Goal: Task Accomplishment & Management: Complete application form

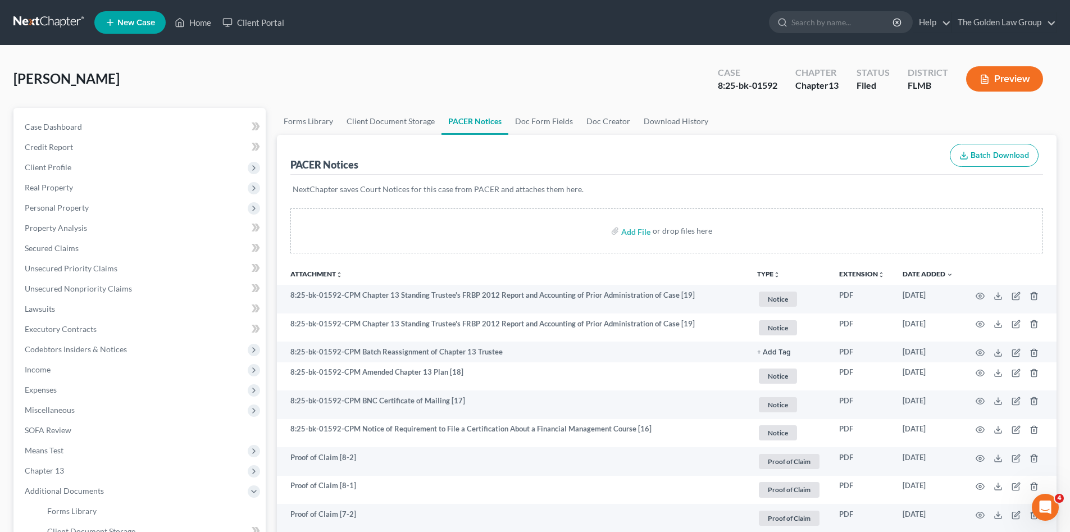
click at [39, 17] on link at bounding box center [49, 22] width 72 height 20
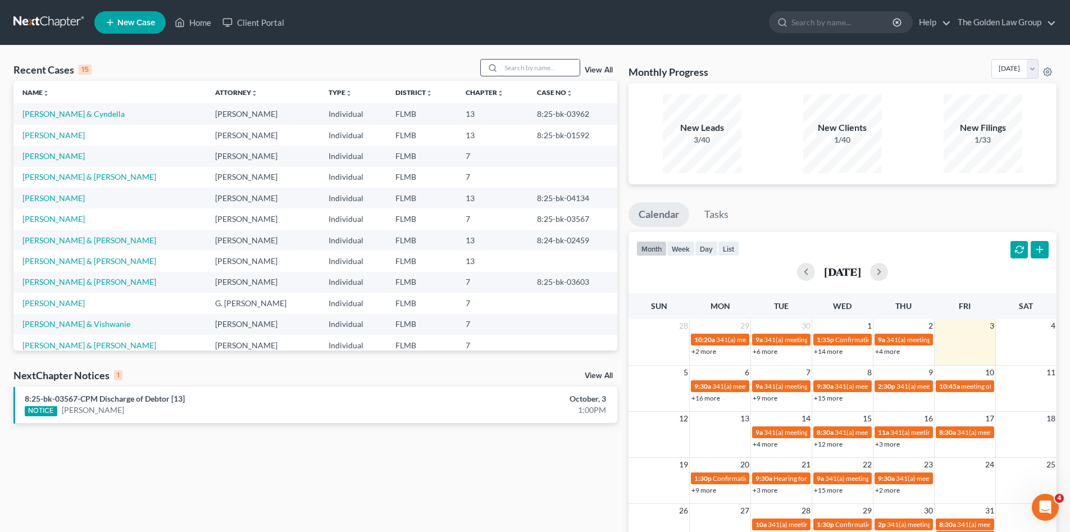
click at [539, 66] on input "search" at bounding box center [540, 68] width 79 height 16
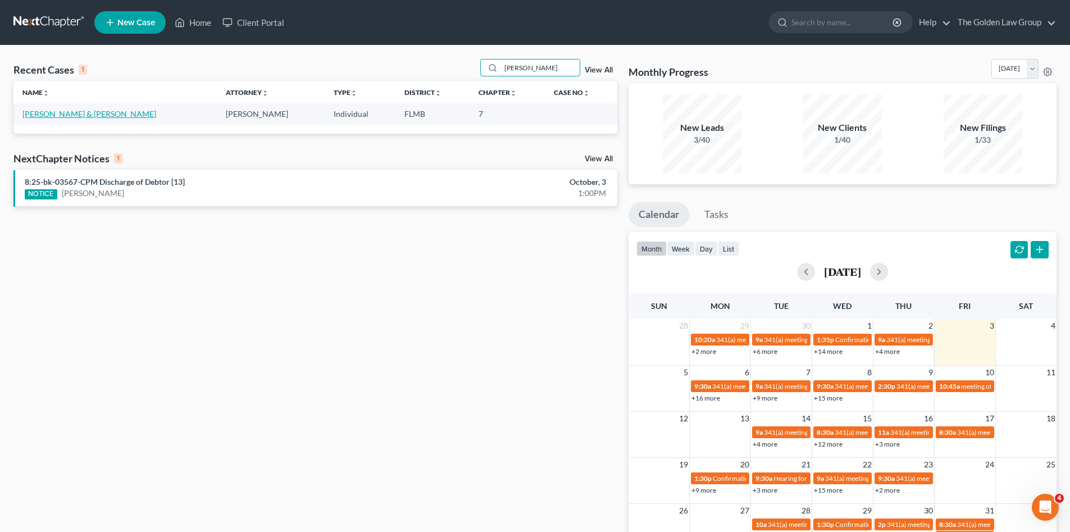
type input "[PERSON_NAME]"
click at [78, 113] on link "[PERSON_NAME] & [PERSON_NAME]" at bounding box center [89, 114] width 134 height 10
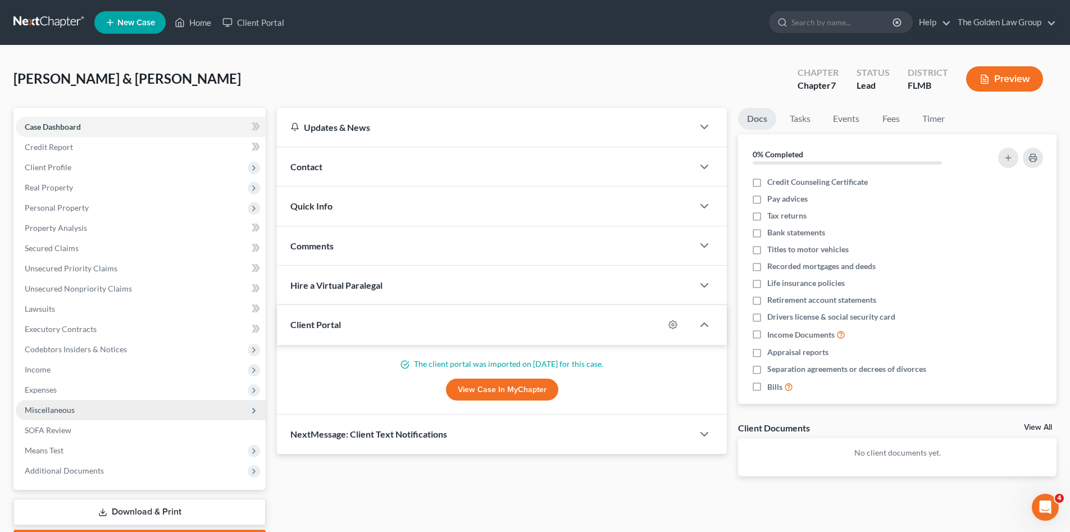
click at [79, 408] on span "Miscellaneous" at bounding box center [141, 410] width 250 height 20
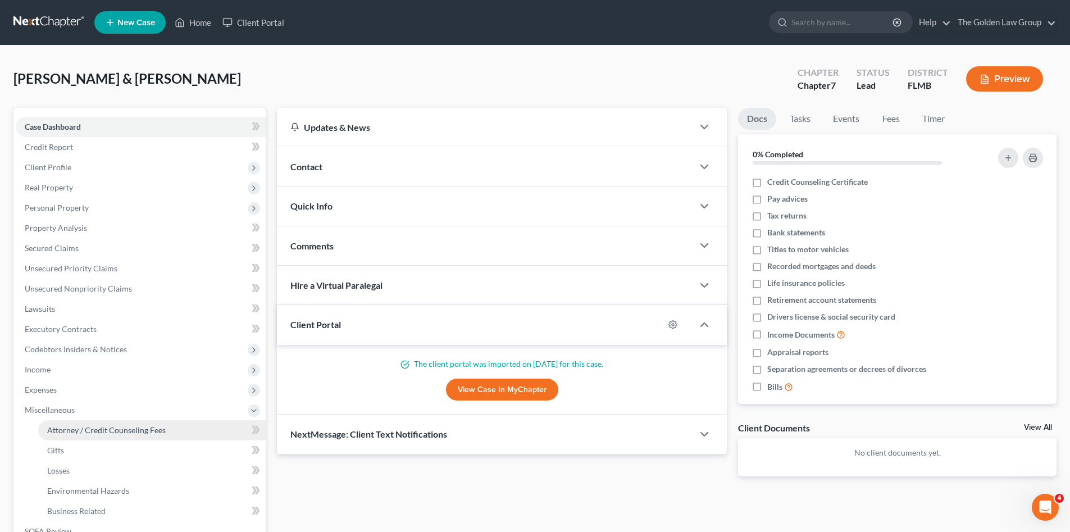
click at [115, 425] on span "Attorney / Credit Counseling Fees" at bounding box center [106, 430] width 119 height 10
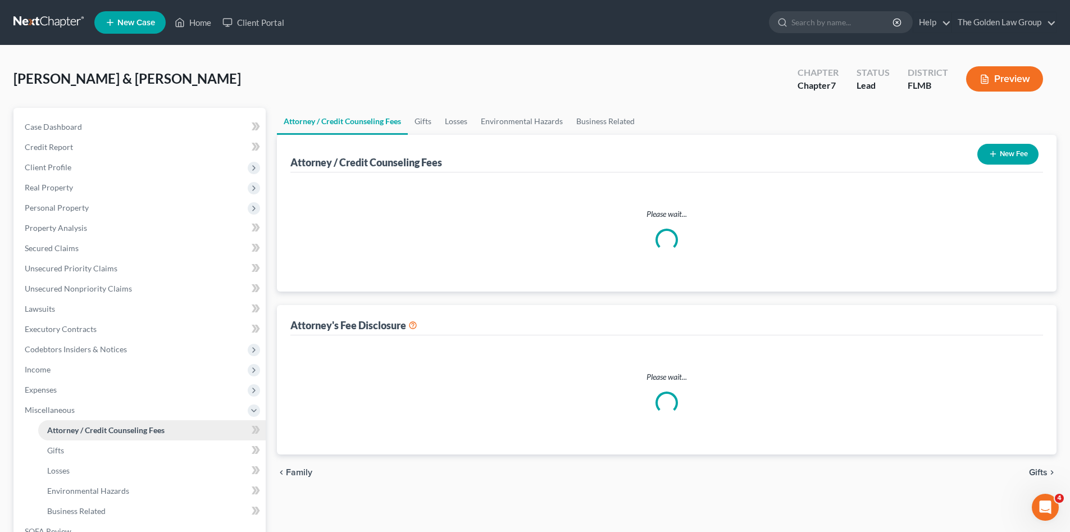
select select "2"
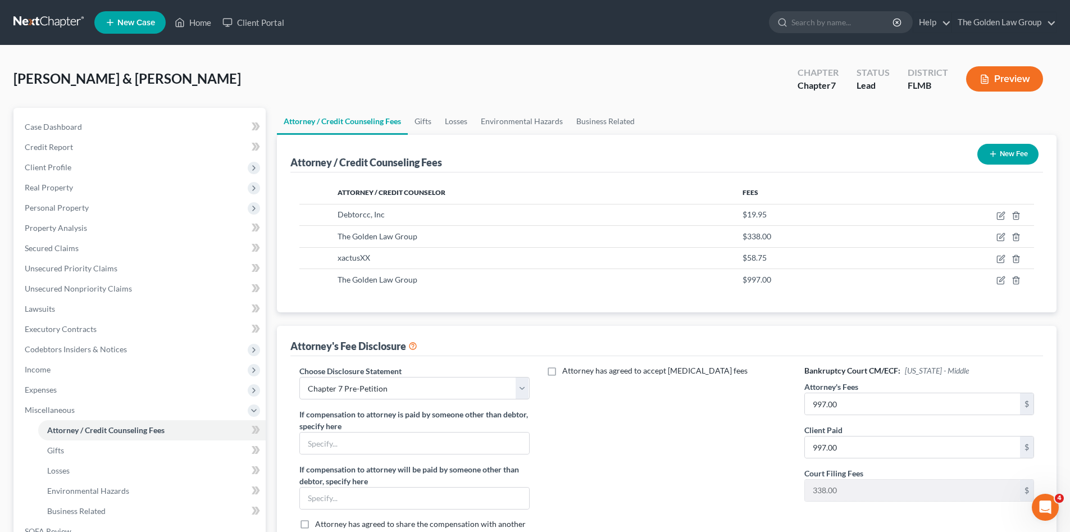
click at [680, 437] on div "Attorney has agreed to accept [MEDICAL_DATA] fees" at bounding box center [667, 458] width 252 height 186
click at [92, 145] on link "Credit Report" at bounding box center [141, 147] width 250 height 20
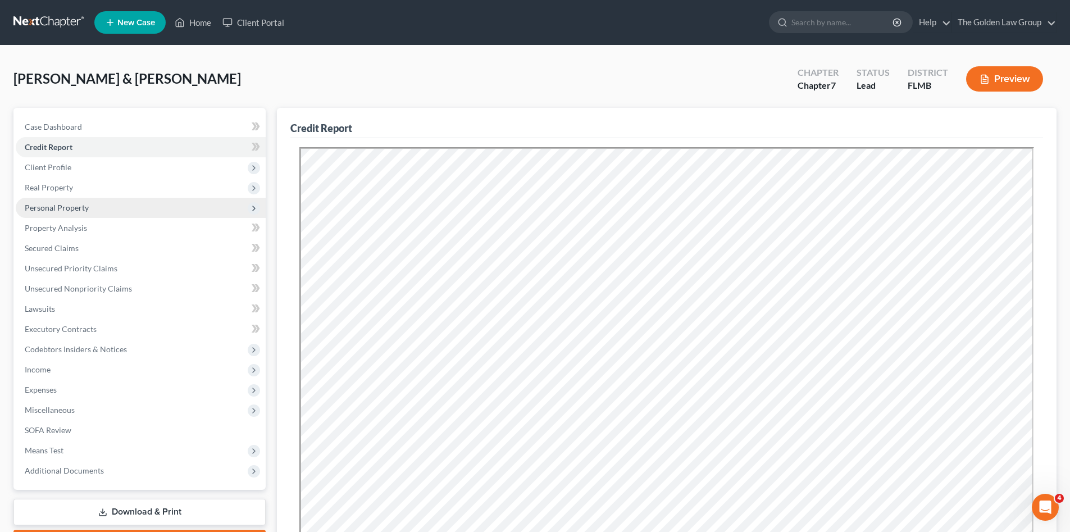
click at [75, 207] on span "Personal Property" at bounding box center [57, 208] width 64 height 10
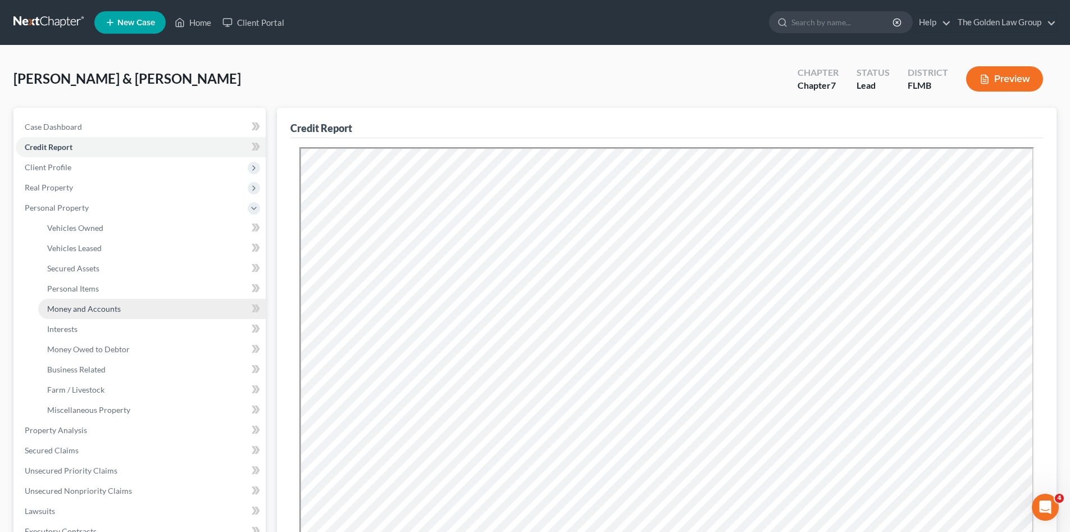
click at [95, 306] on span "Money and Accounts" at bounding box center [84, 309] width 74 height 10
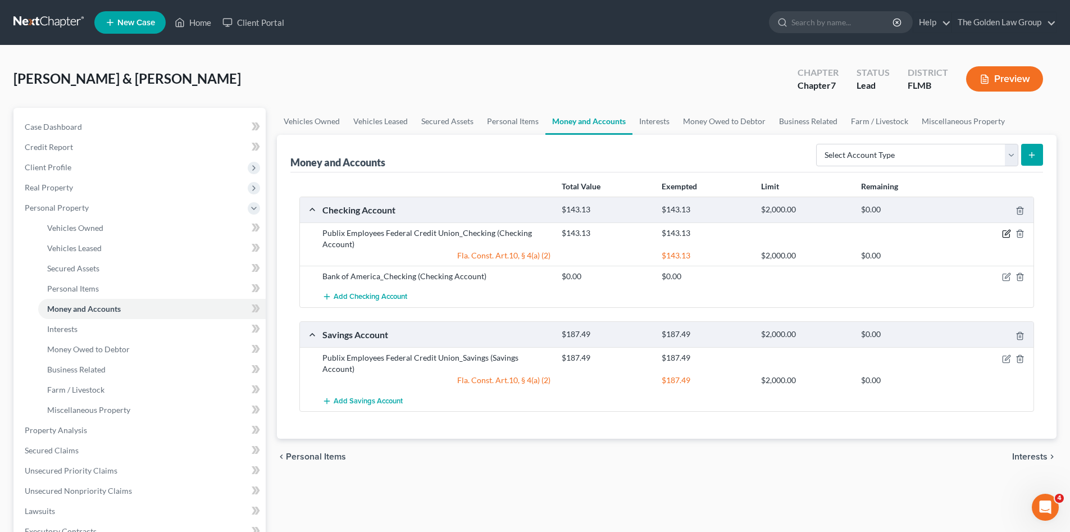
click at [1006, 230] on icon "button" at bounding box center [1006, 233] width 9 height 9
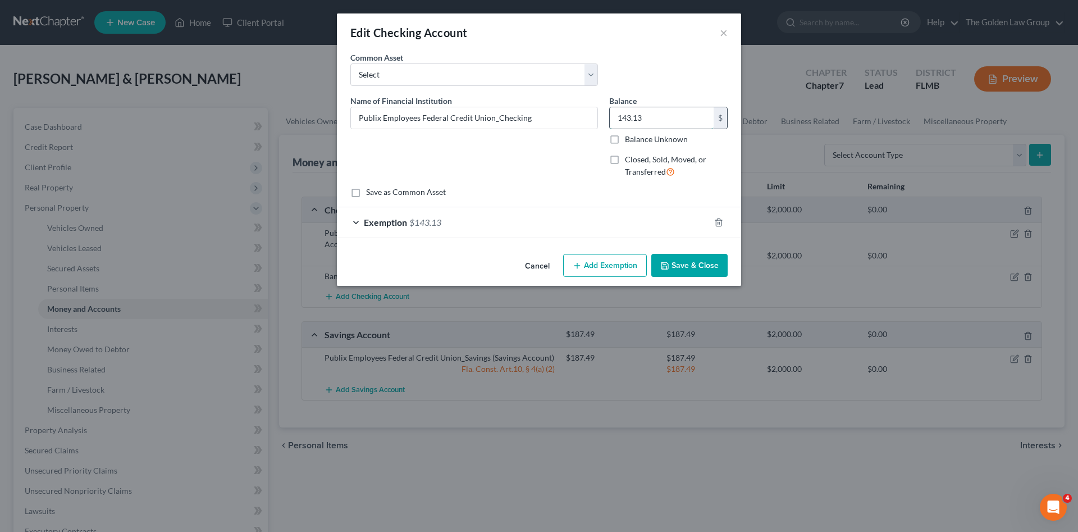
click at [655, 120] on input "143.13" at bounding box center [662, 117] width 104 height 21
type input "117.54"
click at [640, 221] on div "Exemption $143.13" at bounding box center [523, 222] width 373 height 30
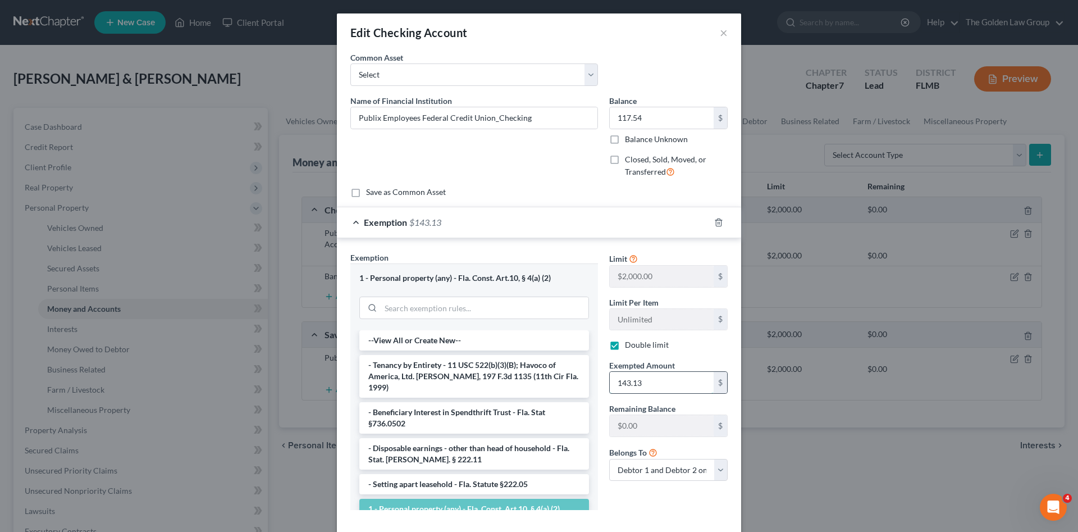
click at [656, 386] on input "143.13" at bounding box center [662, 382] width 104 height 21
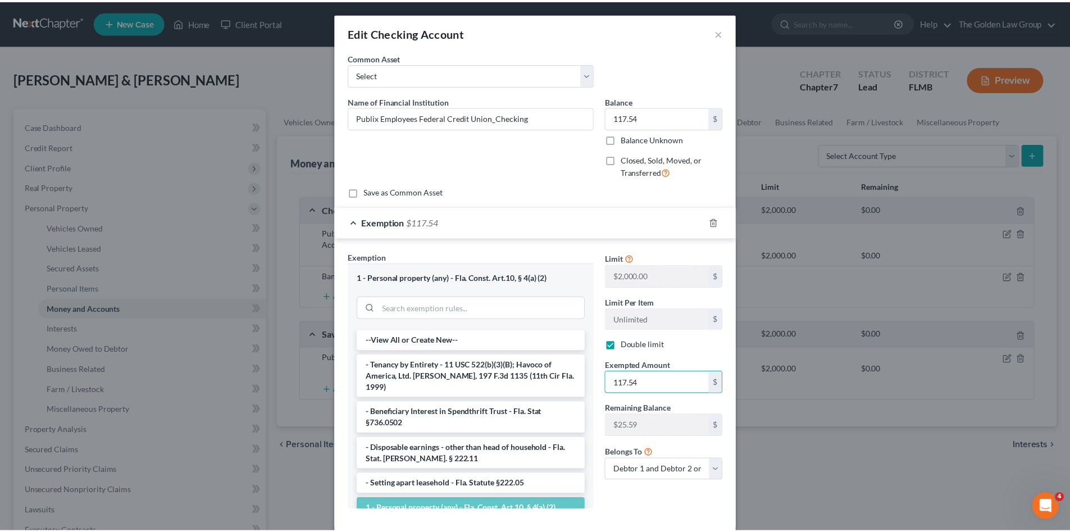
scroll to position [58, 0]
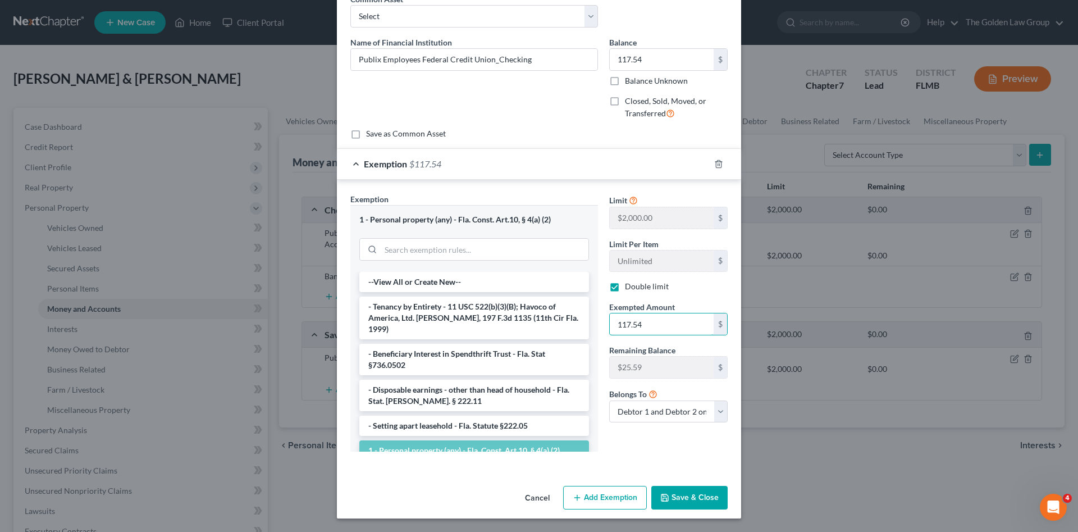
type input "117.54"
click at [687, 491] on button "Save & Close" at bounding box center [690, 498] width 76 height 24
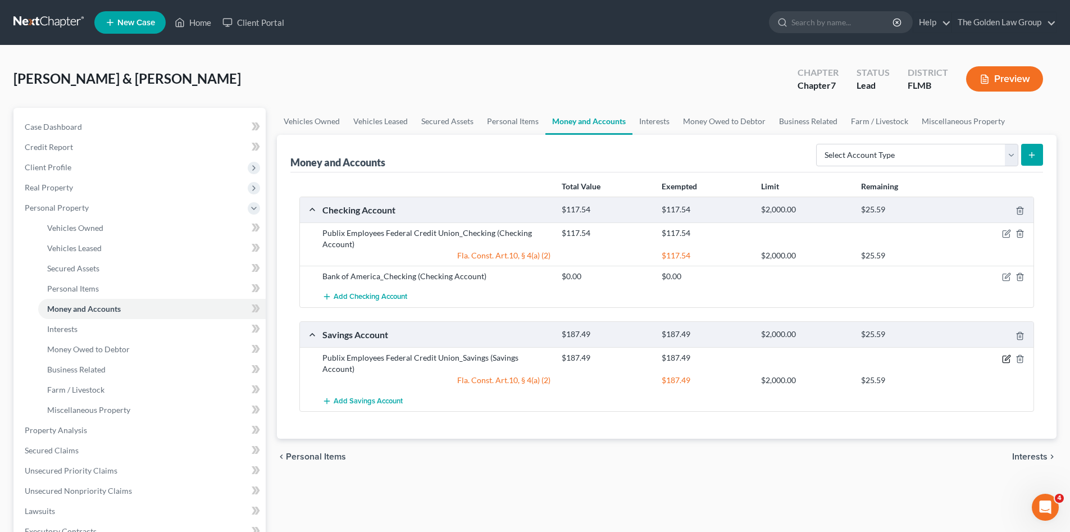
click at [1006, 359] on icon "button" at bounding box center [1006, 358] width 9 height 9
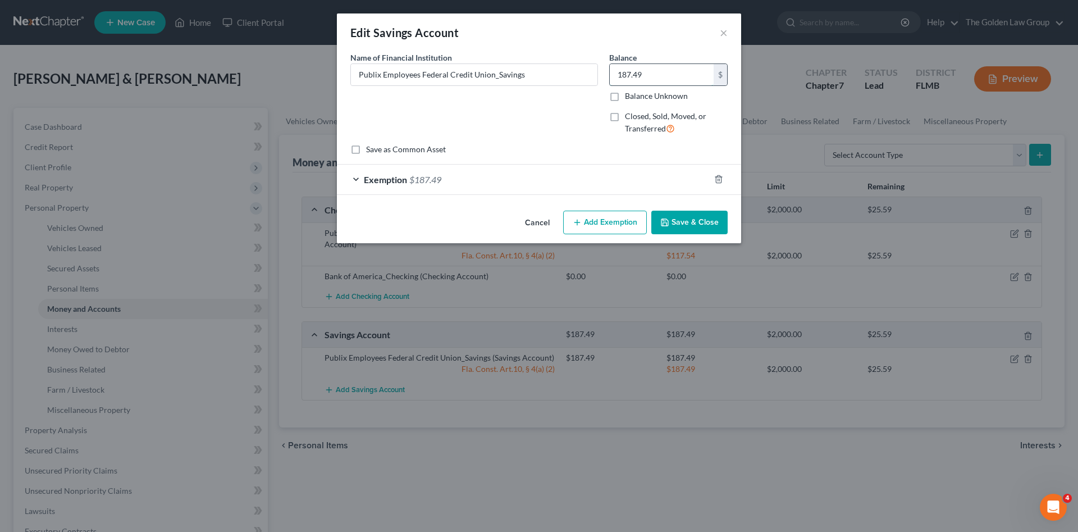
click at [641, 80] on input "187.49" at bounding box center [662, 74] width 104 height 21
type input "80.55"
click at [628, 172] on div "Exemption $187.49" at bounding box center [523, 180] width 373 height 30
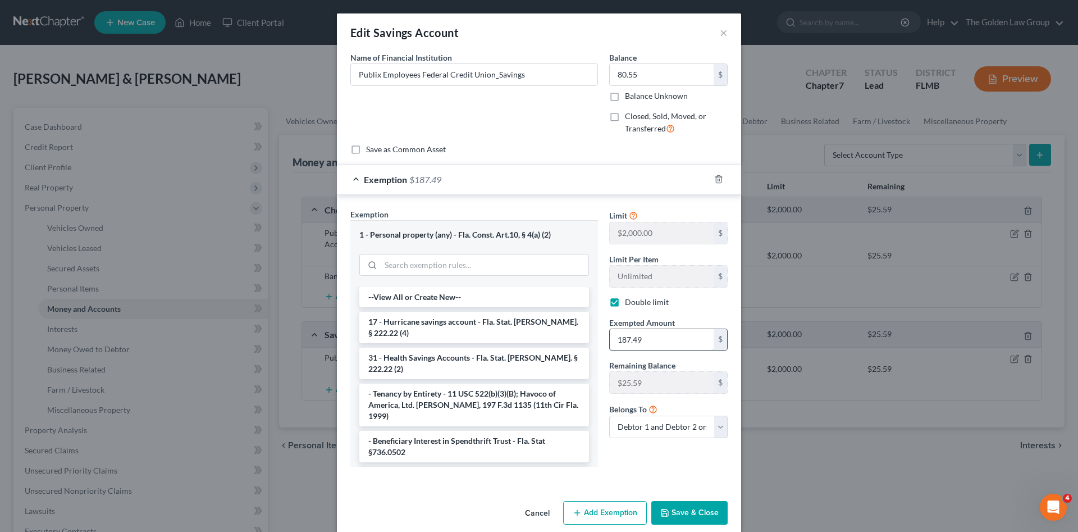
click at [675, 343] on input "187.49" at bounding box center [662, 339] width 104 height 21
type input "80.55"
click at [689, 515] on button "Save & Close" at bounding box center [690, 513] width 76 height 24
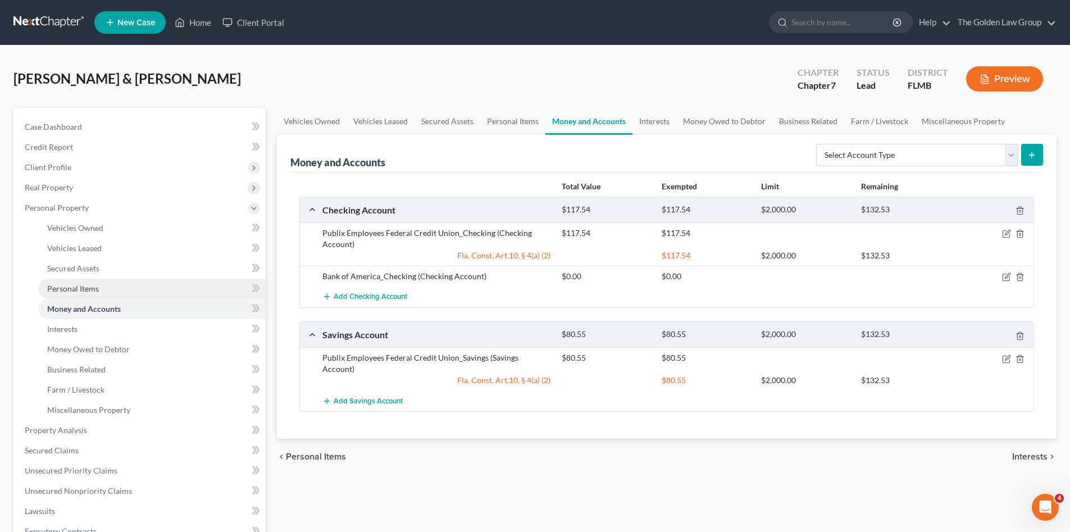
click at [44, 289] on link "Personal Items" at bounding box center [151, 289] width 227 height 20
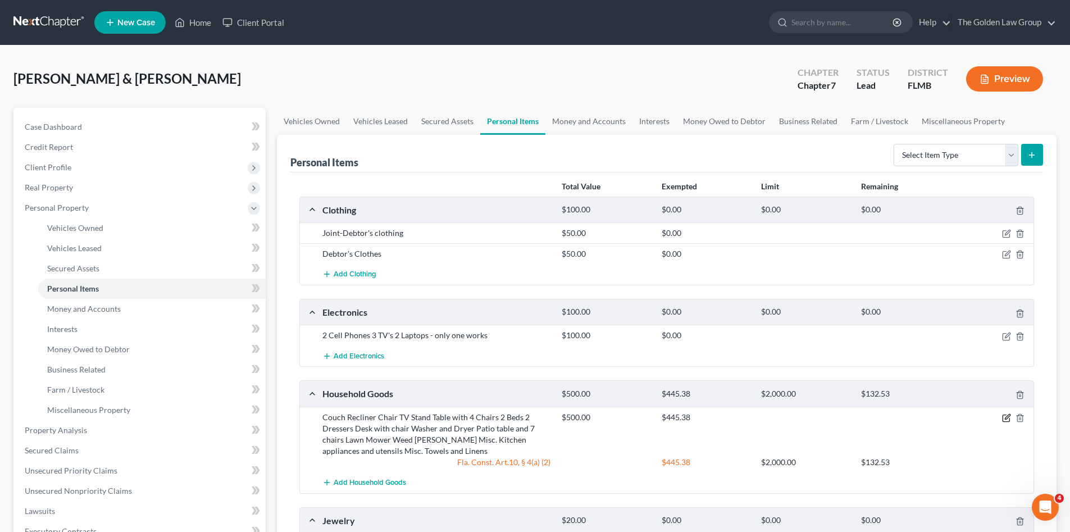
click at [1006, 420] on icon "button" at bounding box center [1006, 417] width 9 height 9
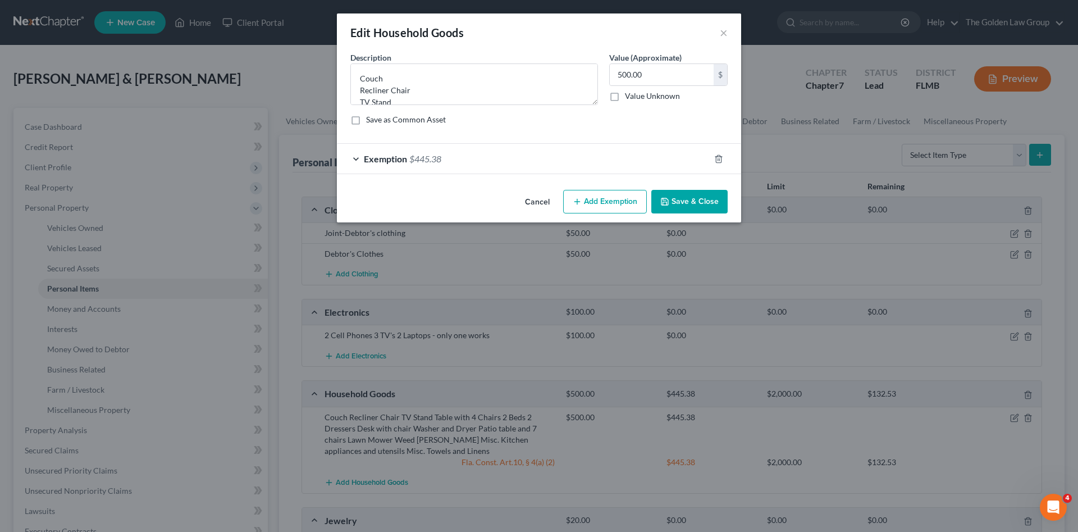
click at [591, 152] on div "Exemption $445.38" at bounding box center [523, 159] width 373 height 30
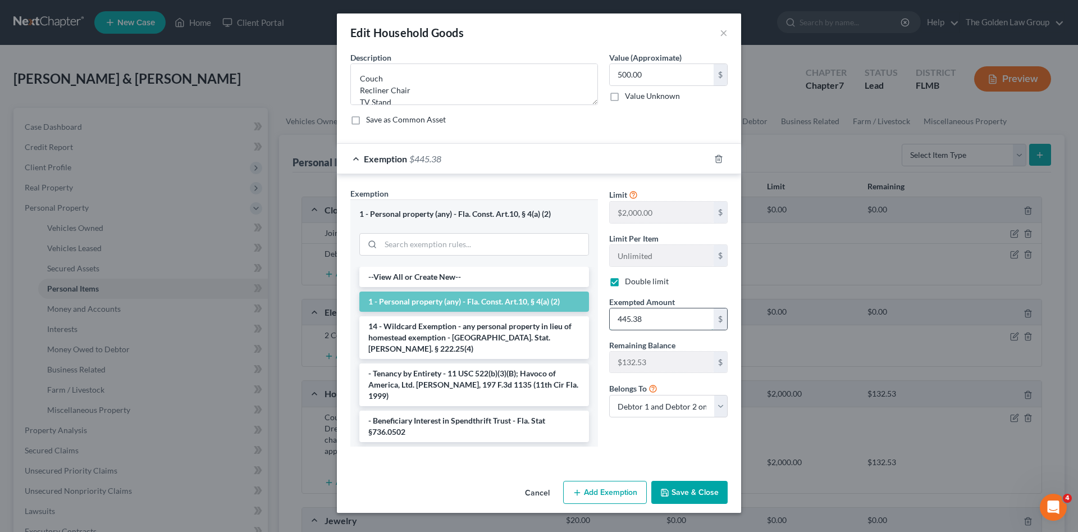
click at [660, 324] on input "445.38" at bounding box center [662, 318] width 104 height 21
type input "500.00"
click at [703, 493] on button "Save & Close" at bounding box center [690, 493] width 76 height 24
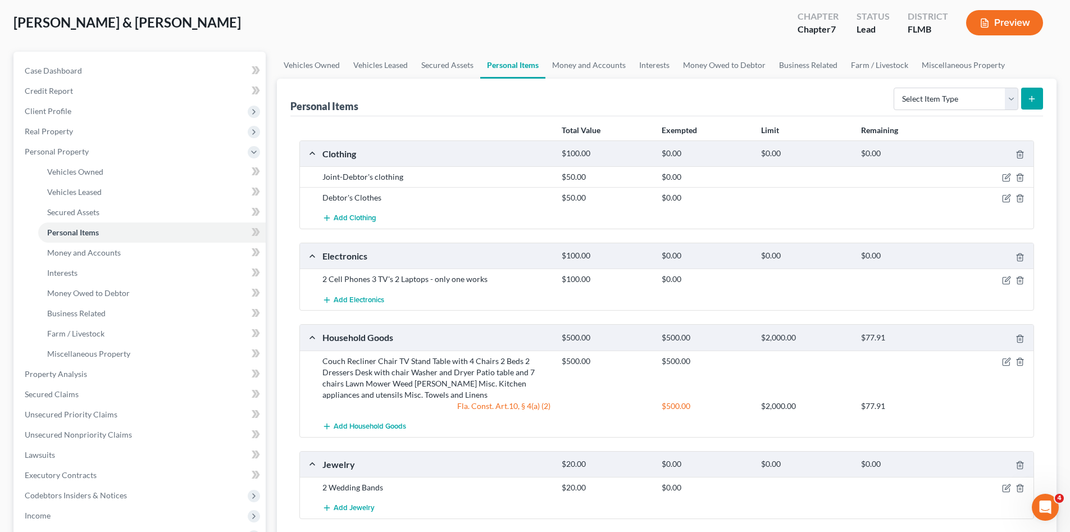
scroll to position [94, 0]
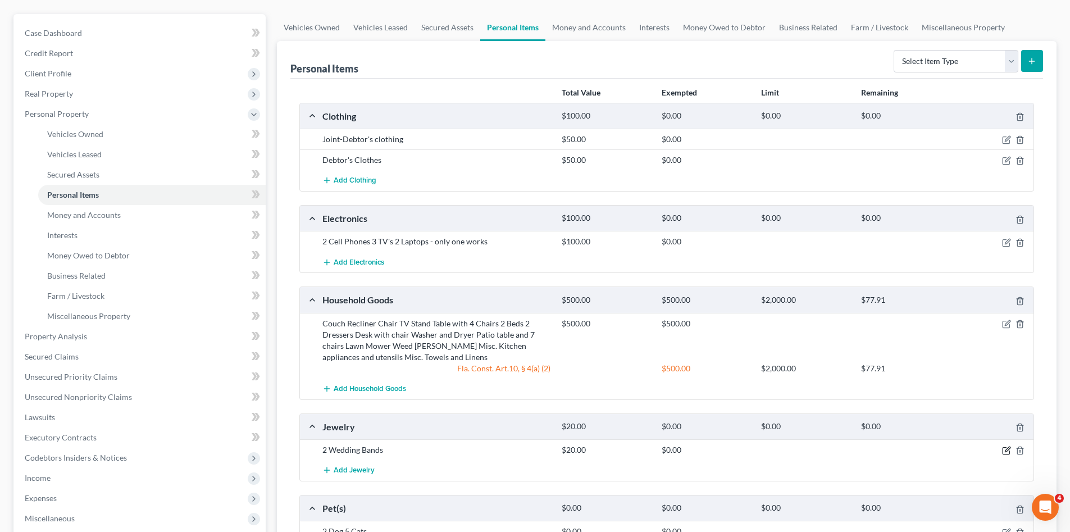
click at [1005, 450] on icon "button" at bounding box center [1006, 450] width 9 height 9
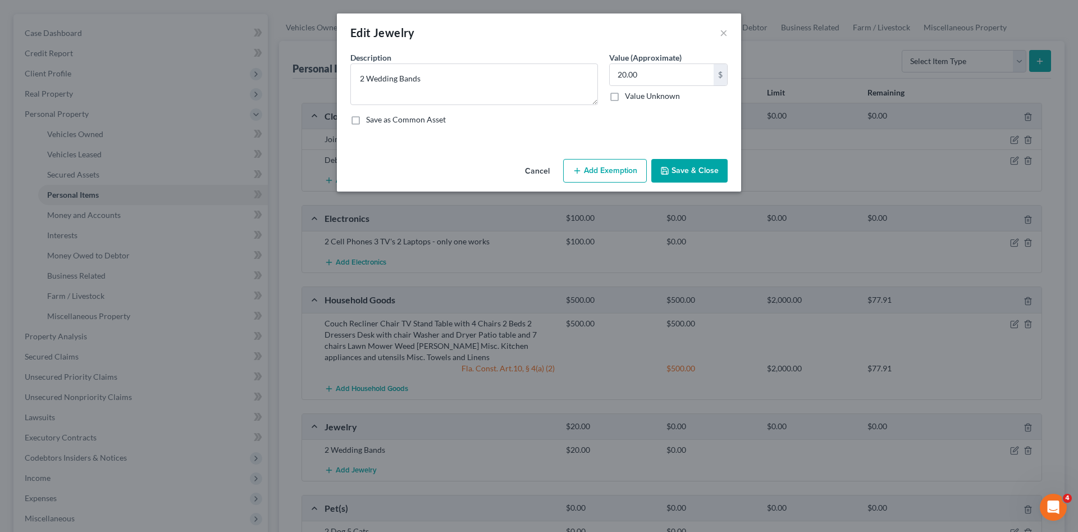
click at [623, 171] on button "Add Exemption" at bounding box center [605, 171] width 84 height 24
select select "2"
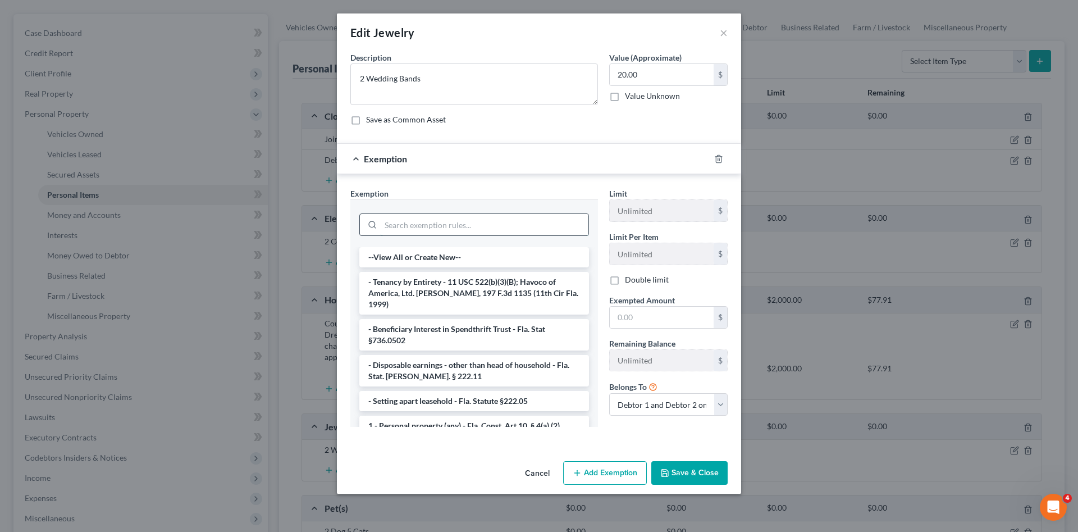
click at [503, 224] on input "search" at bounding box center [485, 224] width 208 height 21
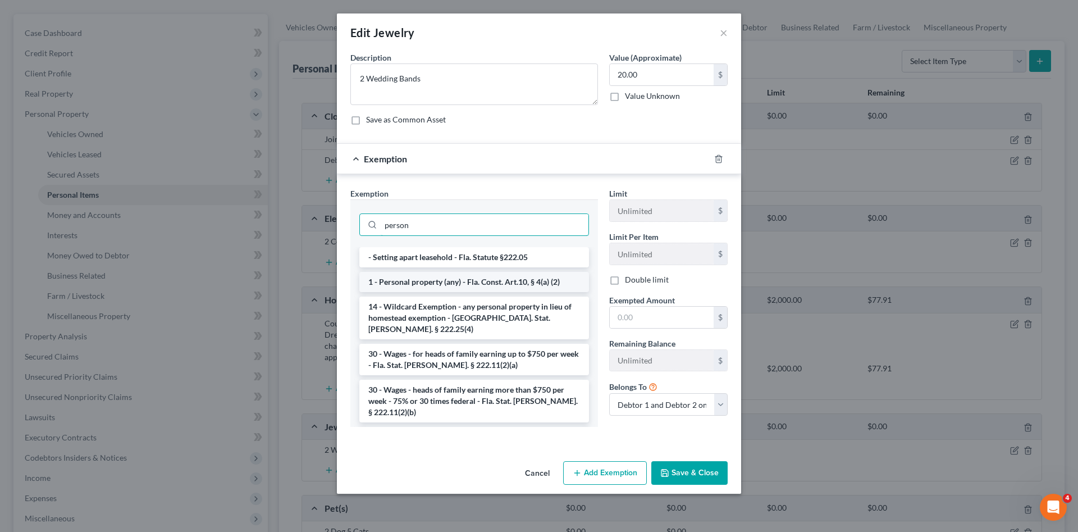
type input "person"
click at [526, 277] on li "1 - Personal property (any) - Fla. Const. Art.10, § 4(a) (2)" at bounding box center [474, 282] width 230 height 20
checkbox input "true"
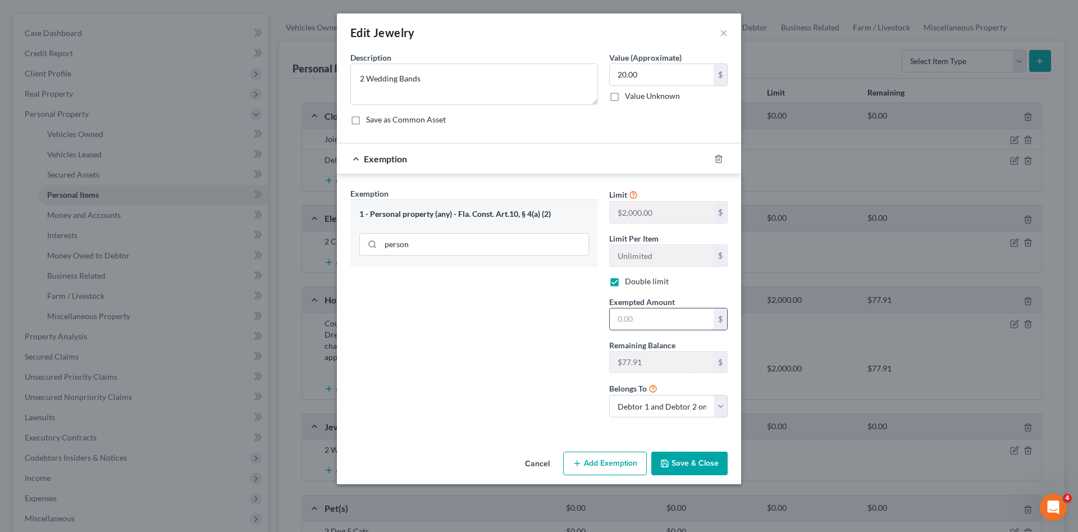
click at [642, 315] on input "text" at bounding box center [662, 318] width 104 height 21
type input "20.00"
click at [671, 466] on button "Save & Close" at bounding box center [690, 464] width 76 height 24
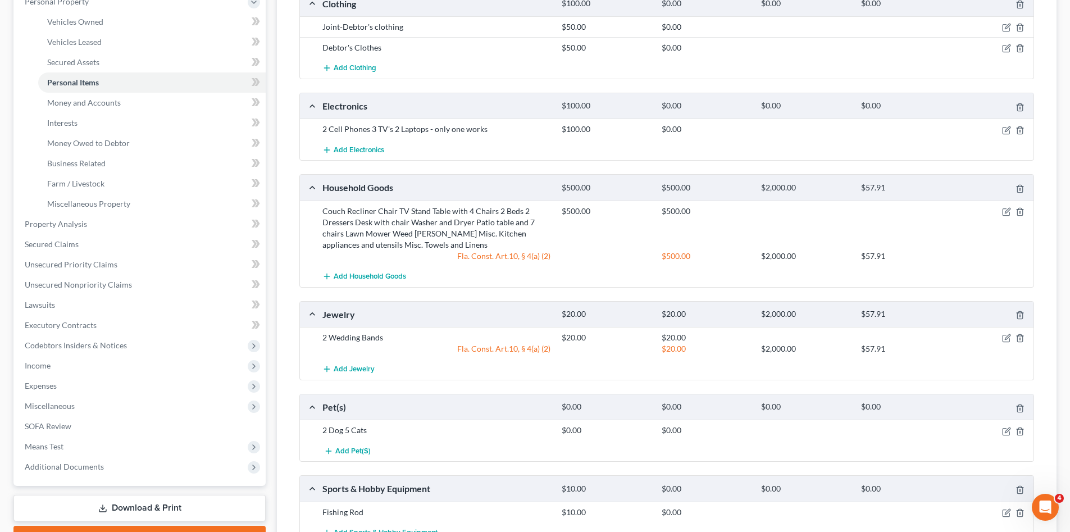
scroll to position [262, 0]
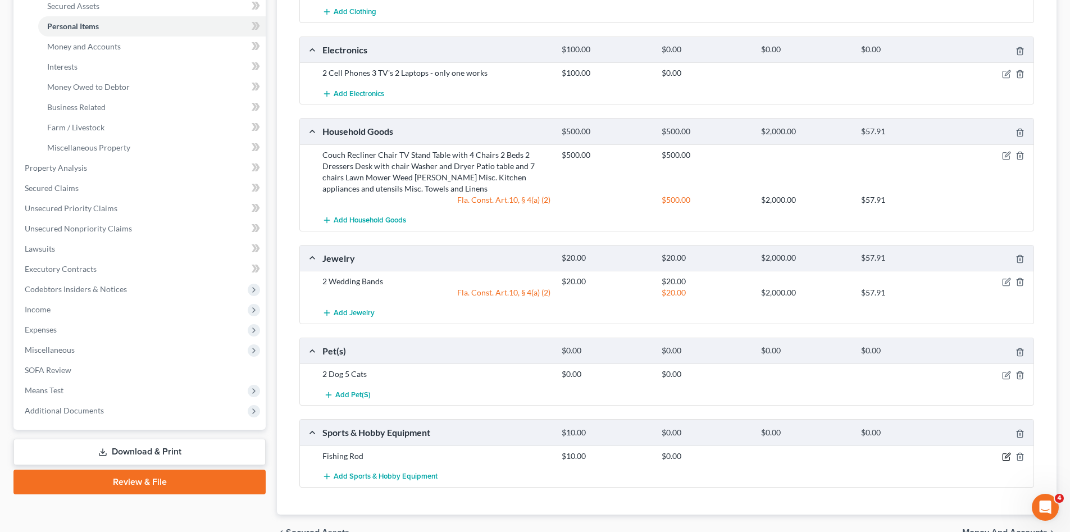
click at [1004, 456] on icon "button" at bounding box center [1006, 456] width 9 height 9
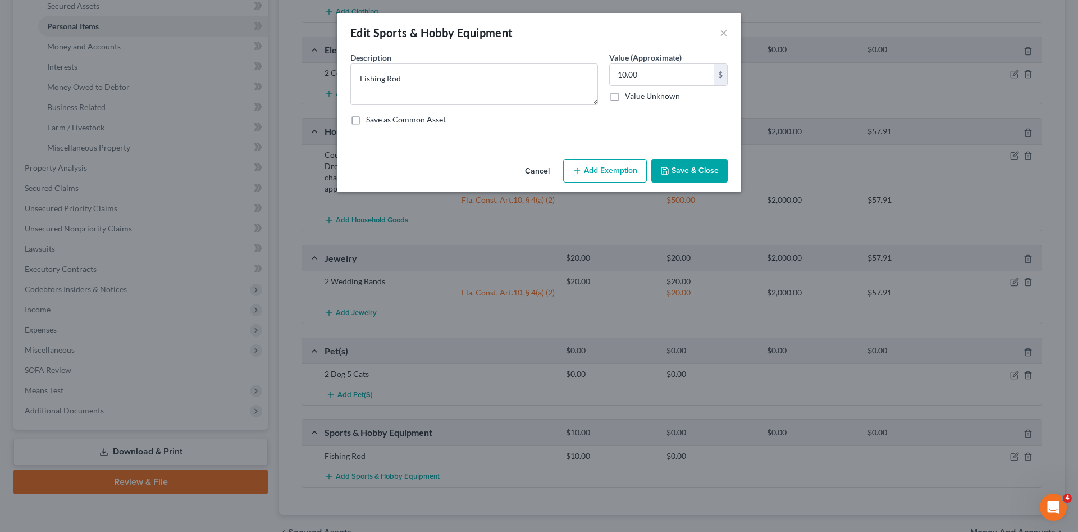
click at [604, 175] on button "Add Exemption" at bounding box center [605, 171] width 84 height 24
select select "2"
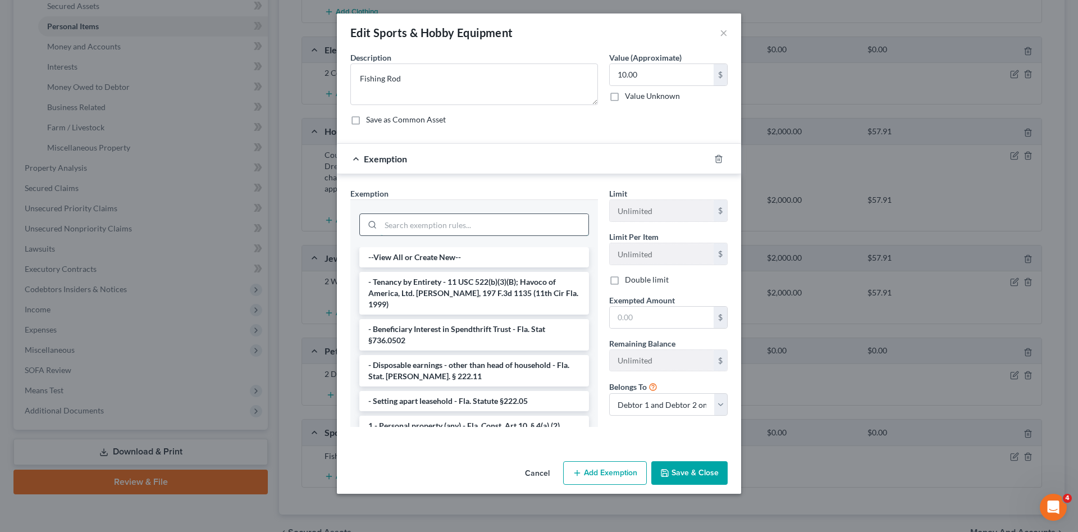
click at [437, 225] on input "search" at bounding box center [485, 224] width 208 height 21
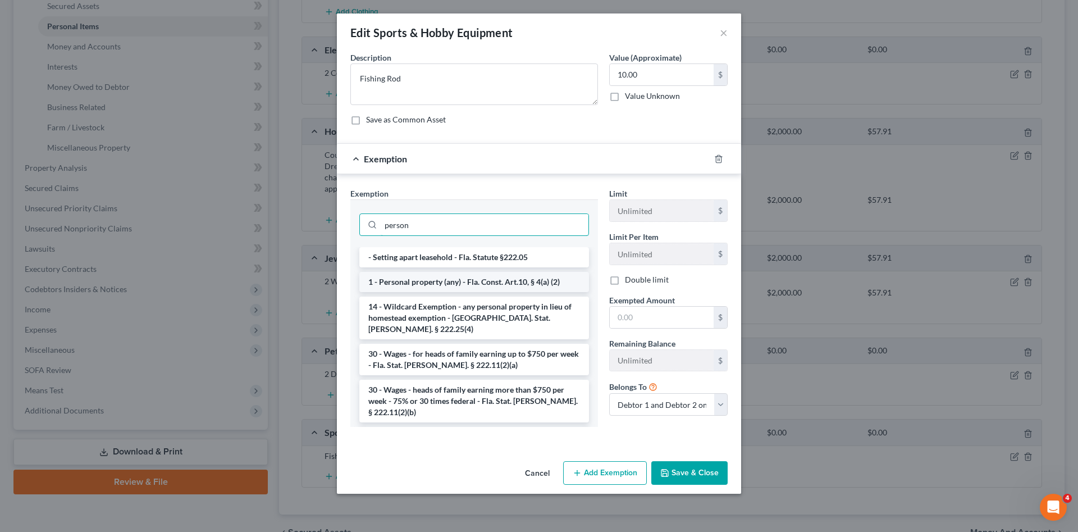
type input "person"
click at [461, 288] on li "1 - Personal property (any) - Fla. Const. Art.10, § 4(a) (2)" at bounding box center [474, 282] width 230 height 20
checkbox input "true"
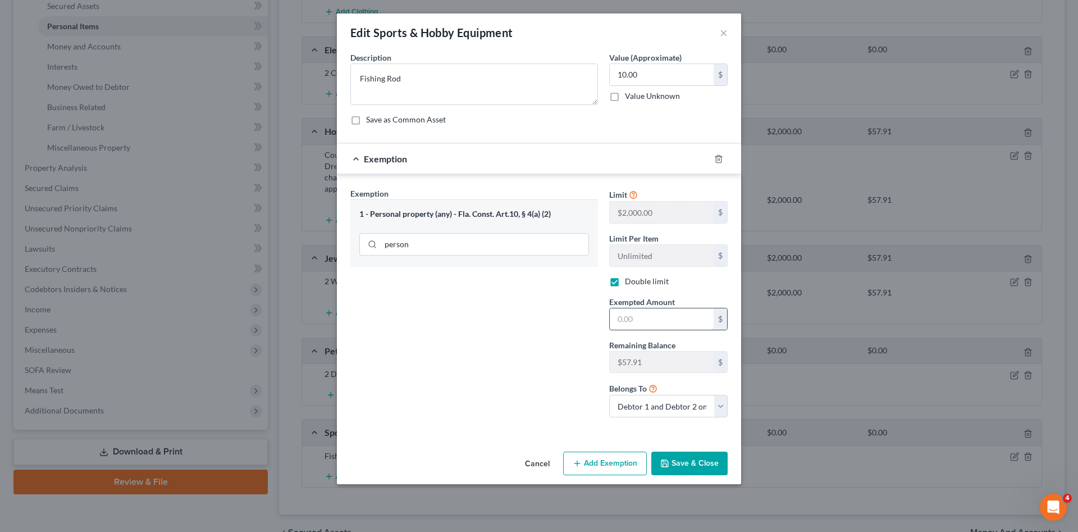
click at [630, 324] on input "text" at bounding box center [662, 318] width 104 height 21
type input "10.00"
click at [684, 459] on button "Save & Close" at bounding box center [690, 464] width 76 height 24
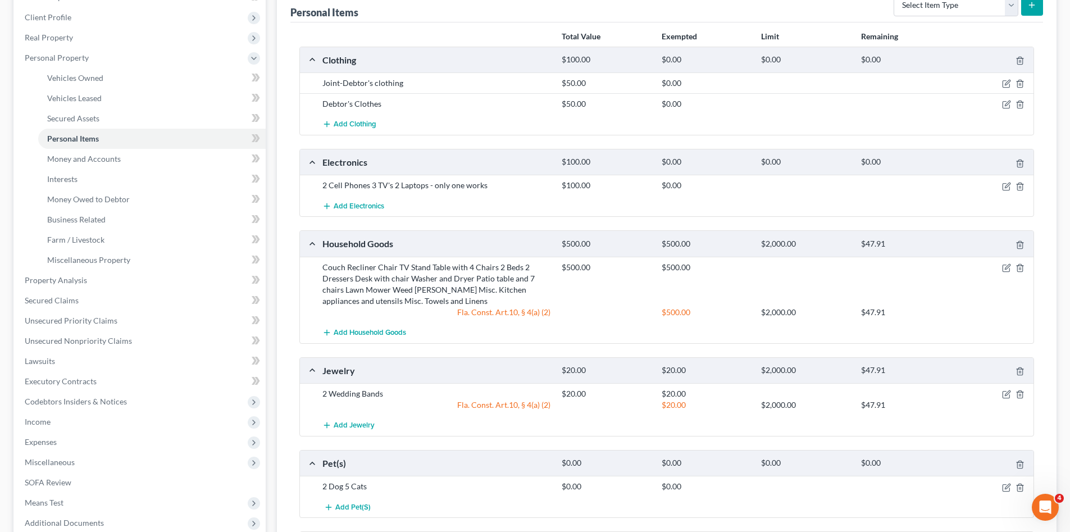
scroll to position [131, 0]
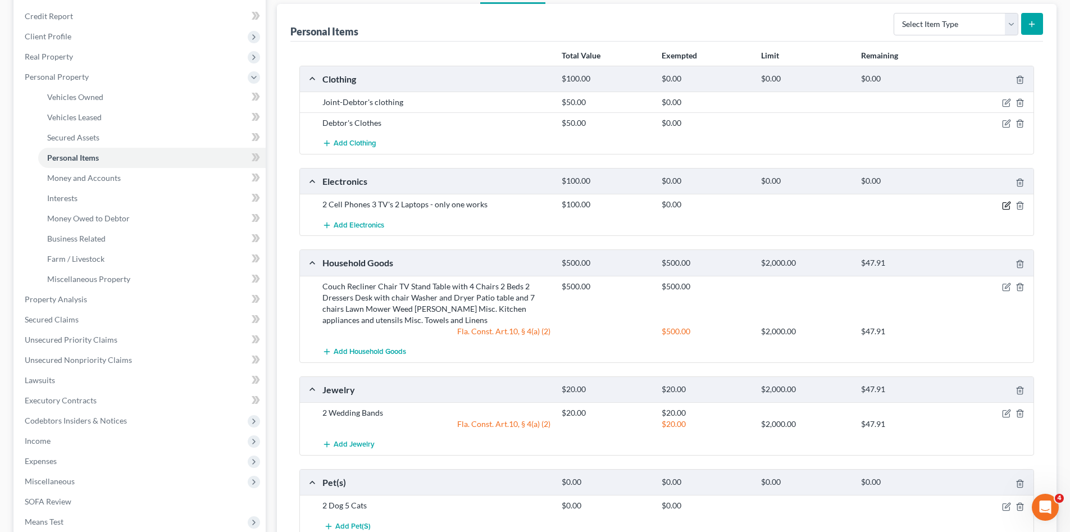
click at [1006, 207] on icon "button" at bounding box center [1007, 204] width 5 height 5
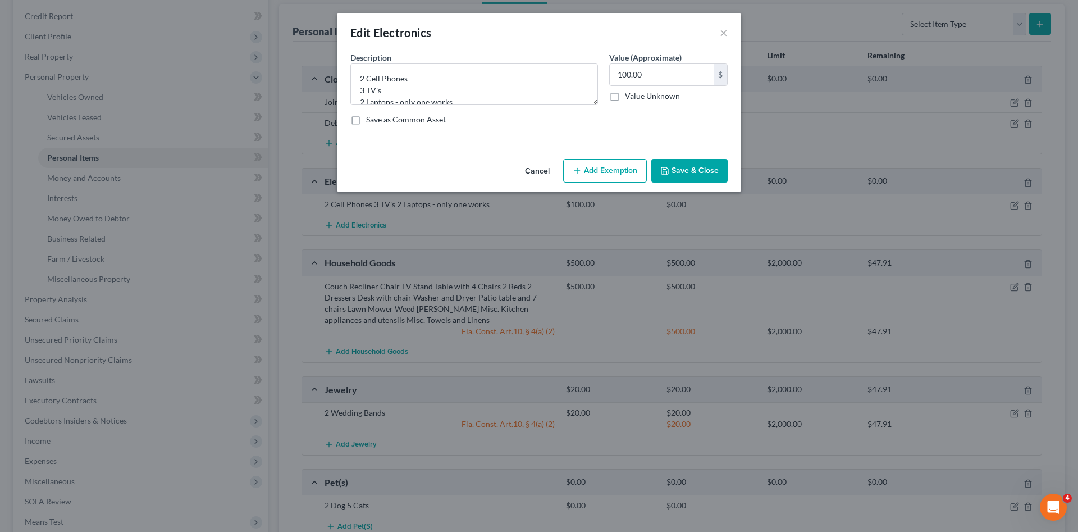
click at [616, 178] on button "Add Exemption" at bounding box center [605, 171] width 84 height 24
select select "2"
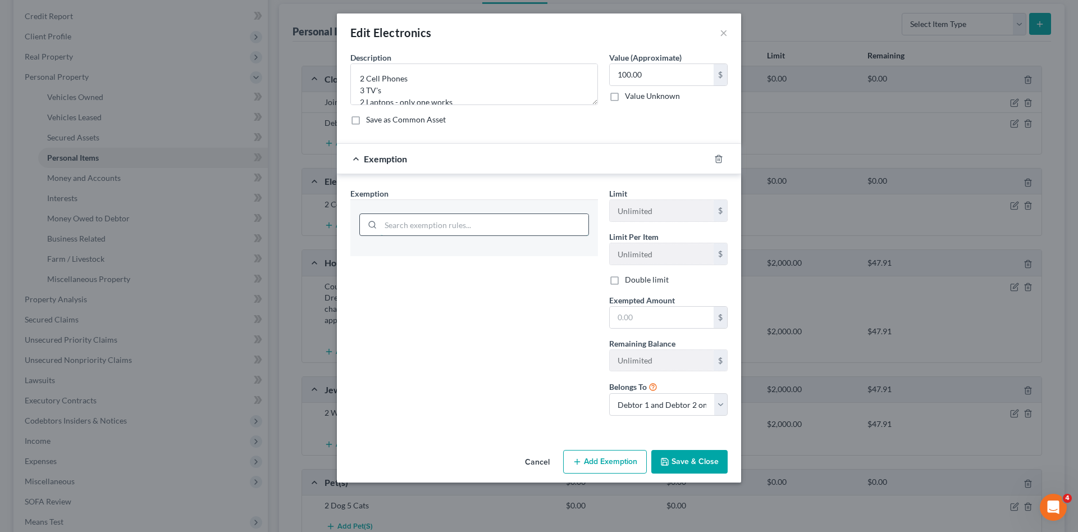
click at [482, 235] on input "search" at bounding box center [485, 224] width 208 height 21
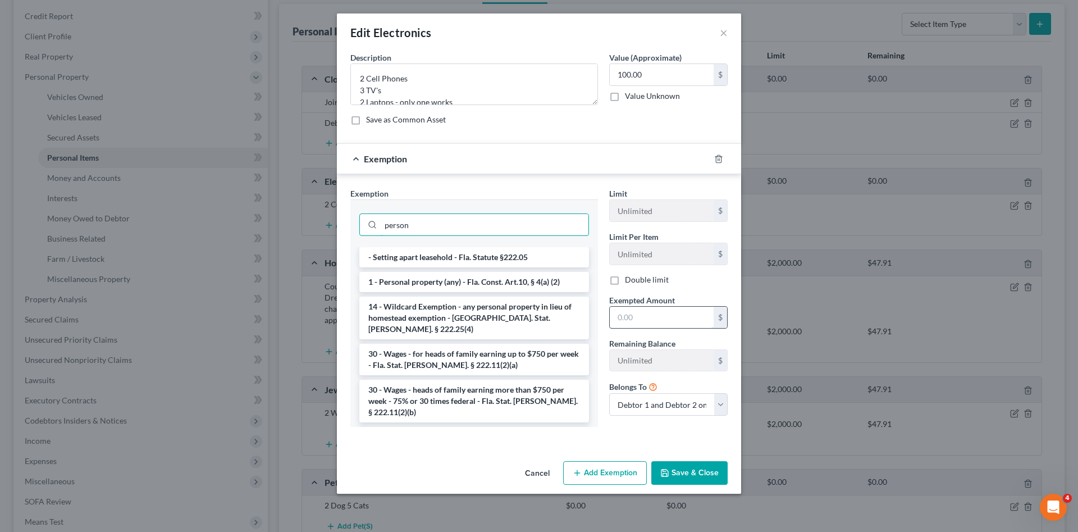
type input "person"
click at [631, 318] on input "text" at bounding box center [662, 317] width 104 height 21
click at [541, 285] on li "1 - Personal property (any) - Fla. Const. Art.10, § 4(a) (2)" at bounding box center [474, 282] width 230 height 20
checkbox input "true"
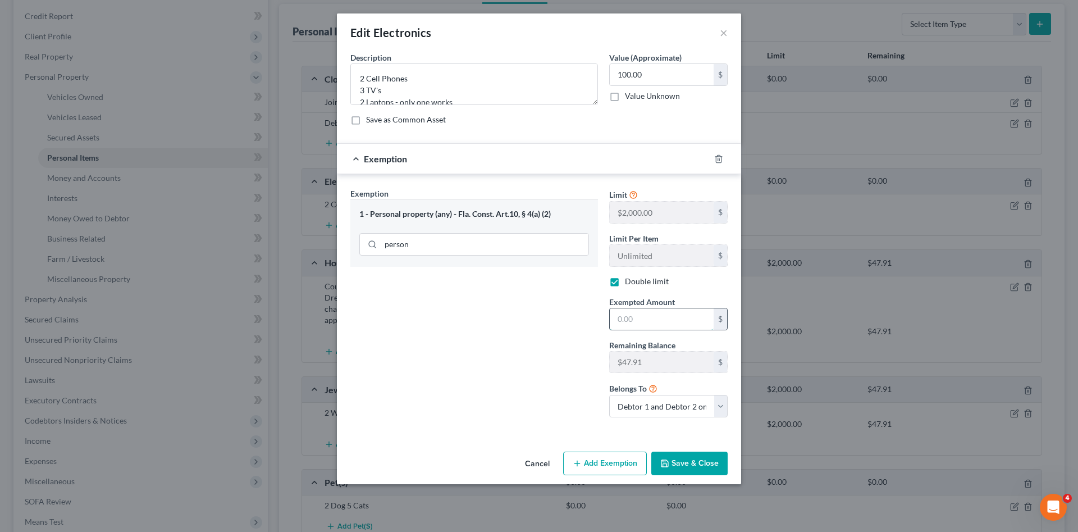
click at [646, 315] on input "text" at bounding box center [662, 318] width 104 height 21
type input "5"
click at [646, 316] on input "47.91" at bounding box center [662, 318] width 104 height 21
type input "47.91"
click at [694, 453] on button "Save & Close" at bounding box center [690, 464] width 76 height 24
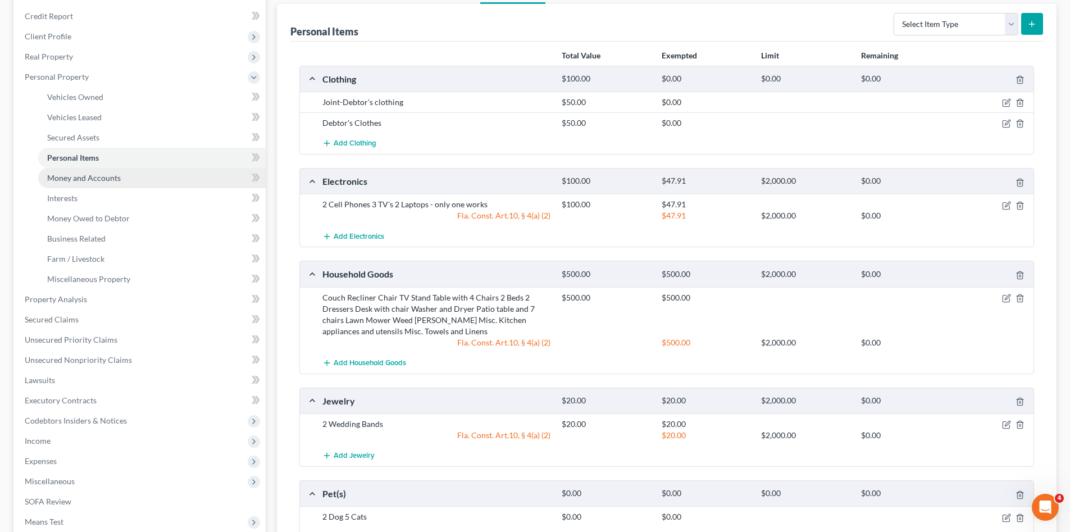
click at [109, 178] on span "Money and Accounts" at bounding box center [84, 178] width 74 height 10
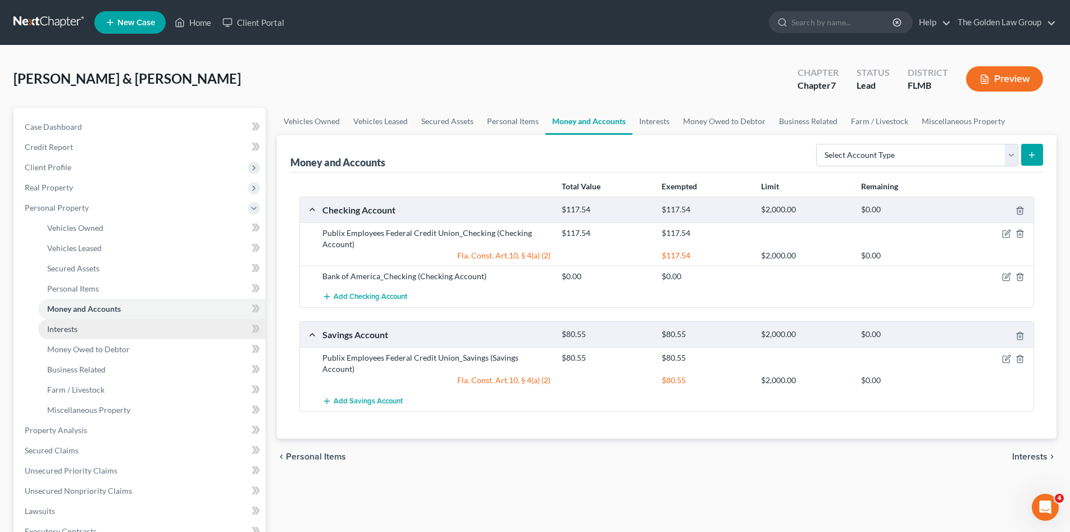
click at [111, 325] on link "Interests" at bounding box center [151, 329] width 227 height 20
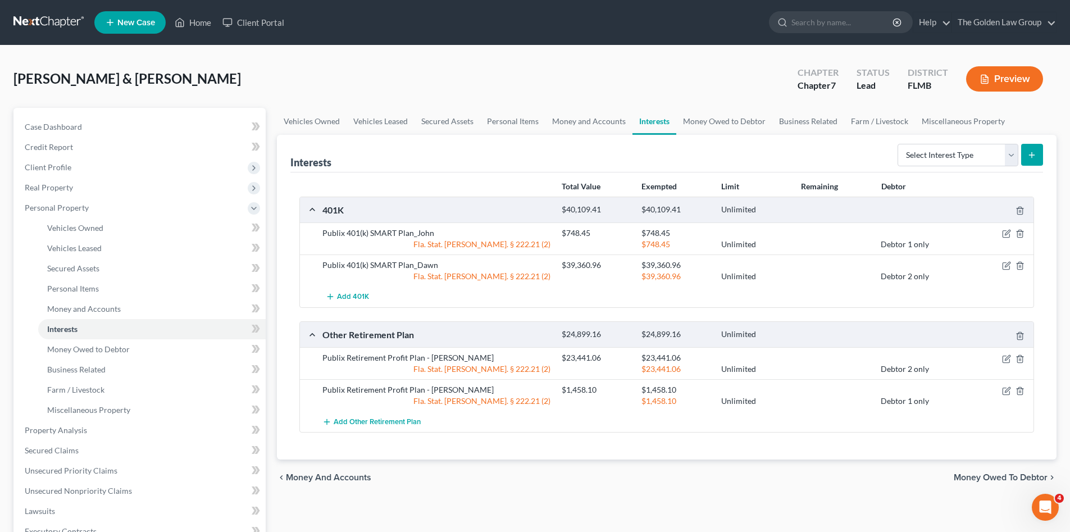
click at [221, 83] on div "[PERSON_NAME] & [PERSON_NAME] Upgraded Chapter Chapter 7 Status Lead District […" at bounding box center [534, 83] width 1043 height 49
click at [86, 212] on span "Personal Property" at bounding box center [57, 208] width 64 height 10
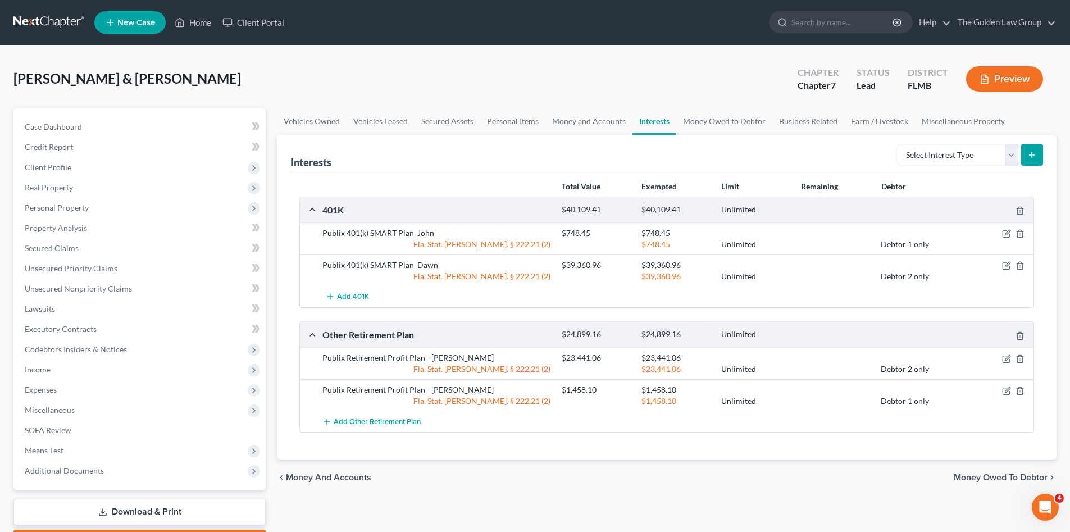
scroll to position [65, 0]
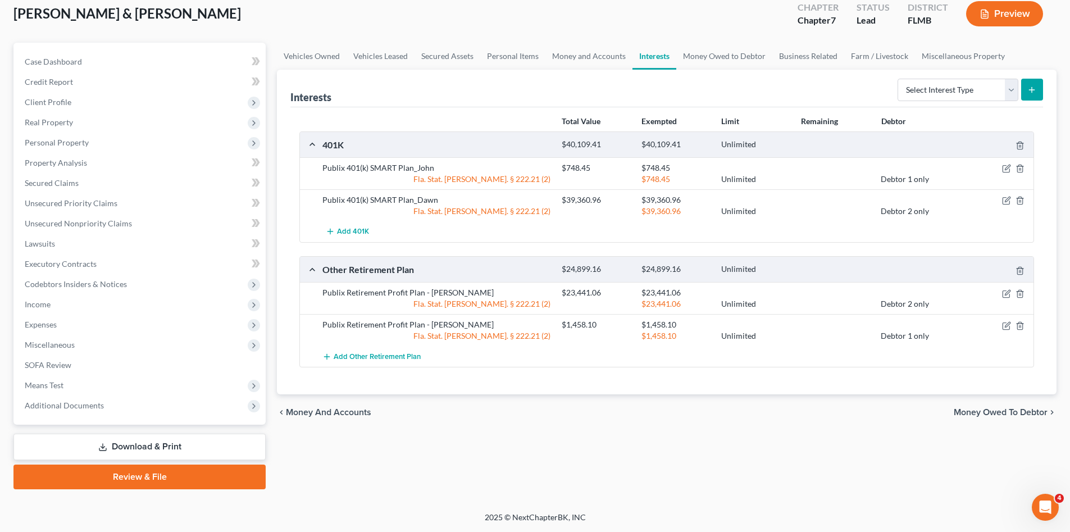
click at [187, 443] on link "Download & Print" at bounding box center [139, 447] width 252 height 26
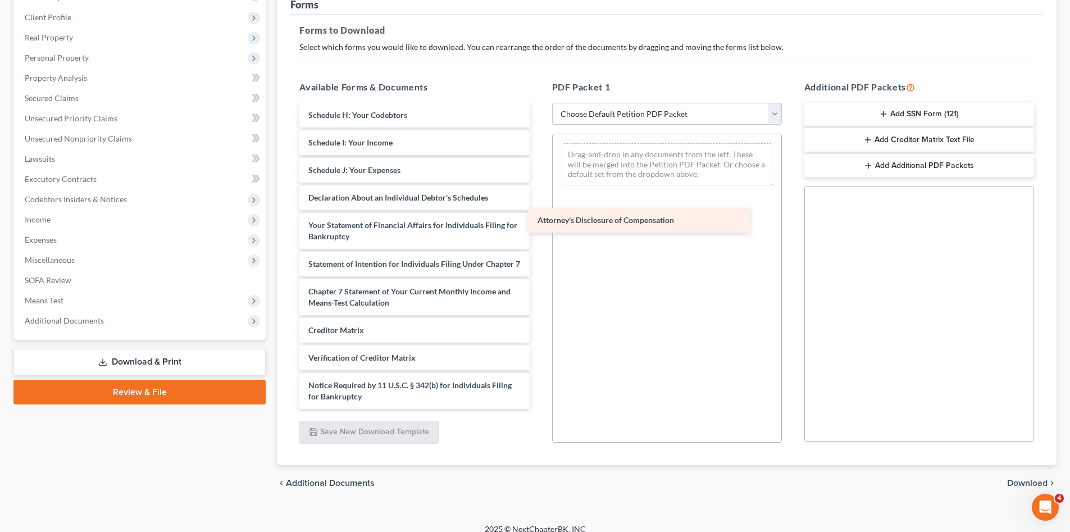
scroll to position [218, 0]
drag, startPoint x: 411, startPoint y: 394, endPoint x: 662, endPoint y: 202, distance: 316.1
click at [538, 203] on div "Attorney's Disclosure of Compensation Voluntary Petition for Individuals Filing…" at bounding box center [414, 154] width 248 height 510
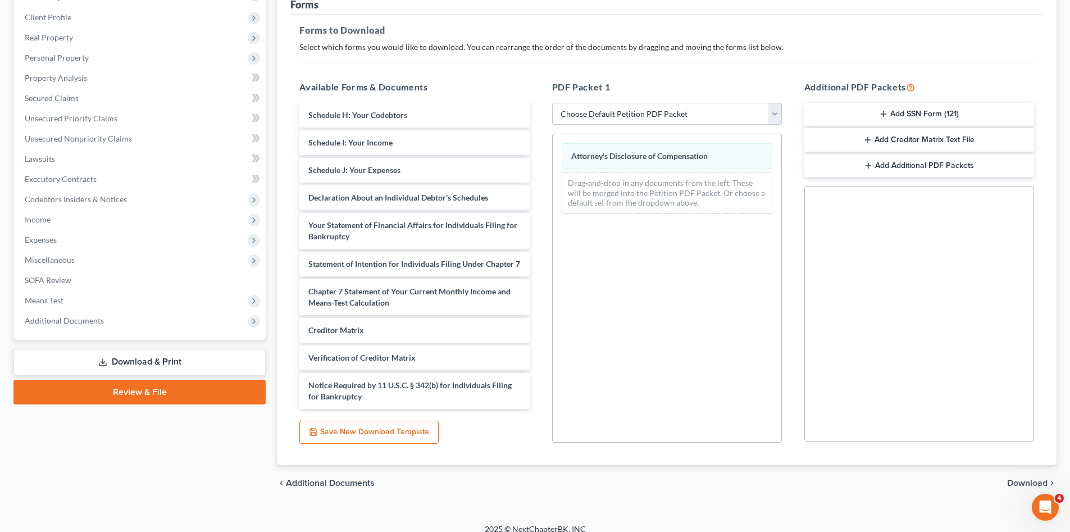
click at [869, 112] on button "Add SSN Form (121)" at bounding box center [919, 115] width 230 height 24
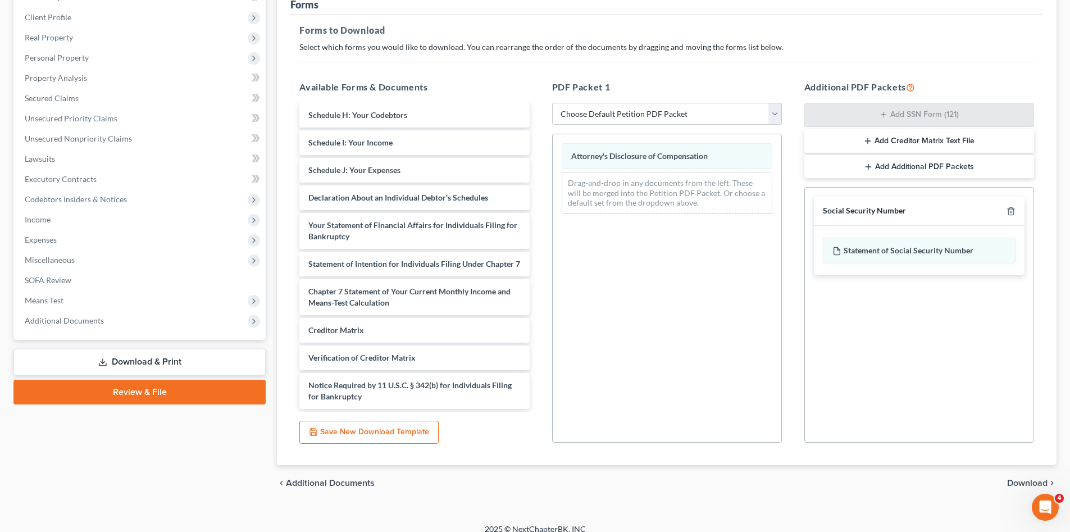
click at [1022, 485] on span "Download" at bounding box center [1027, 483] width 40 height 9
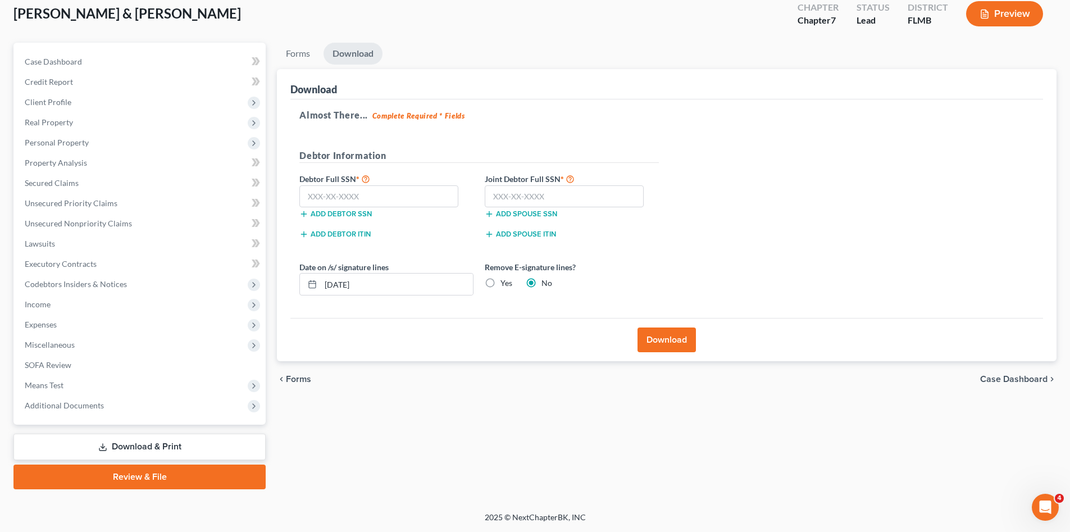
scroll to position [65, 0]
click at [421, 196] on input "text" at bounding box center [378, 196] width 159 height 22
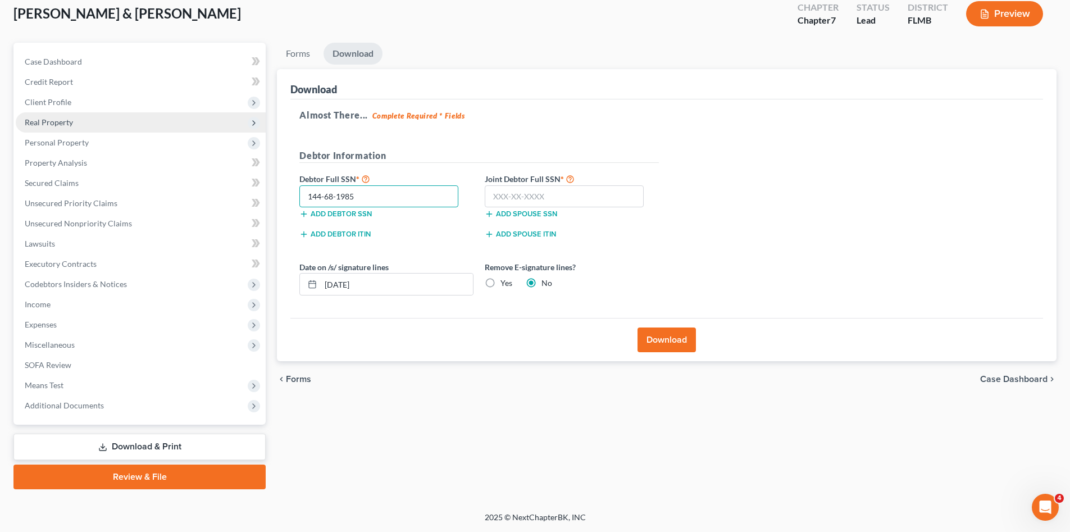
type input "144-68-1985"
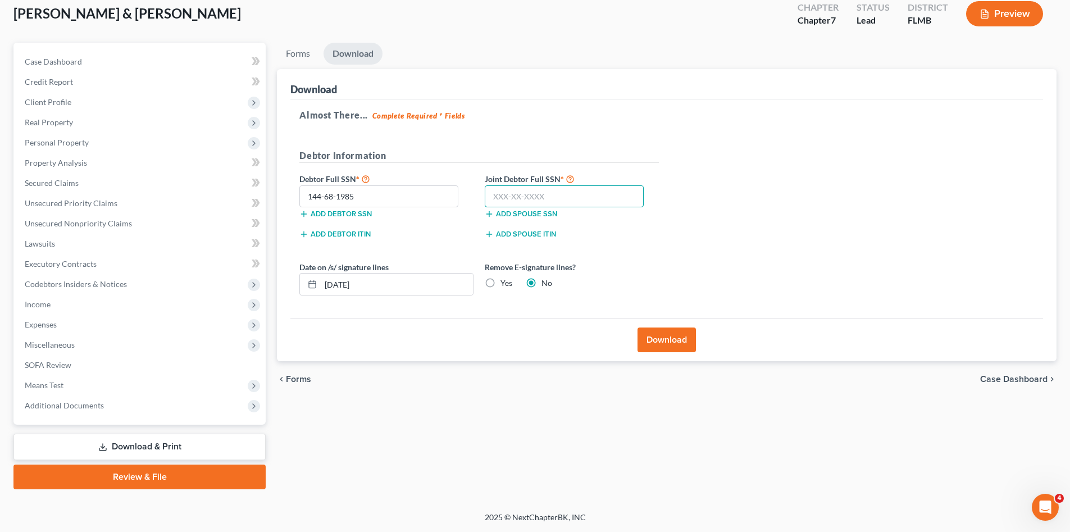
click at [534, 195] on input "text" at bounding box center [564, 196] width 159 height 22
type input "105-46-2956"
click at [644, 337] on button "Download" at bounding box center [666, 339] width 58 height 25
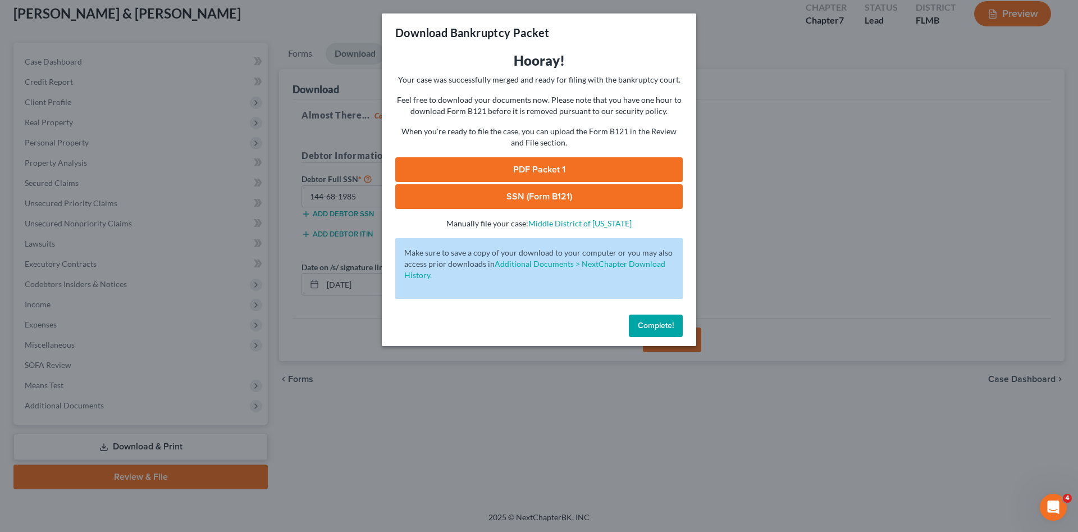
click at [516, 171] on link "PDF Packet 1" at bounding box center [539, 169] width 288 height 25
click at [584, 198] on link "SSN (Form B121)" at bounding box center [539, 196] width 288 height 25
click at [635, 327] on button "Complete!" at bounding box center [656, 326] width 54 height 22
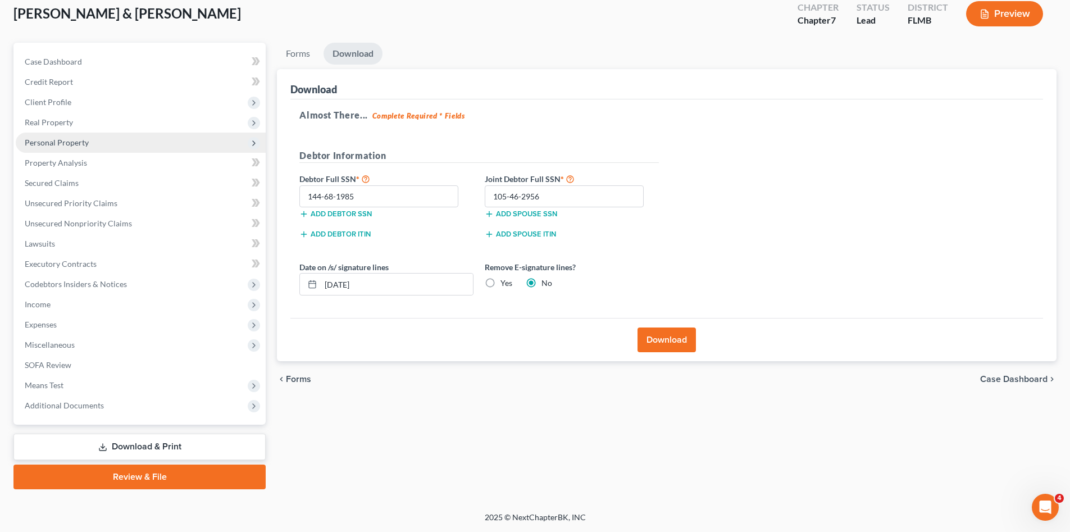
click at [71, 136] on span "Personal Property" at bounding box center [141, 143] width 250 height 20
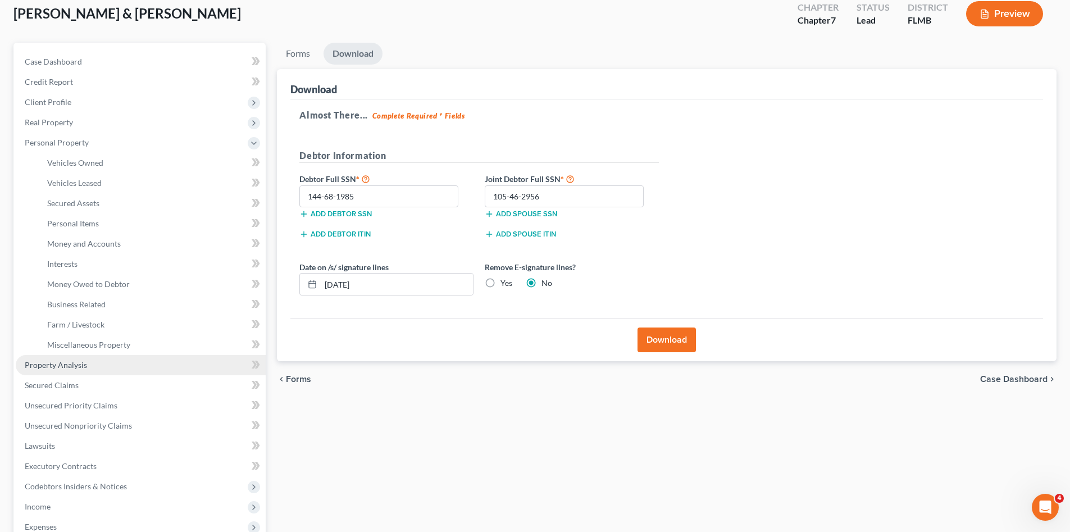
click at [78, 357] on link "Property Analysis" at bounding box center [141, 365] width 250 height 20
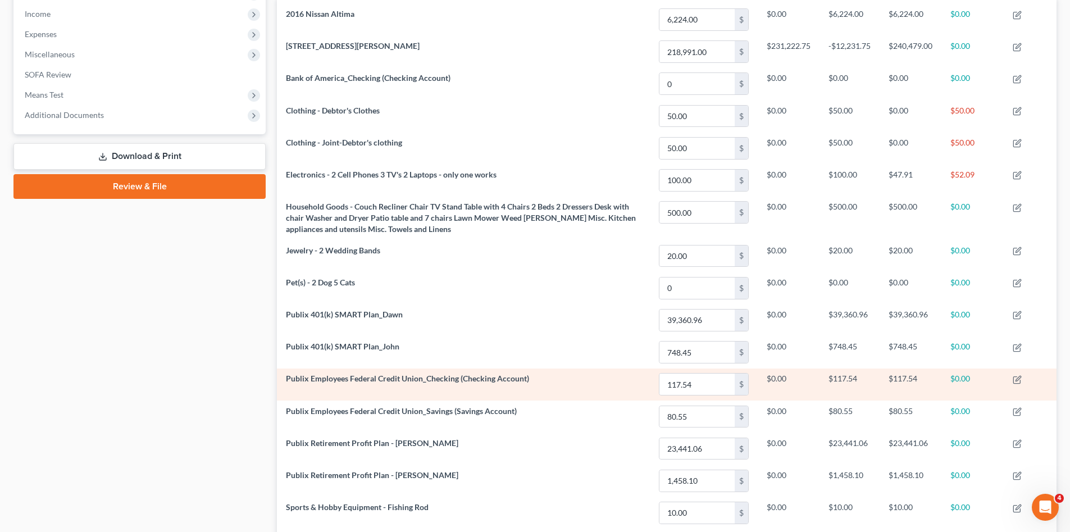
scroll to position [463, 0]
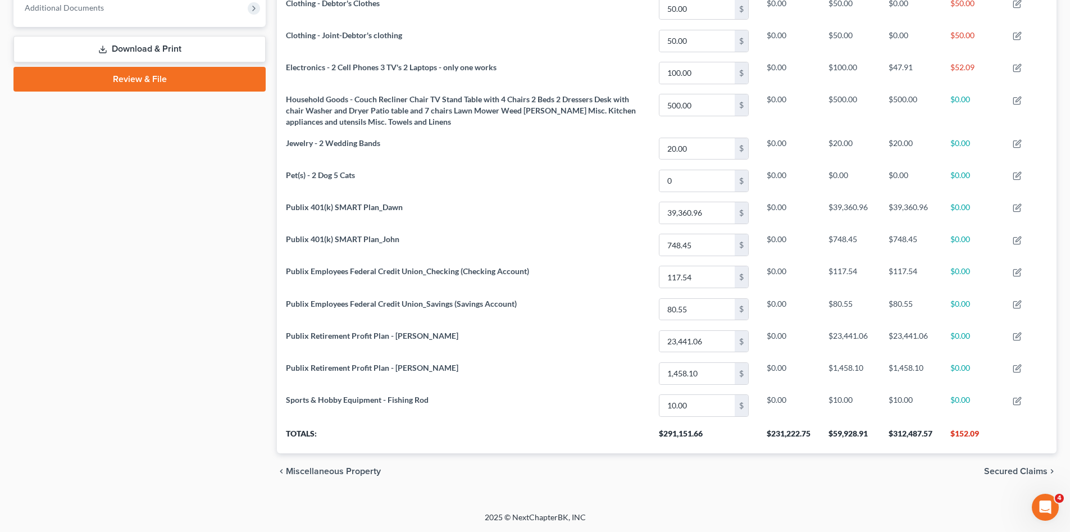
click at [108, 380] on div "Case Dashboard Payments Invoices Payments Payments Credit Report Client Profile" at bounding box center [139, 67] width 263 height 844
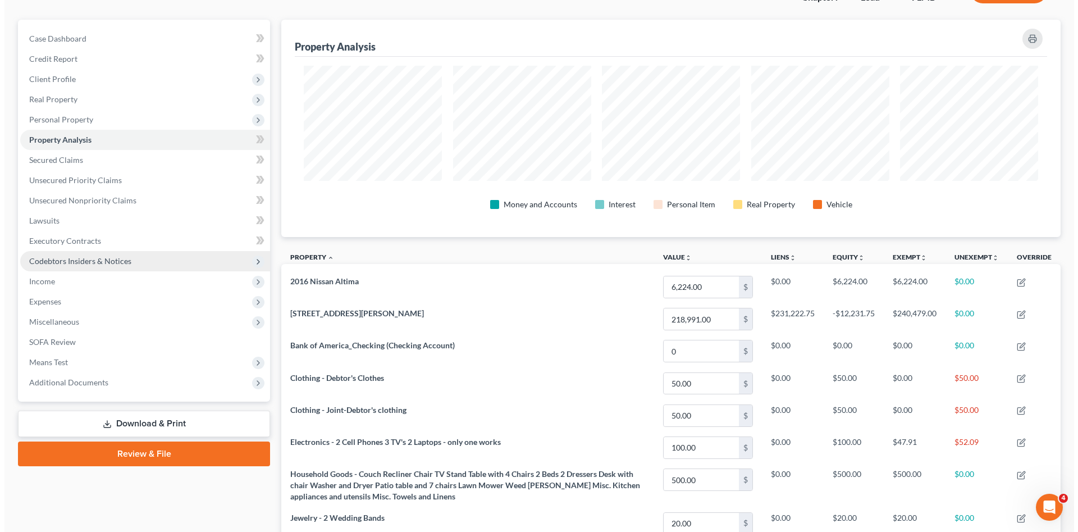
scroll to position [0, 0]
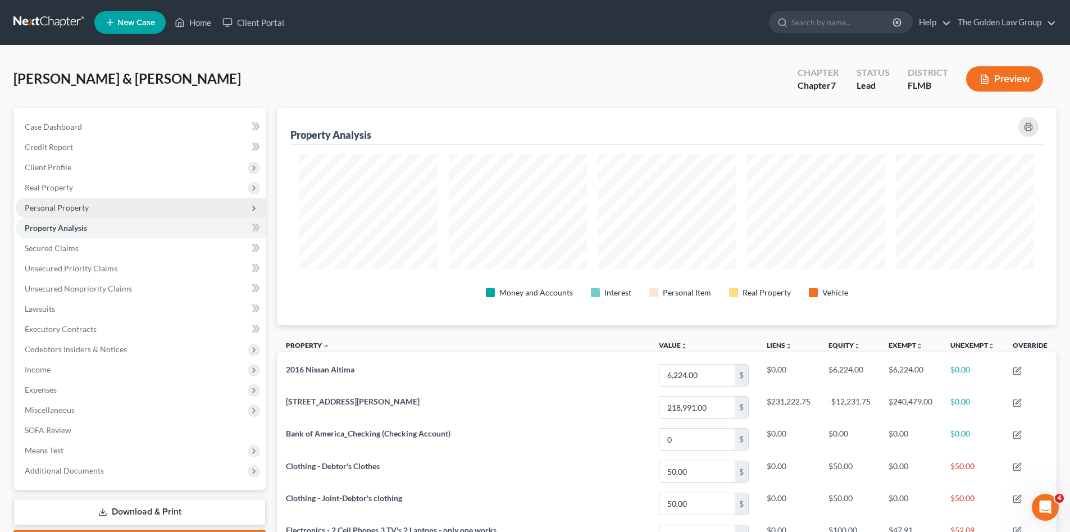
click at [51, 207] on span "Personal Property" at bounding box center [57, 208] width 64 height 10
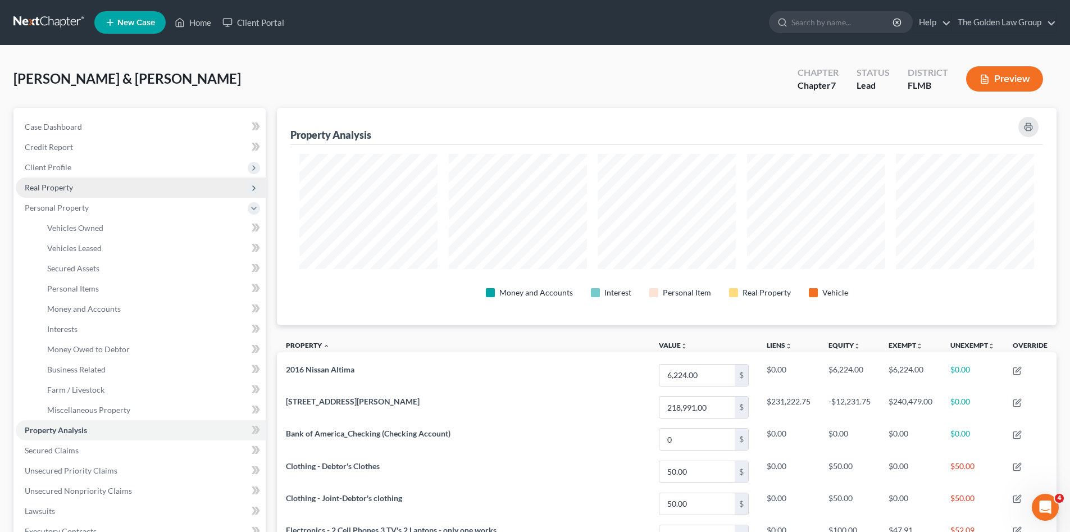
click at [49, 193] on span "Real Property" at bounding box center [141, 187] width 250 height 20
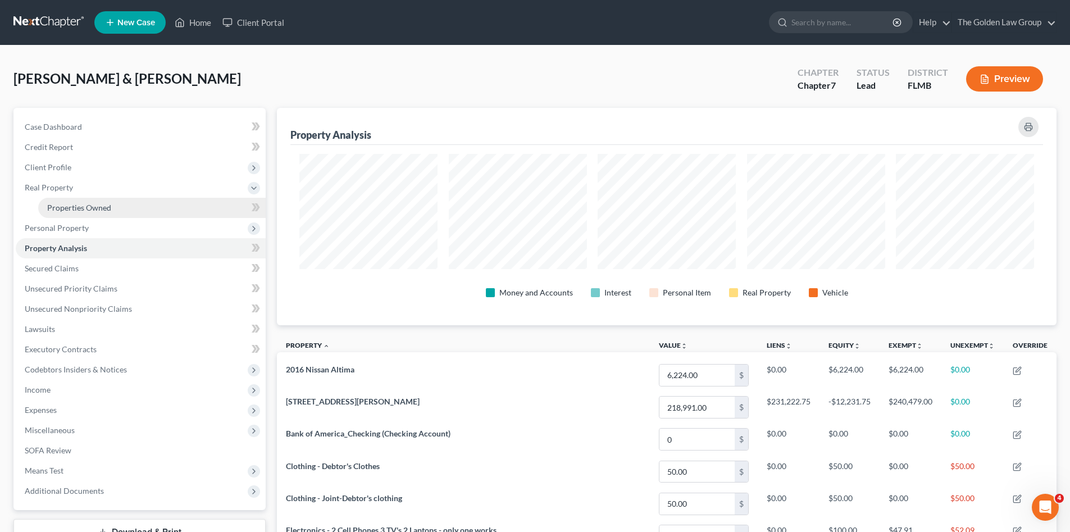
drag, startPoint x: 82, startPoint y: 202, endPoint x: 112, endPoint y: 211, distance: 31.8
click at [83, 202] on link "Properties Owned" at bounding box center [151, 208] width 227 height 20
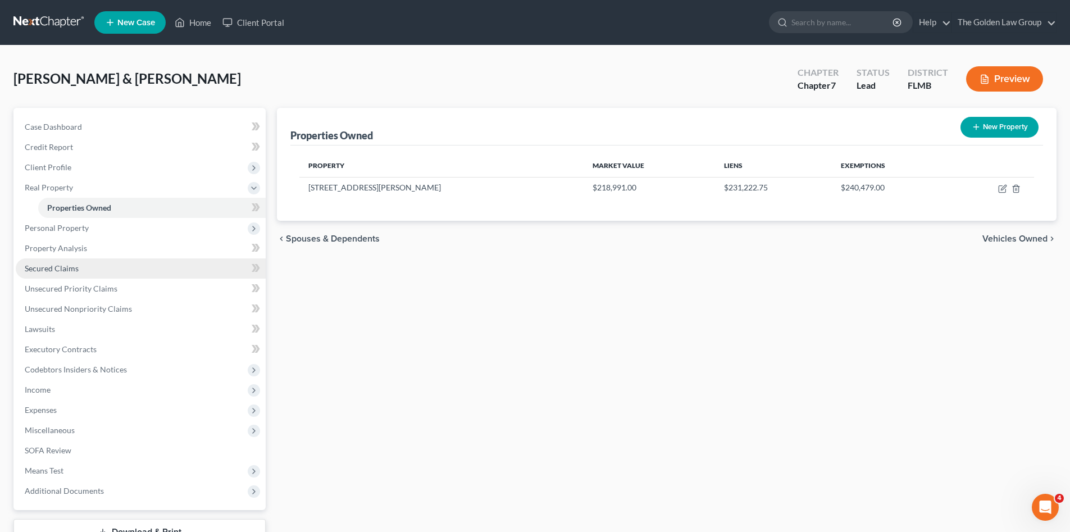
click at [89, 267] on link "Secured Claims" at bounding box center [141, 268] width 250 height 20
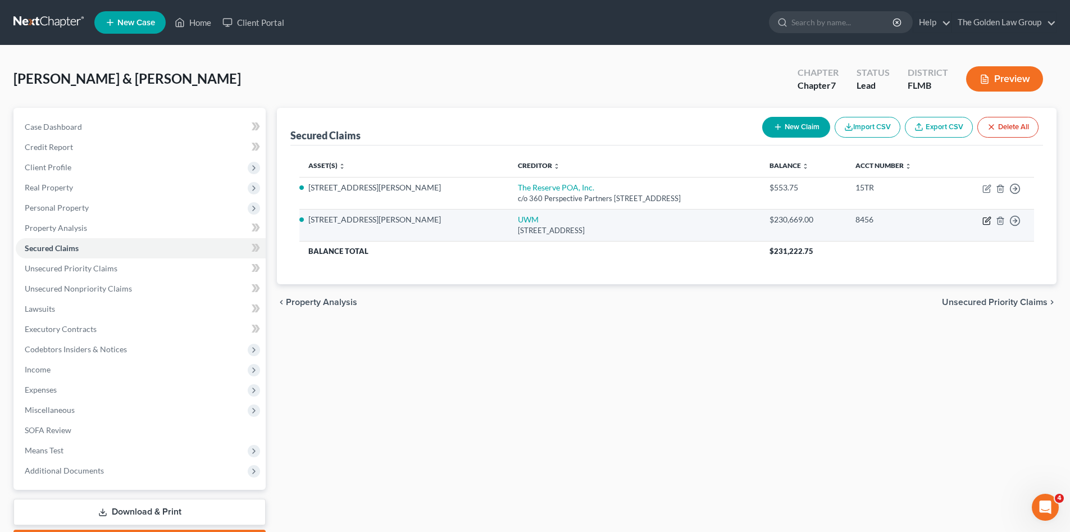
click at [986, 223] on icon "button" at bounding box center [986, 220] width 9 height 9
select select "45"
select select "3"
select select "4"
select select "2"
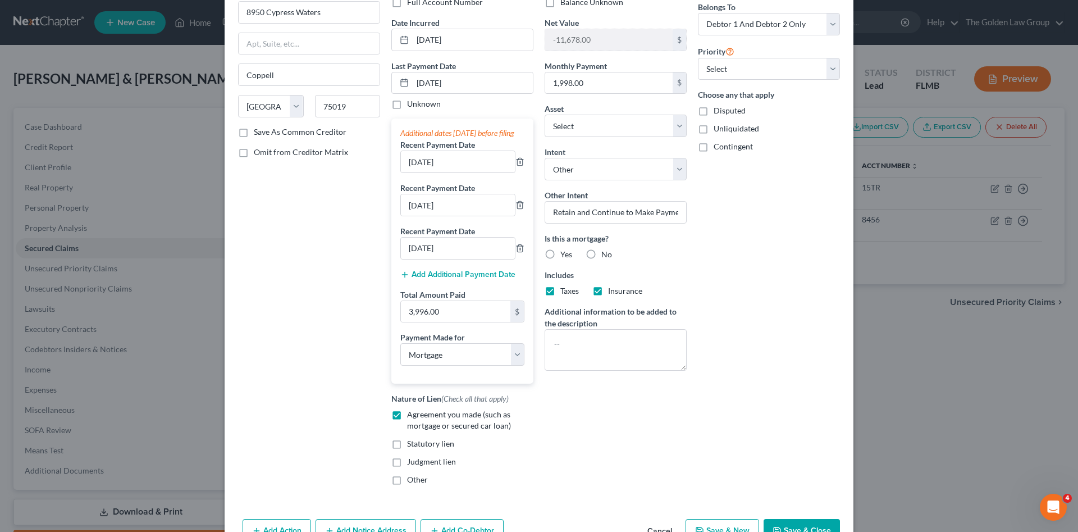
scroll to position [168, 0]
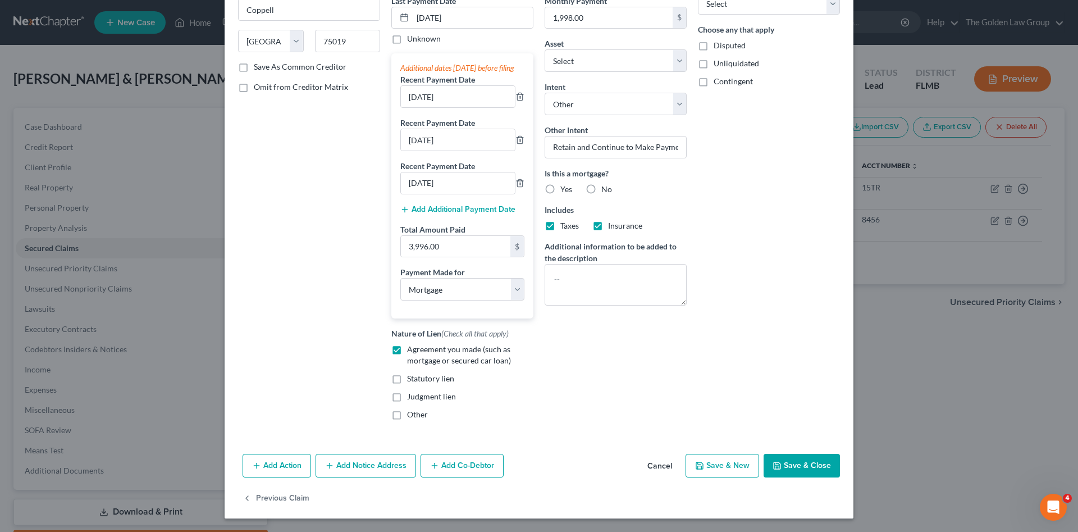
click at [561, 184] on label "Yes" at bounding box center [567, 189] width 12 height 11
click at [565, 184] on input "Yes" at bounding box center [568, 187] width 7 height 7
radio input "true"
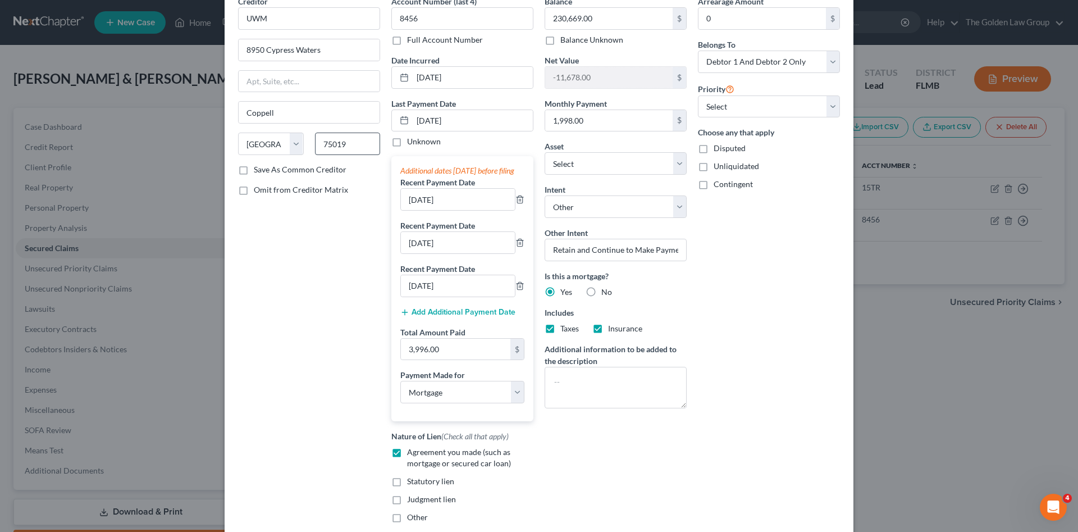
scroll to position [0, 0]
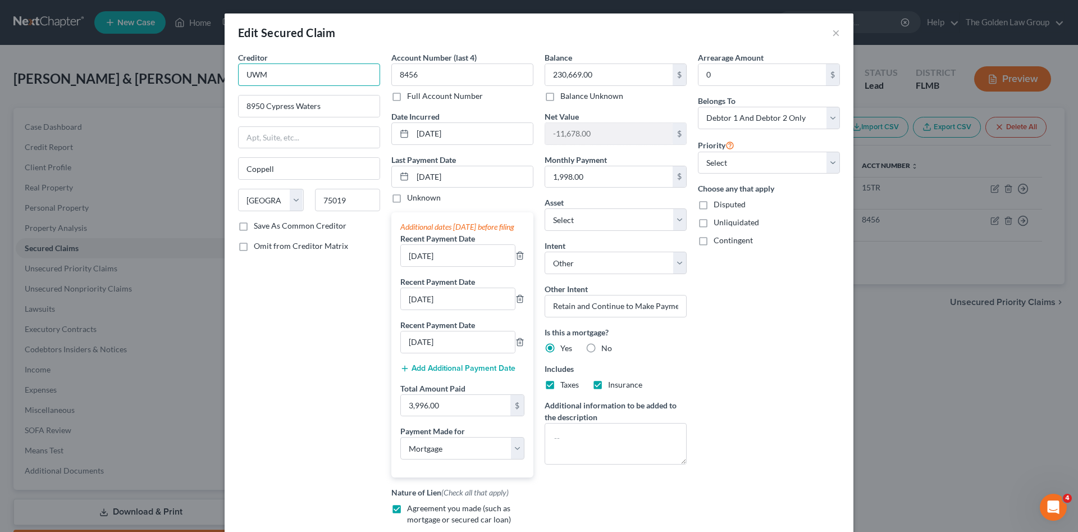
drag, startPoint x: 279, startPoint y: 76, endPoint x: 270, endPoint y: 75, distance: 8.4
click at [212, 72] on div "Edit Secured Claim × Creditor * UWM 8950 Cypress Waters [GEOGRAPHIC_DATA] [US_S…" at bounding box center [539, 266] width 1078 height 532
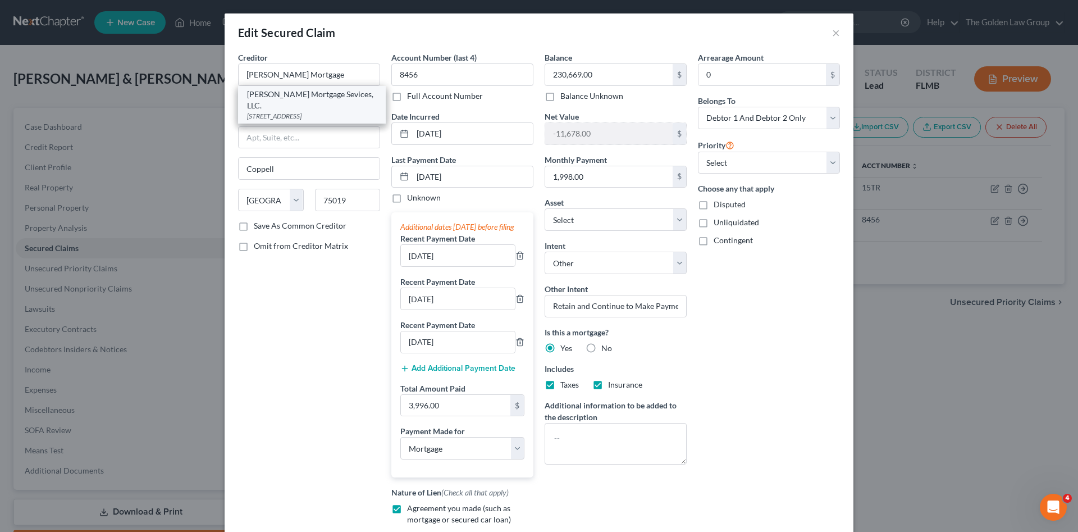
click at [325, 111] on div "[STREET_ADDRESS]" at bounding box center [312, 116] width 130 height 10
type input "[PERSON_NAME] Mortgage Sevices, LLC."
type input "PO Box 5001"
type input "Westfield"
select select "15"
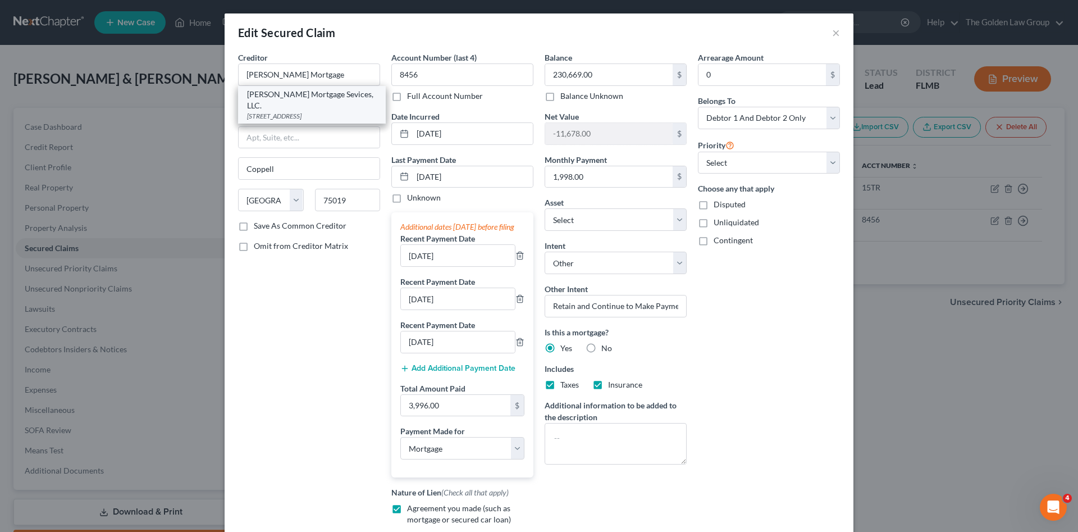
type input "46074"
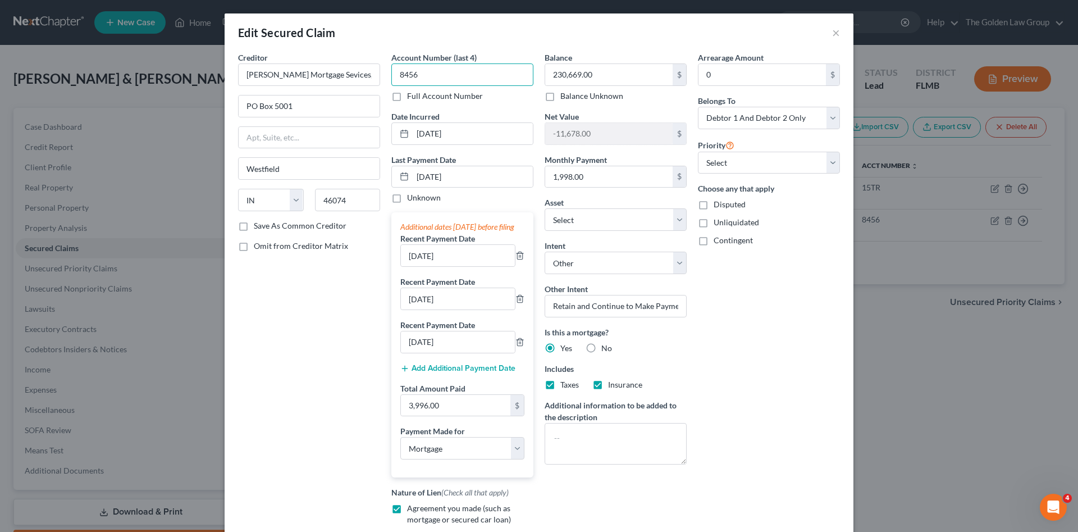
click at [437, 67] on input "8456" at bounding box center [462, 74] width 142 height 22
type input "8"
type input "5821"
click at [306, 335] on div "Creditor * [PERSON_NAME] Mortgage Sevices, LLC. PO [GEOGRAPHIC_DATA] [US_STATE]…" at bounding box center [309, 320] width 153 height 536
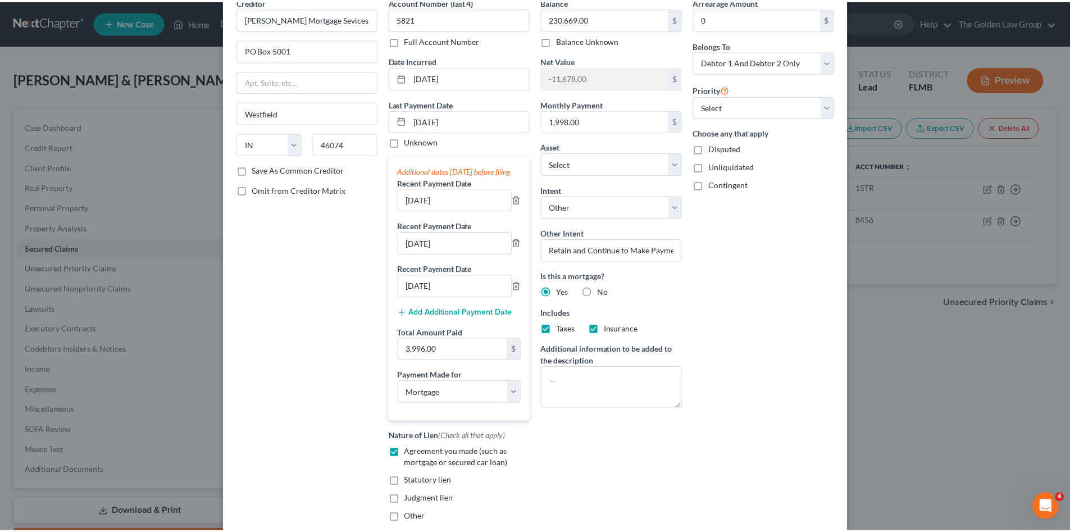
scroll to position [170, 0]
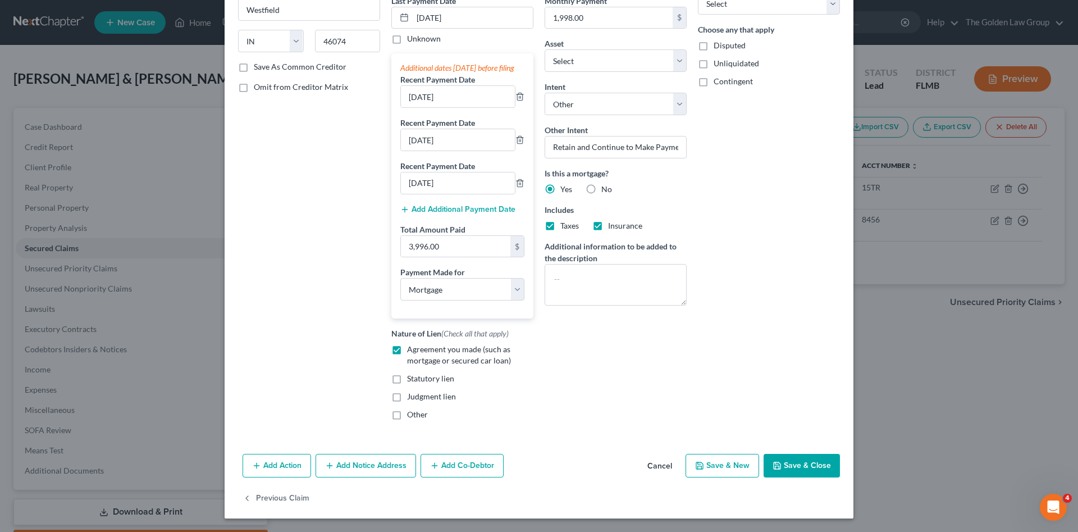
drag, startPoint x: 795, startPoint y: 459, endPoint x: 762, endPoint y: 433, distance: 42.4
click at [795, 459] on button "Save & Close" at bounding box center [802, 466] width 76 height 24
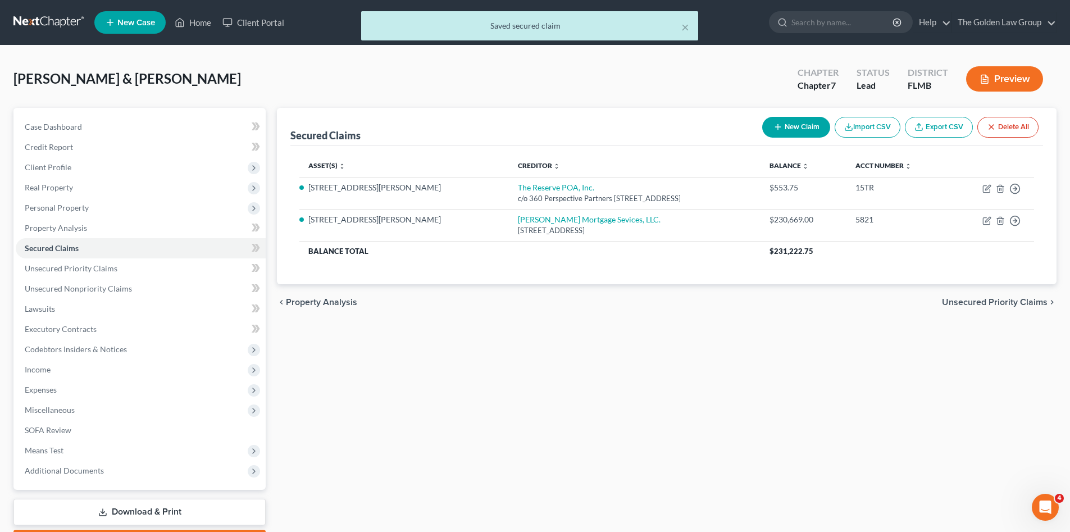
click at [751, 425] on div "Secured Claims New Claim Import CSV Export CSV Delete All Asset(s) expand_more …" at bounding box center [666, 331] width 791 height 447
click at [86, 189] on span "Real Property" at bounding box center [141, 187] width 250 height 20
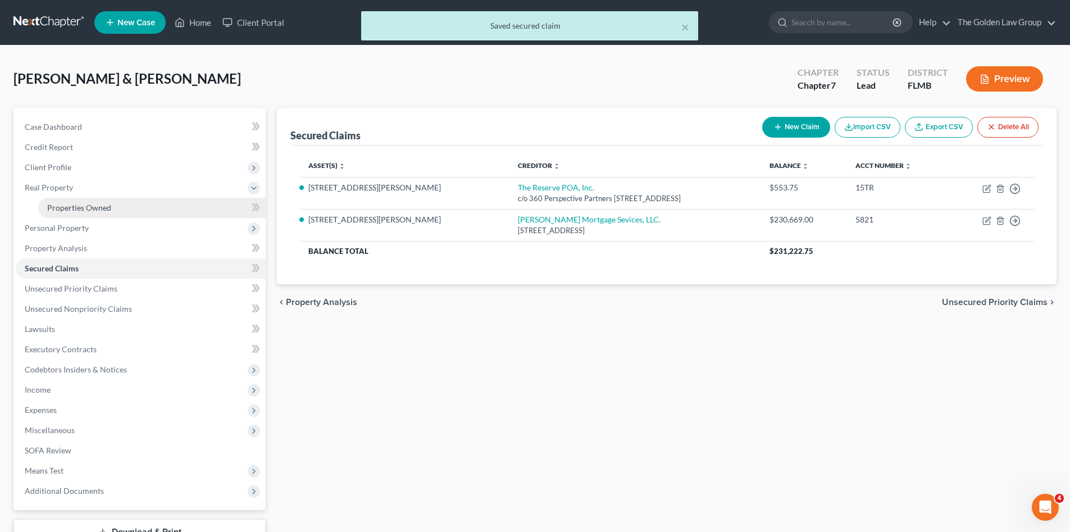
click at [98, 207] on span "Properties Owned" at bounding box center [79, 208] width 64 height 10
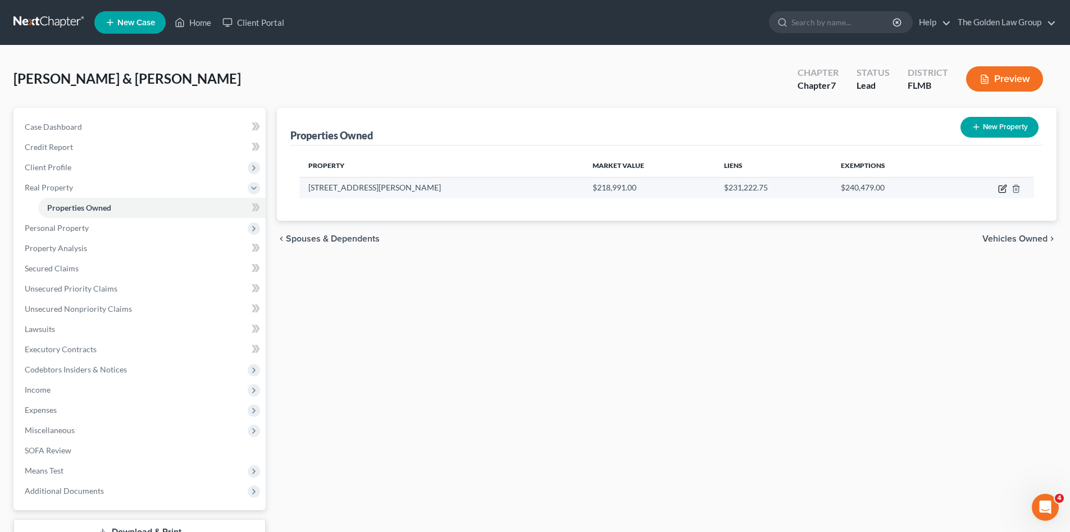
click at [999, 189] on icon "button" at bounding box center [1002, 189] width 7 height 7
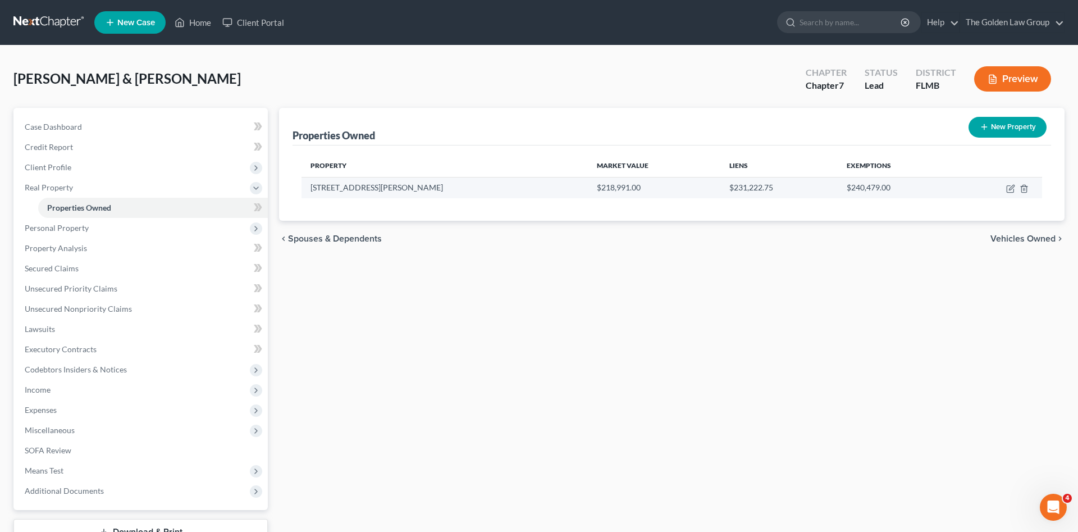
select select "9"
select select "2"
select select "0"
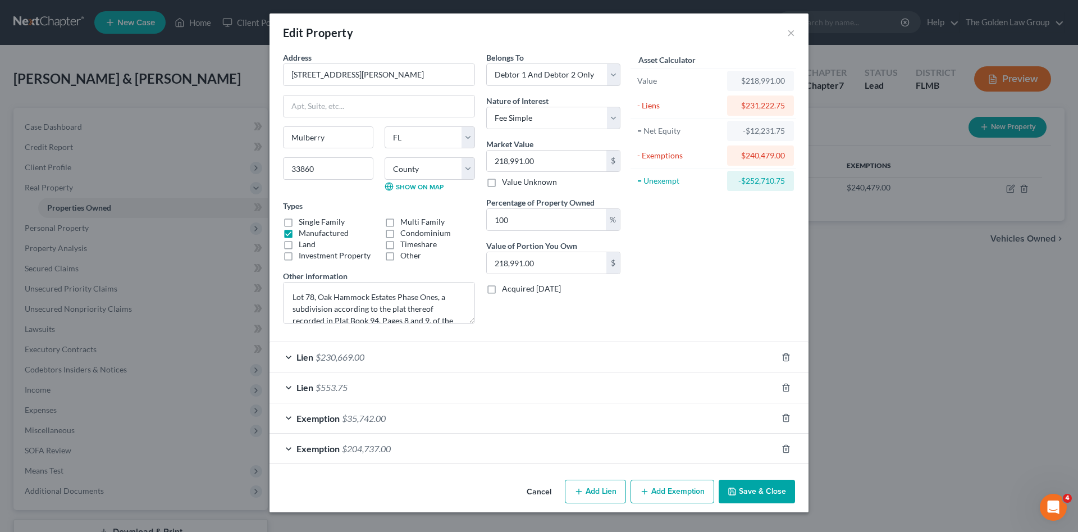
click at [607, 352] on div "Lien $230,669.00" at bounding box center [524, 357] width 508 height 30
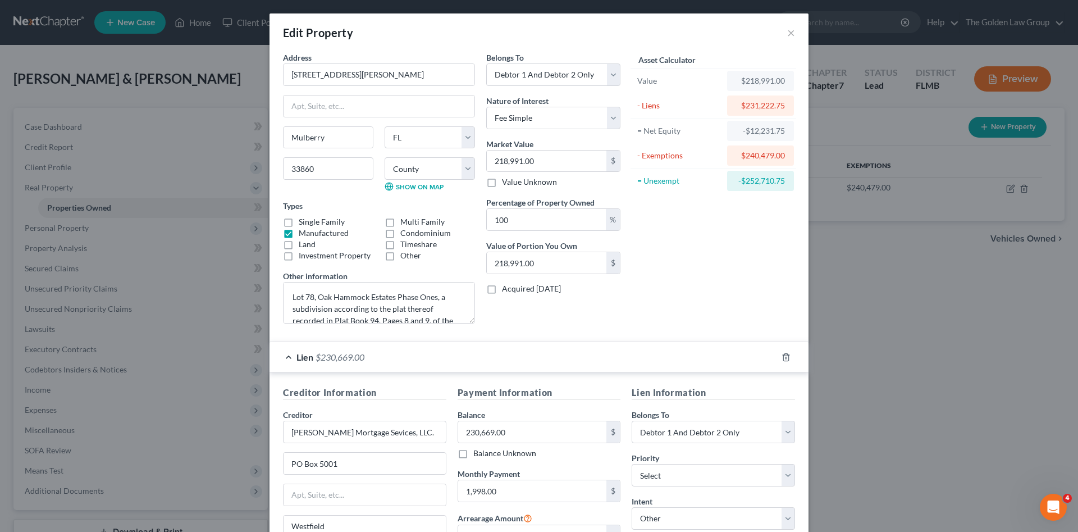
click at [607, 352] on div "Lien $230,669.00" at bounding box center [524, 357] width 508 height 30
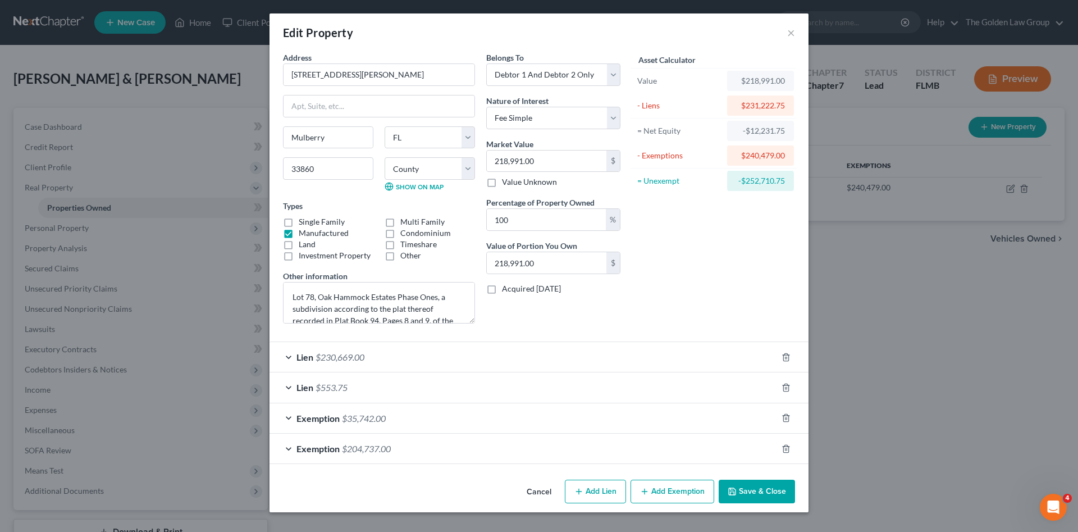
click at [764, 493] on button "Save & Close" at bounding box center [757, 492] width 76 height 24
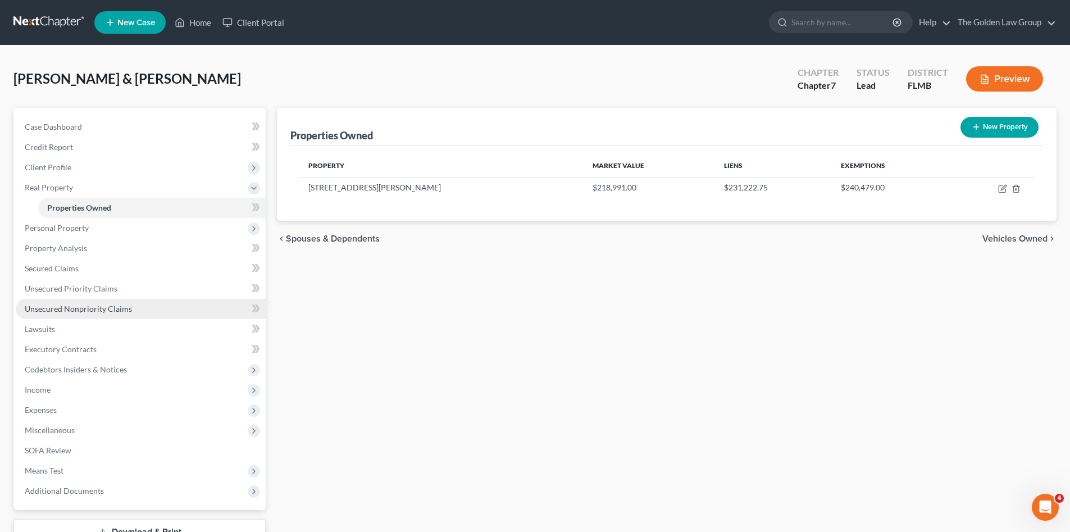
click at [75, 305] on span "Unsecured Nonpriority Claims" at bounding box center [78, 309] width 107 height 10
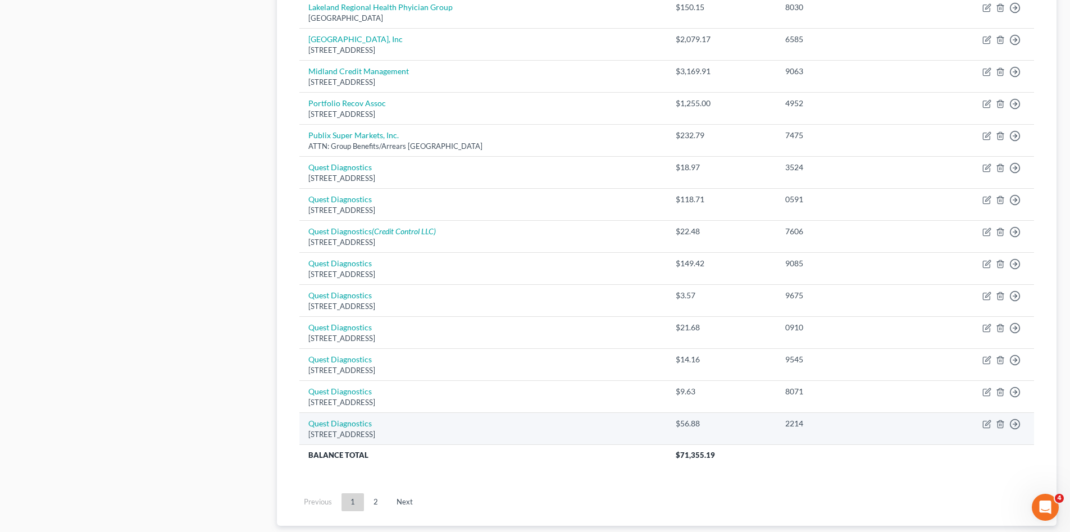
scroll to position [765, 0]
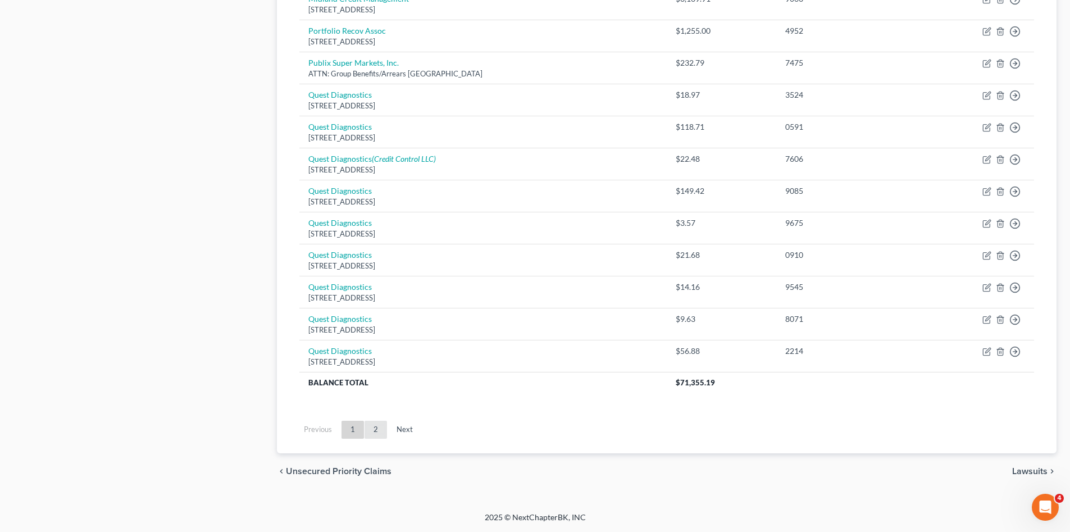
click at [375, 430] on link "2" at bounding box center [376, 430] width 22 height 18
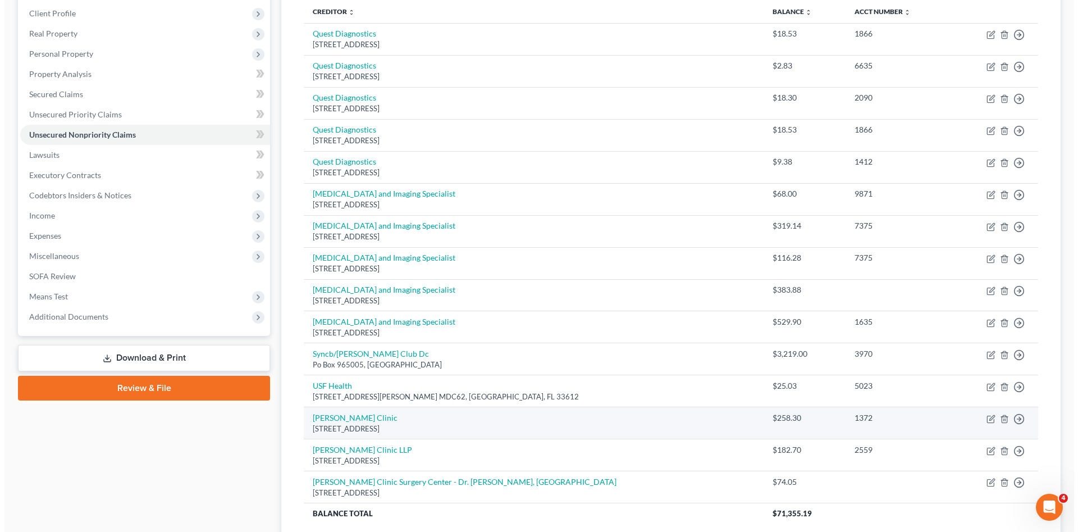
scroll to position [60, 0]
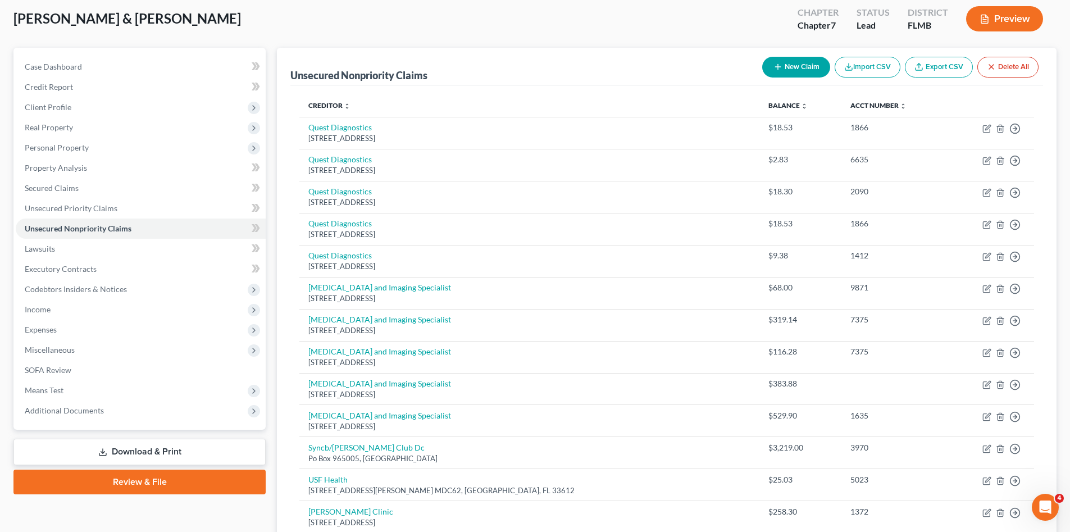
click at [804, 69] on button "New Claim" at bounding box center [796, 67] width 68 height 21
select select "2"
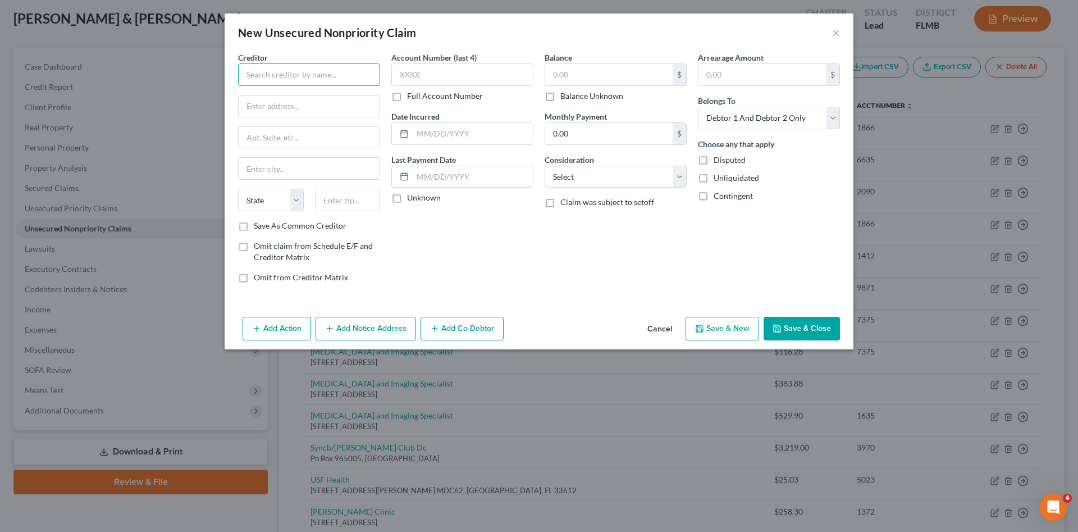
click at [280, 75] on input "text" at bounding box center [309, 74] width 142 height 22
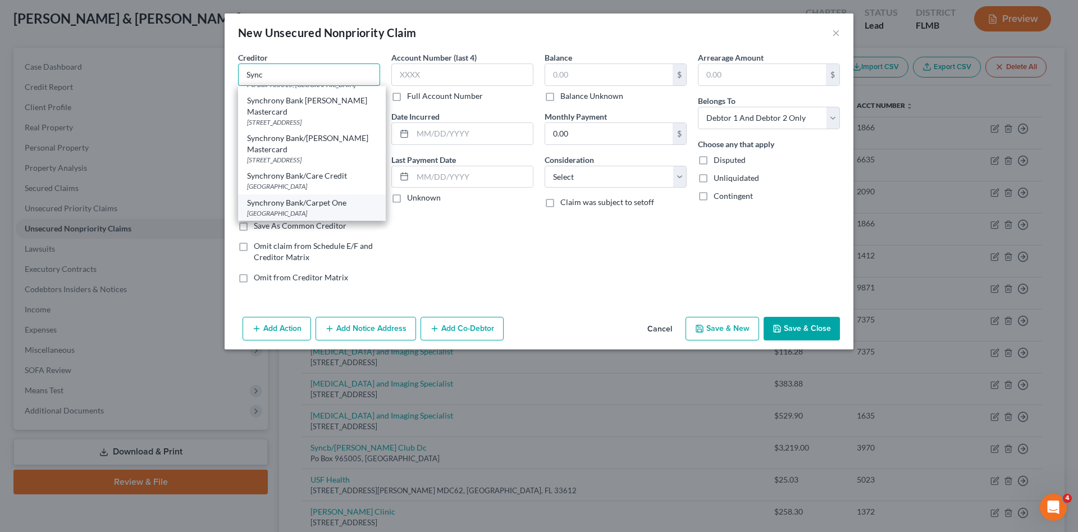
scroll to position [356, 0]
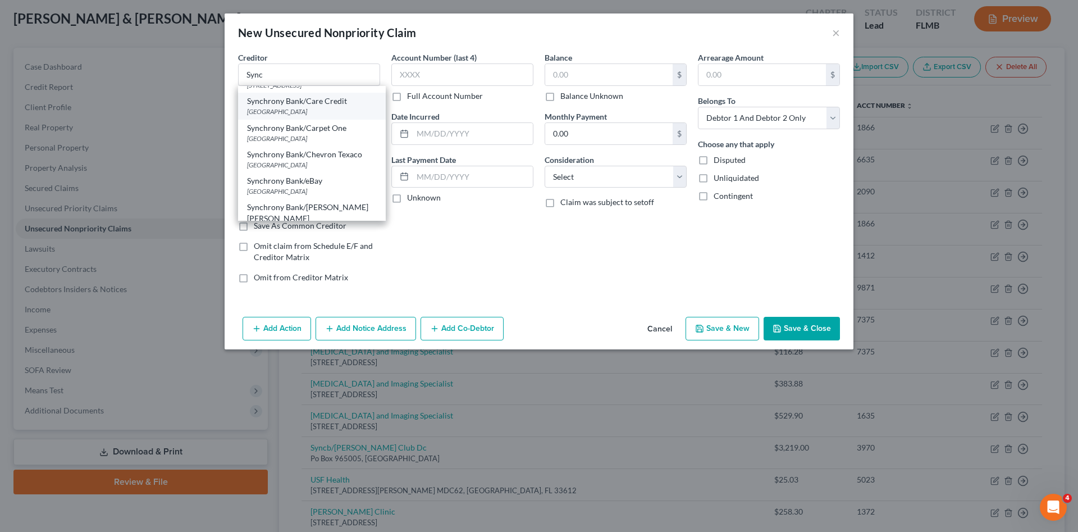
click at [328, 107] on div "Synchrony Bank/Care Credit" at bounding box center [312, 100] width 130 height 11
type input "Synchrony Bank/Care Credit"
type input "PO Box 960061"
type input "Orlando"
select select "9"
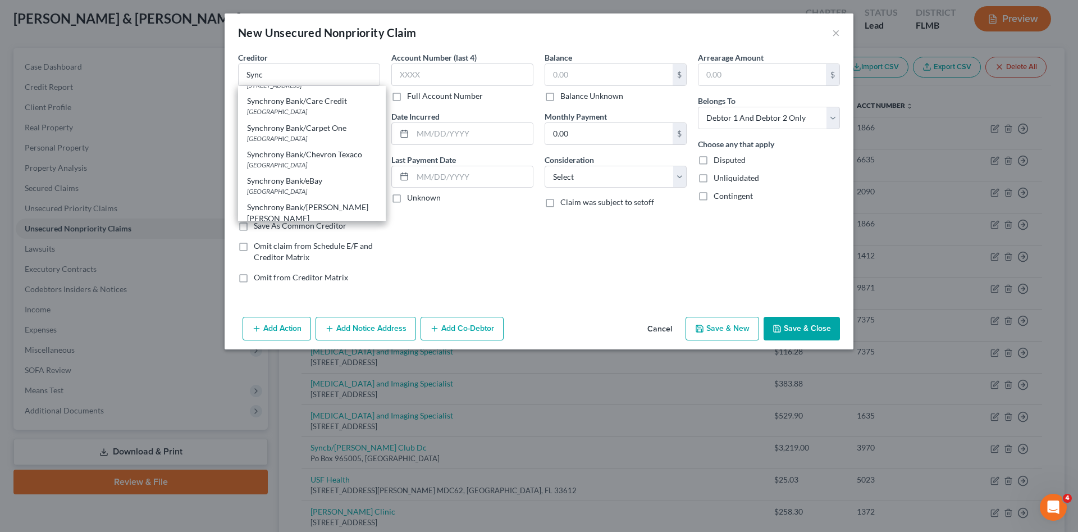
type input "32896"
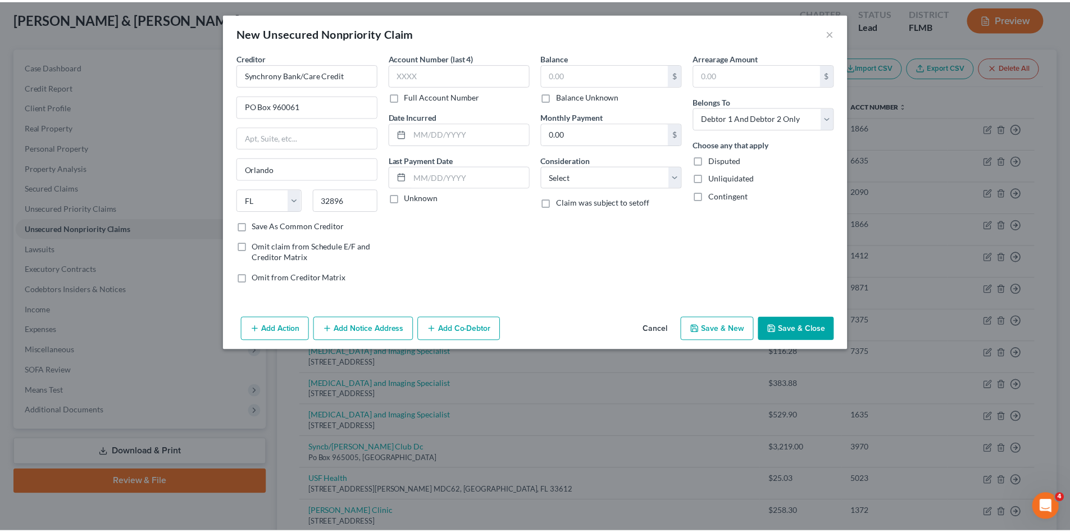
scroll to position [0, 0]
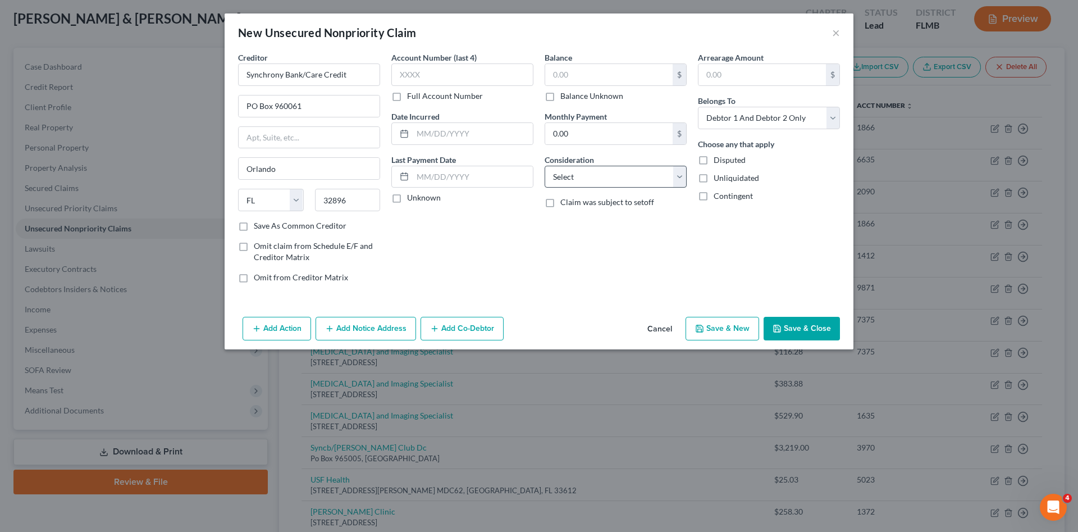
drag, startPoint x: 490, startPoint y: 222, endPoint x: 586, endPoint y: 186, distance: 102.5
click at [497, 220] on div "Account Number (last 4) Full Account Number Date Incurred Last Payment Date Unk…" at bounding box center [462, 172] width 153 height 240
click at [592, 180] on select "Select Cable / Satellite Services Collection Agency Credit Card Debt Debt Couns…" at bounding box center [616, 177] width 142 height 22
select select "9"
click at [545, 166] on select "Select Cable / Satellite Services Collection Agency Credit Card Debt Debt Couns…" at bounding box center [616, 177] width 142 height 22
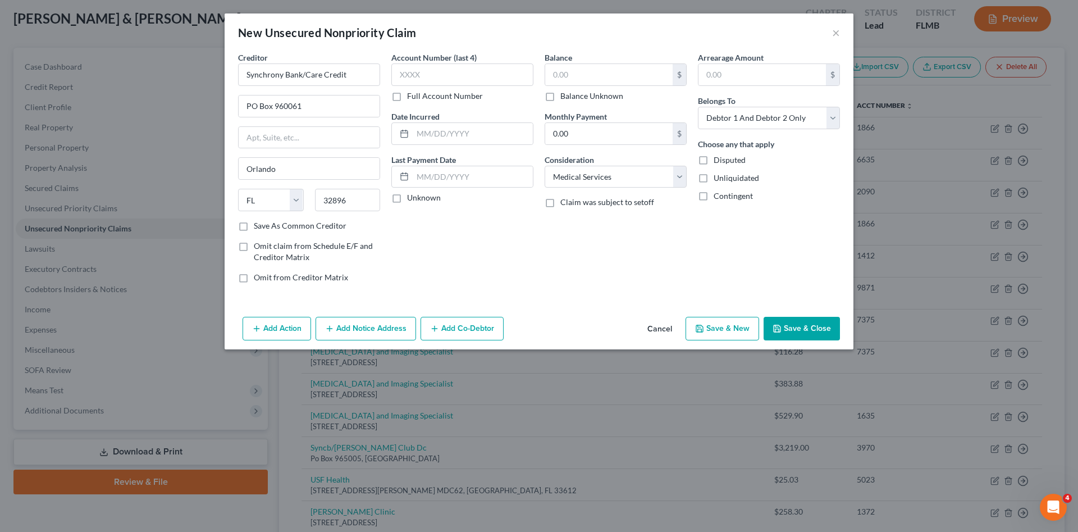
click at [561, 98] on label "Balance Unknown" at bounding box center [592, 95] width 63 height 11
click at [565, 98] on input "Balance Unknown" at bounding box center [568, 93] width 7 height 7
checkbox input "true"
type input "0.00"
drag, startPoint x: 625, startPoint y: 258, endPoint x: 741, endPoint y: 320, distance: 131.7
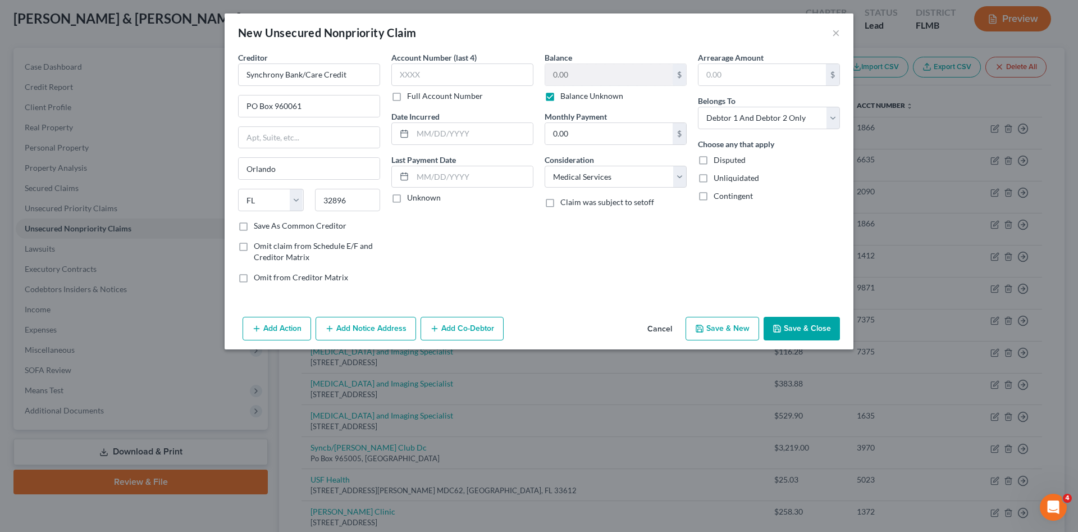
click at [632, 261] on div "Balance 0.00 $ Balance Unknown Balance Undetermined 0.00 $ Balance Unknown Mont…" at bounding box center [615, 172] width 153 height 240
drag, startPoint x: 786, startPoint y: 329, endPoint x: 771, endPoint y: 324, distance: 15.8
click at [786, 328] on button "Save & Close" at bounding box center [802, 329] width 76 height 24
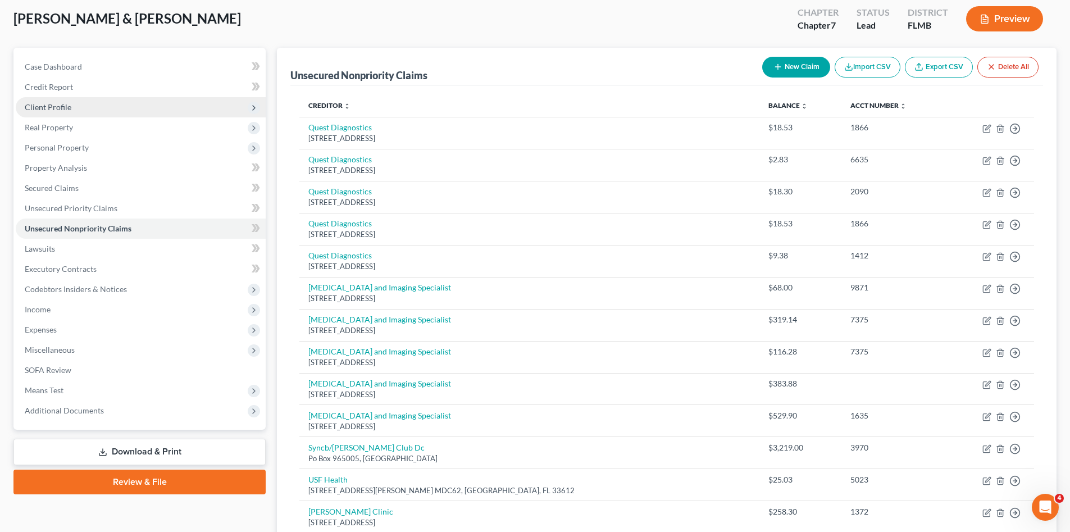
click at [79, 107] on span "Client Profile" at bounding box center [141, 107] width 250 height 20
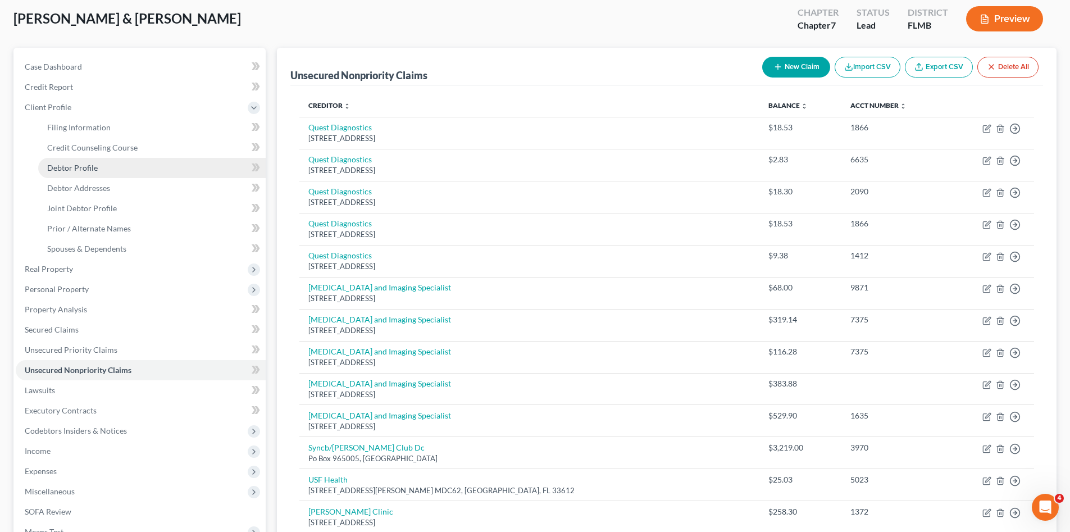
click at [102, 167] on link "Debtor Profile" at bounding box center [151, 168] width 227 height 20
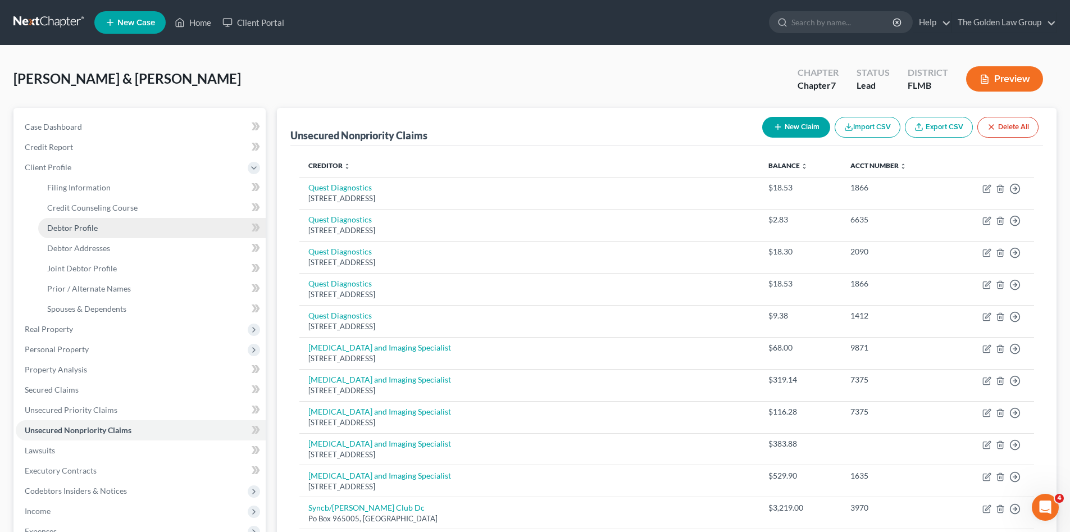
select select "1"
select select "2"
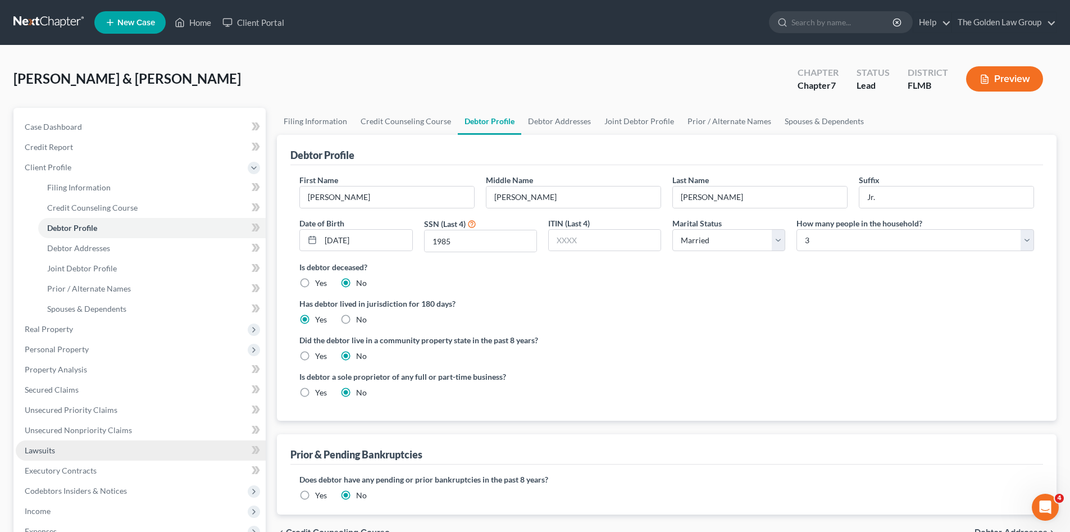
click at [79, 449] on link "Lawsuits" at bounding box center [141, 450] width 250 height 20
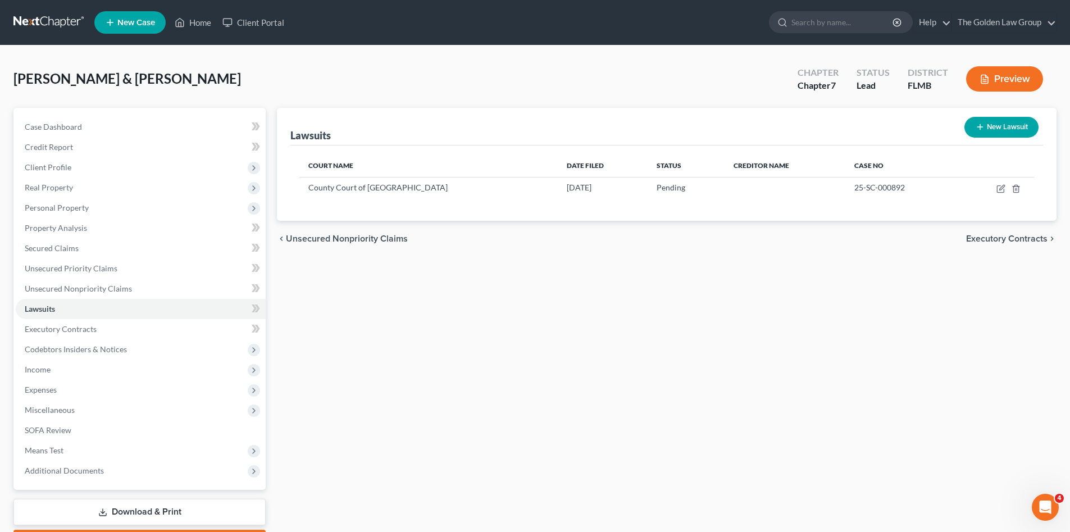
click at [997, 127] on button "New Lawsuit" at bounding box center [1001, 127] width 74 height 21
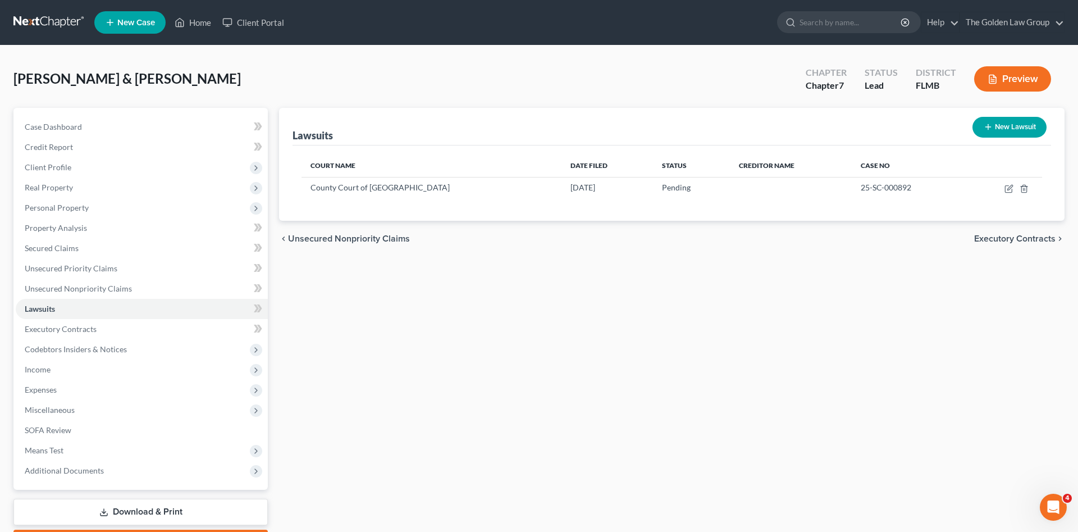
select select "0"
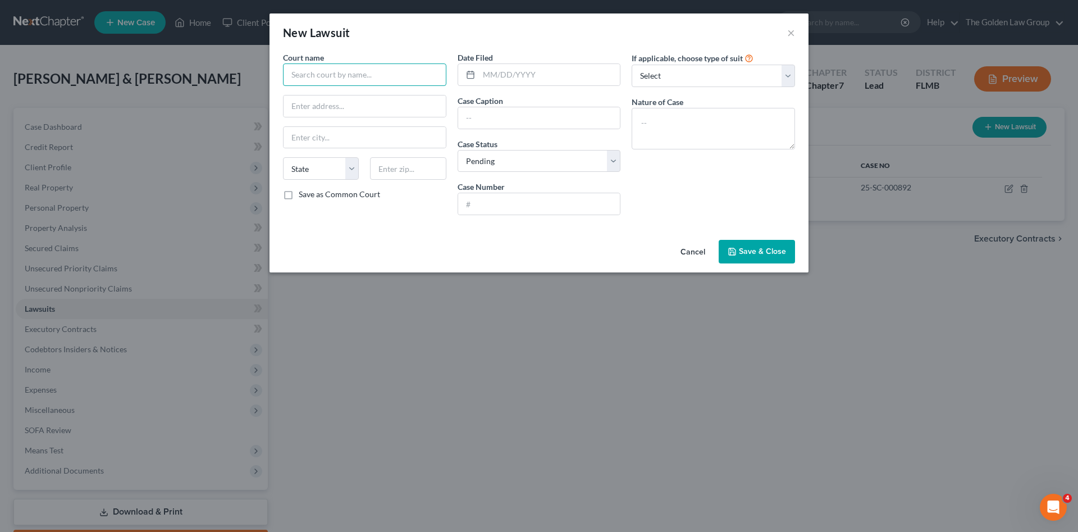
click at [330, 81] on input "text" at bounding box center [364, 74] width 163 height 22
click at [341, 97] on div "County Court of [GEOGRAPHIC_DATA]" at bounding box center [361, 94] width 139 height 11
type input "County Court of [GEOGRAPHIC_DATA]"
type input "[STREET_ADDRESS]"
type input "Bartow"
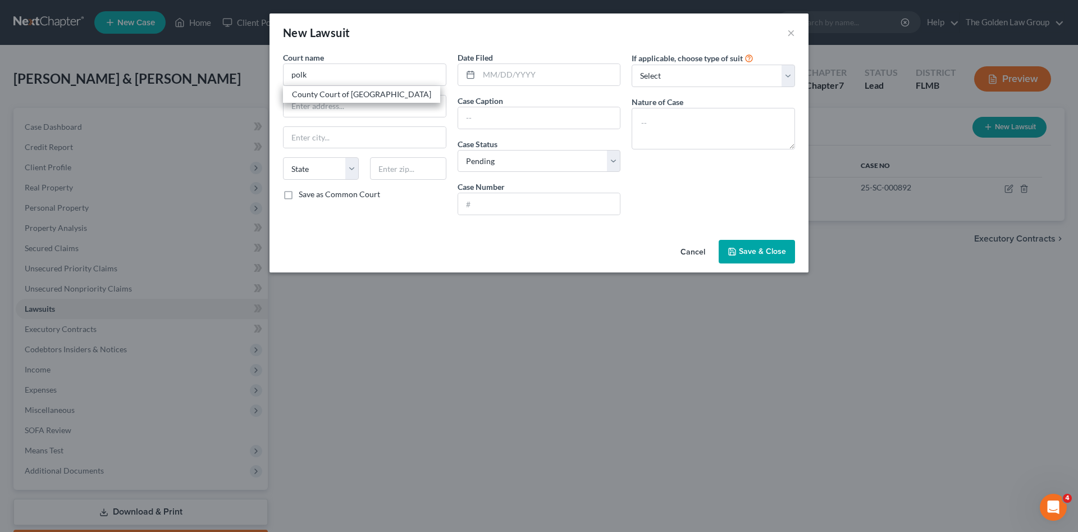
select select "9"
type input "33830"
click at [530, 78] on input "text" at bounding box center [550, 74] width 142 height 21
click at [500, 73] on input "text" at bounding box center [550, 74] width 142 height 21
click at [539, 74] on input "text" at bounding box center [550, 74] width 142 height 21
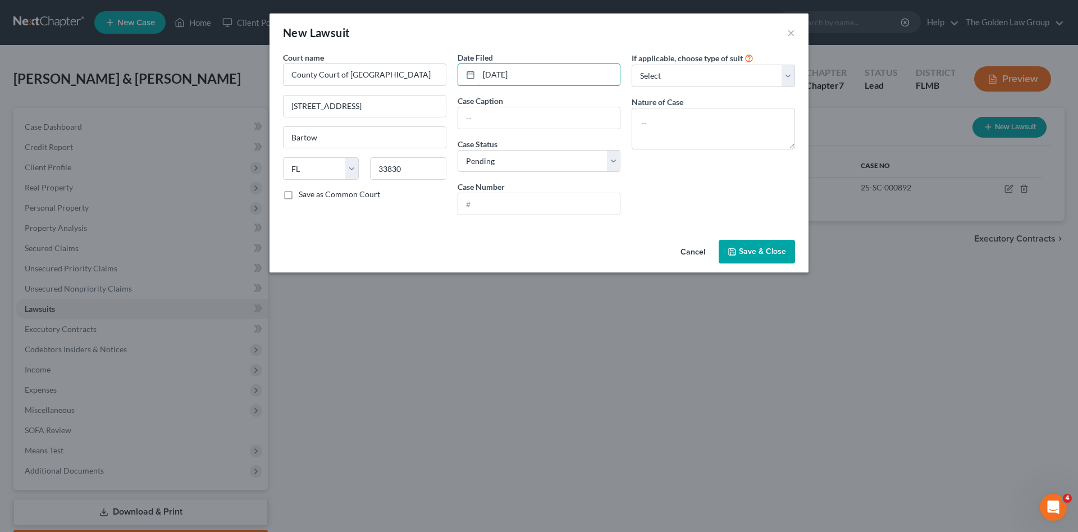
type input "[DATE]"
click at [506, 116] on input "text" at bounding box center [539, 117] width 162 height 21
type input "Midland Credit Management LLC vs. [PERSON_NAME]."
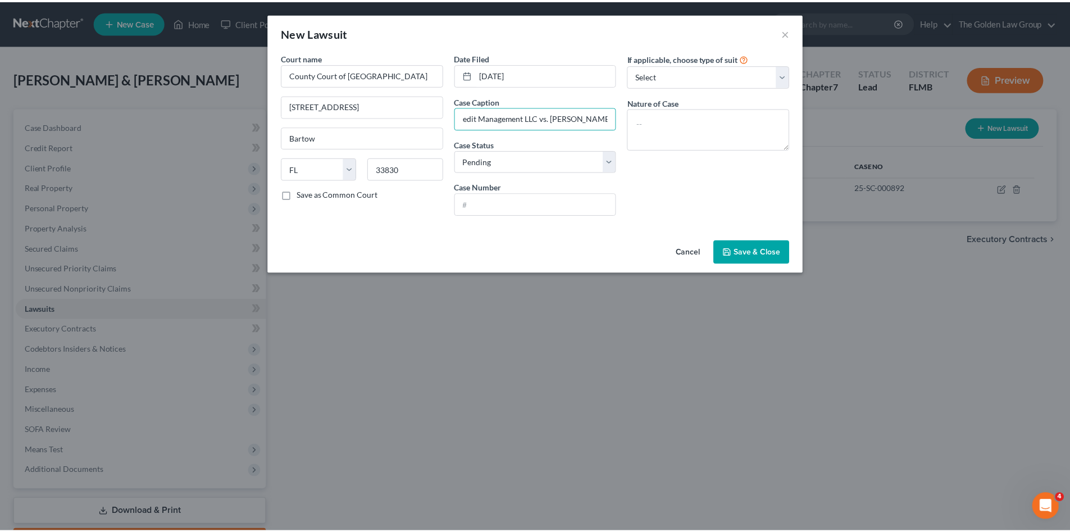
scroll to position [0, 0]
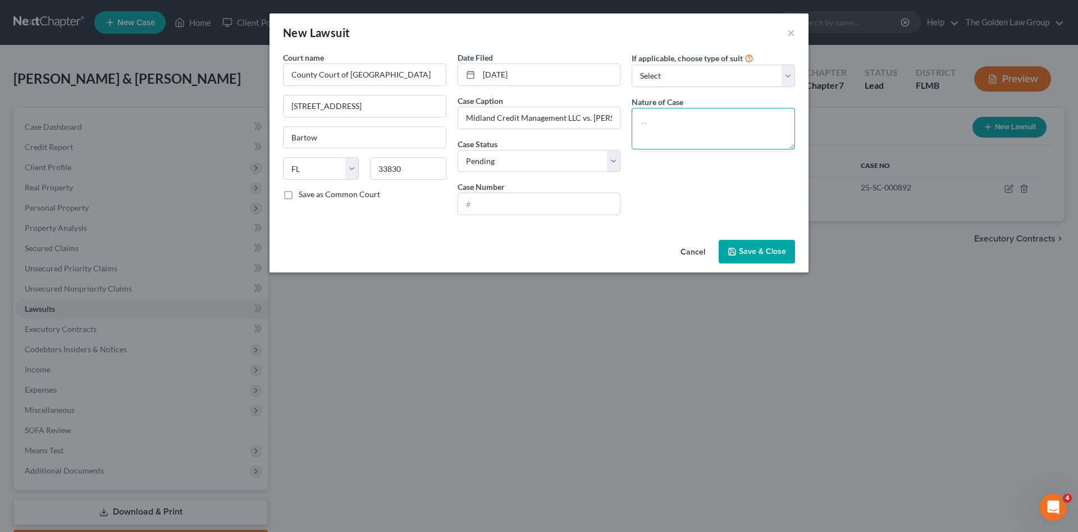
drag, startPoint x: 685, startPoint y: 127, endPoint x: 688, endPoint y: 134, distance: 7.8
click at [686, 130] on textarea at bounding box center [713, 129] width 163 height 42
paste textarea "DMGS - DAMAGES (SC)"
type textarea "DMGS - DAMAGES (SC)"
click at [559, 203] on input "text" at bounding box center [539, 203] width 162 height 21
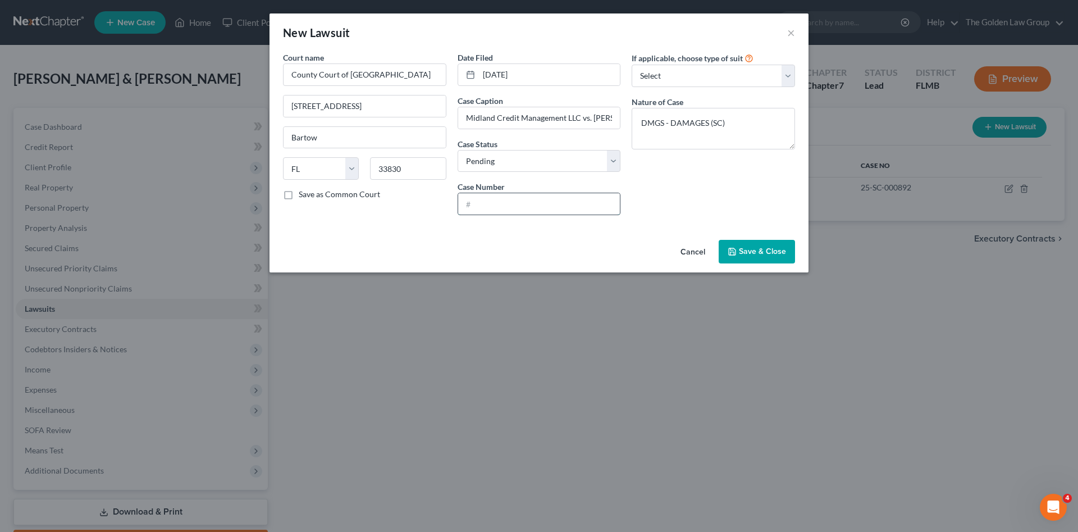
click at [485, 203] on input "text" at bounding box center [539, 203] width 162 height 21
paste input "5SC014295"
click at [467, 207] on input "5SC014295" at bounding box center [539, 203] width 162 height 21
type input "25-SC-014295"
click at [678, 194] on div "If applicable, choose type of suit Select Repossession Garnishment Foreclosure …" at bounding box center [713, 138] width 175 height 172
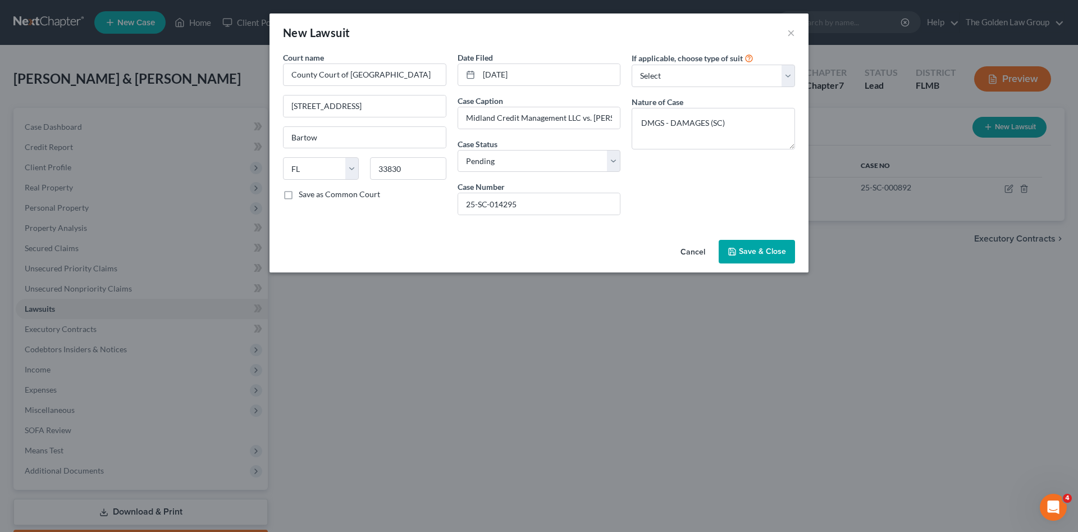
click at [748, 250] on span "Save & Close" at bounding box center [762, 252] width 47 height 10
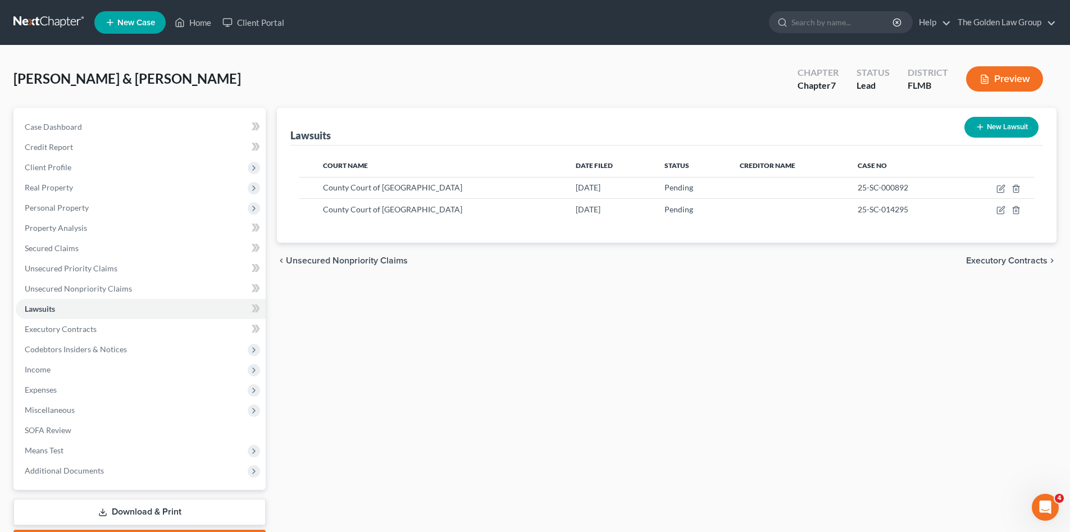
click at [445, 422] on div "Lawsuits New Lawsuit Court Name Date Filed Status Creditor Name Case No County …" at bounding box center [666, 331] width 791 height 447
click at [69, 211] on span "Personal Property" at bounding box center [57, 208] width 64 height 10
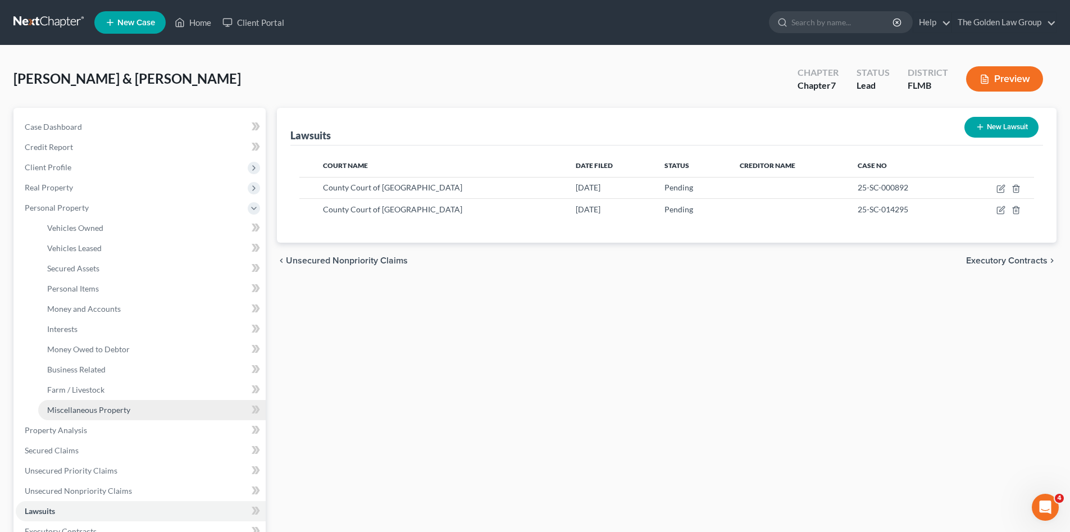
drag, startPoint x: 82, startPoint y: 404, endPoint x: 67, endPoint y: 411, distance: 16.6
click at [83, 405] on span "Miscellaneous Property" at bounding box center [88, 410] width 83 height 10
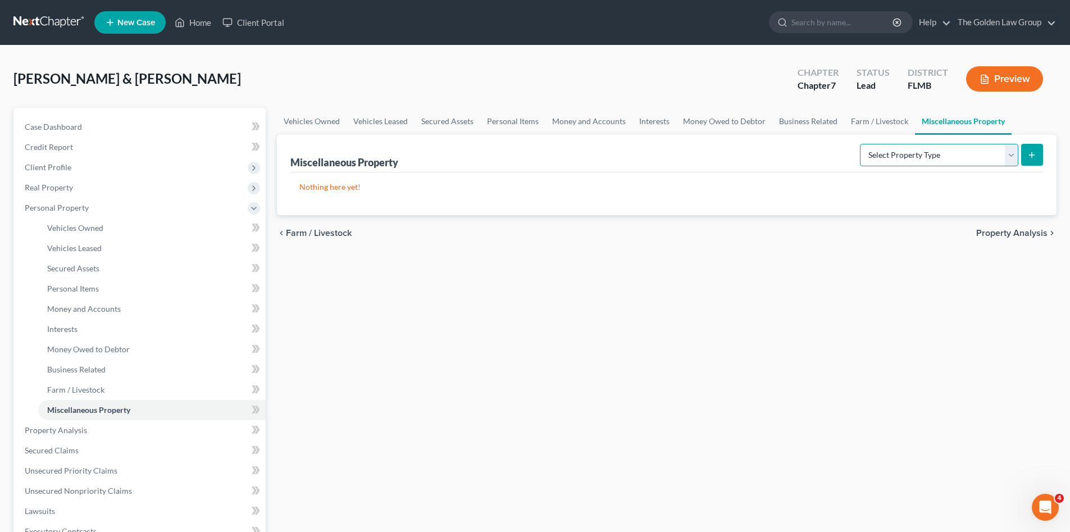
click at [899, 149] on select "Select Property Type Assigned for Creditor Benefit [DATE] Holding for Another N…" at bounding box center [939, 155] width 158 height 22
select select "transferred"
click at [860, 144] on select "Select Property Type Assigned for Creditor Benefit [DATE] Holding for Another N…" at bounding box center [939, 155] width 158 height 22
click at [1028, 163] on button "submit" at bounding box center [1032, 155] width 22 height 22
select select "Ordinary ([DATE])"
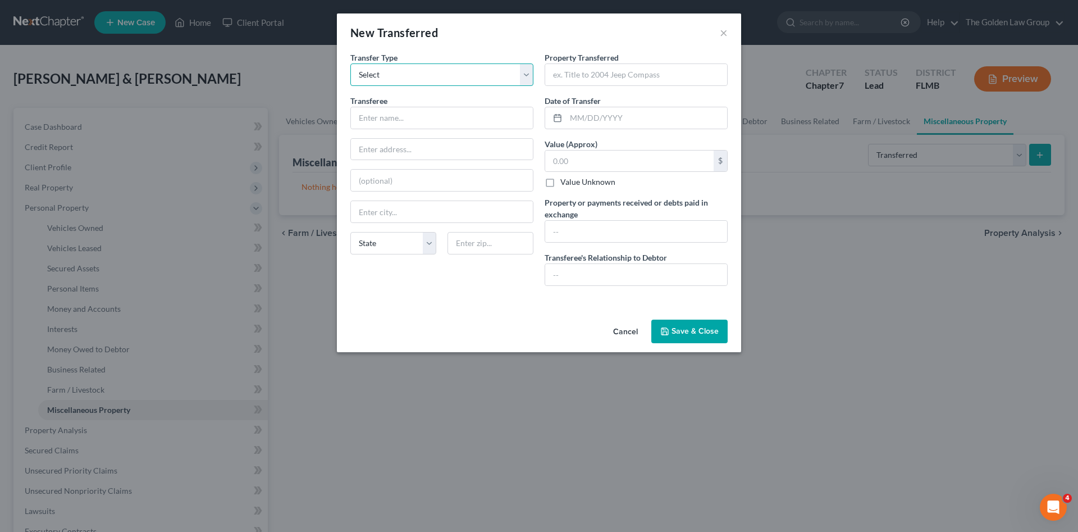
click at [472, 80] on select "Select Ordinary ([DATE]) [DATE]" at bounding box center [441, 74] width 183 height 22
click at [629, 331] on button "Cancel" at bounding box center [625, 332] width 43 height 22
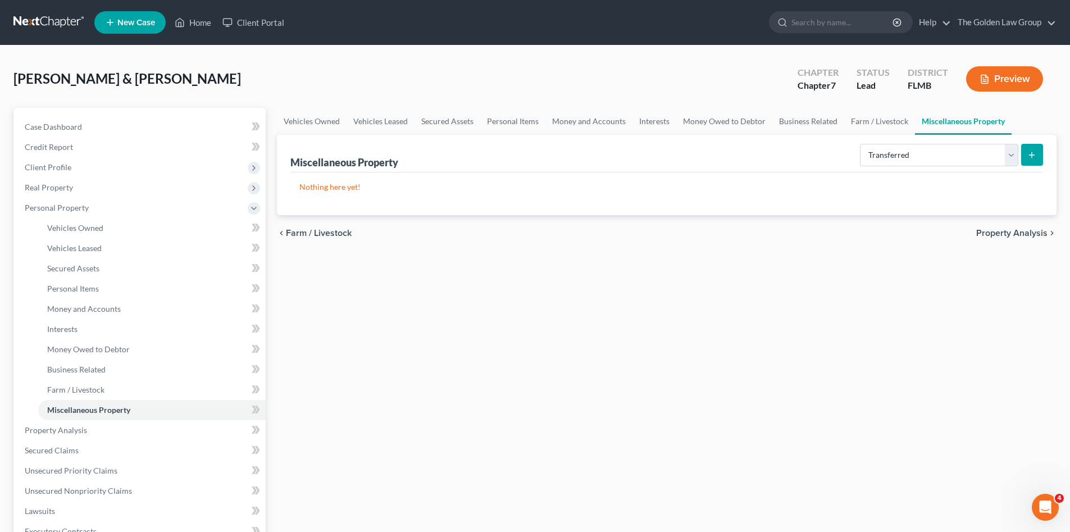
drag, startPoint x: 558, startPoint y: 373, endPoint x: 595, endPoint y: 385, distance: 39.6
click at [555, 374] on div "Vehicles Owned Vehicles Leased Secured Assets Personal Items Money and Accounts…" at bounding box center [666, 432] width 791 height 649
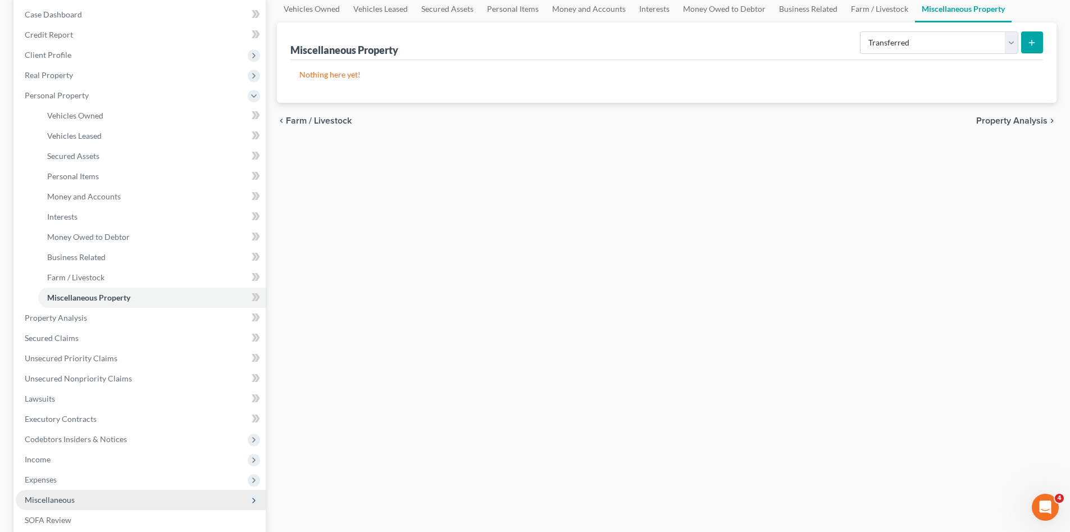
scroll to position [131, 0]
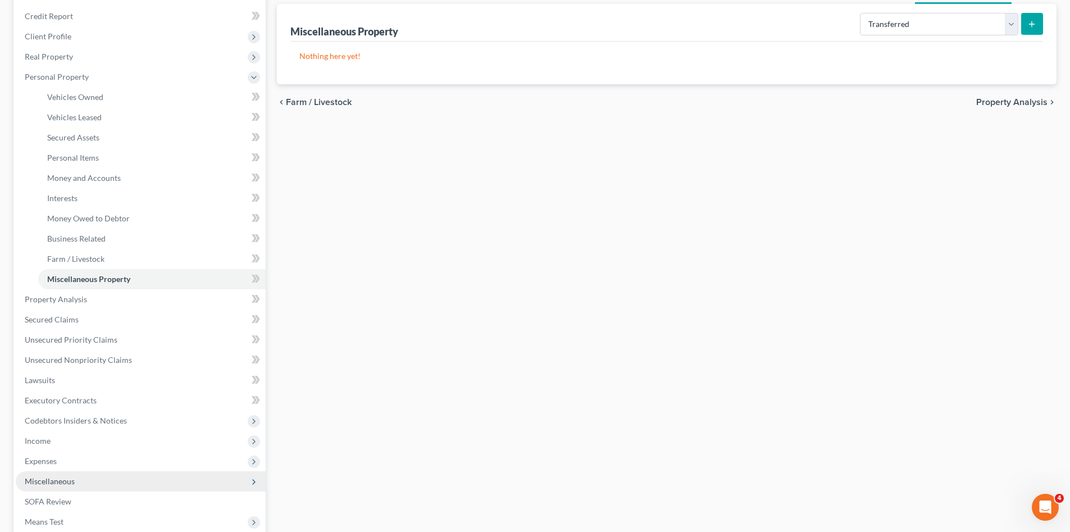
click at [82, 484] on span "Miscellaneous" at bounding box center [141, 481] width 250 height 20
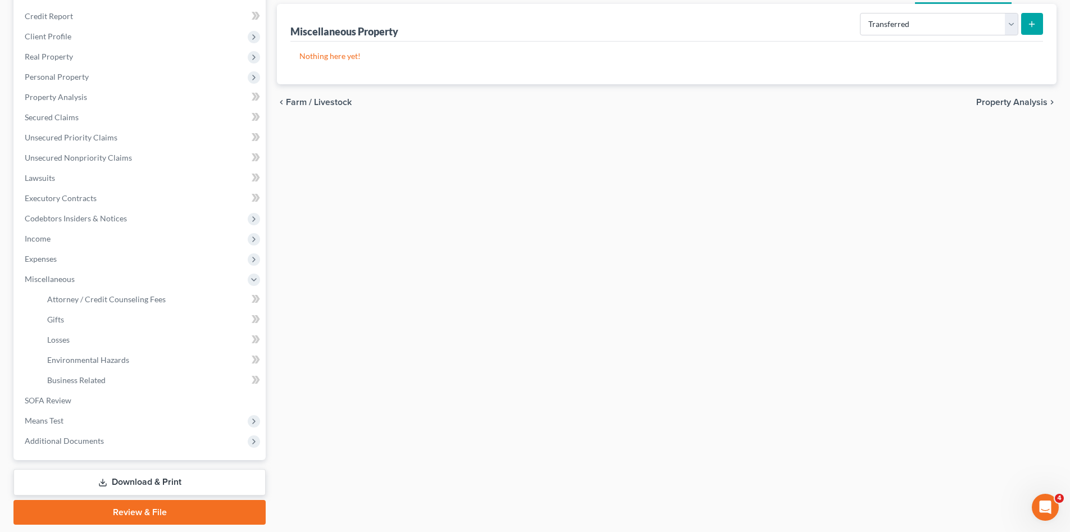
click at [387, 322] on div "Vehicles Owned Vehicles Leased Secured Assets Personal Items Money and Accounts…" at bounding box center [666, 251] width 791 height 548
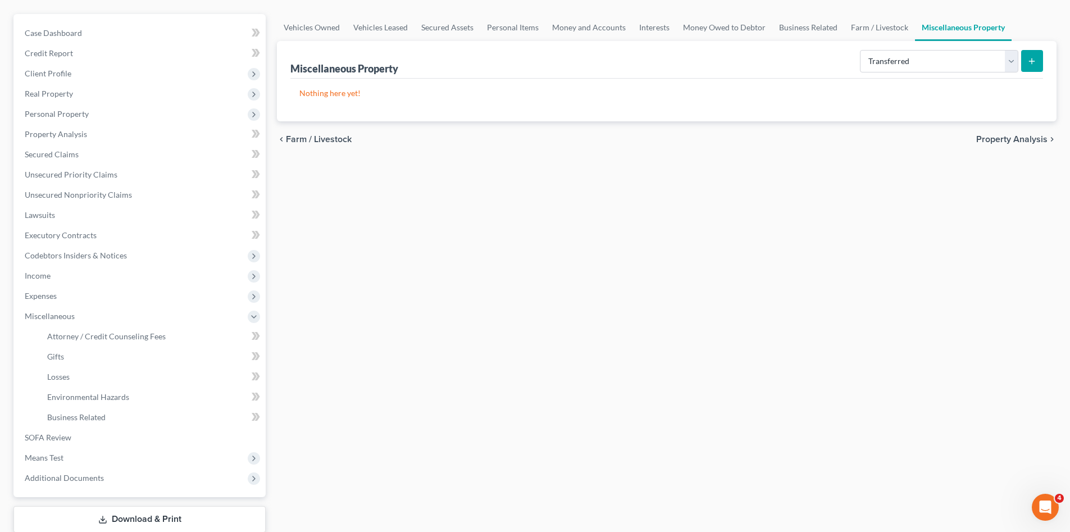
scroll to position [0, 0]
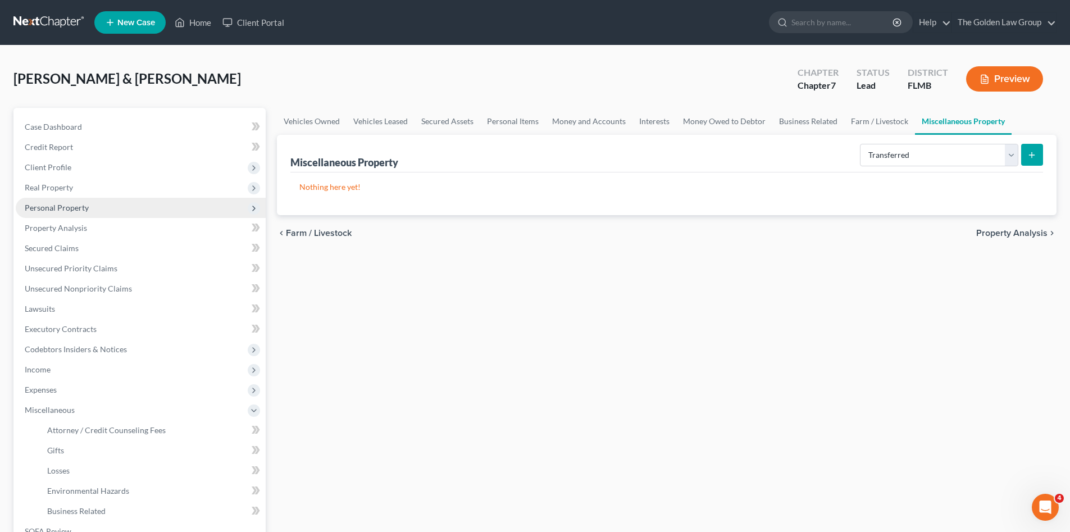
click at [63, 212] on span "Personal Property" at bounding box center [141, 208] width 250 height 20
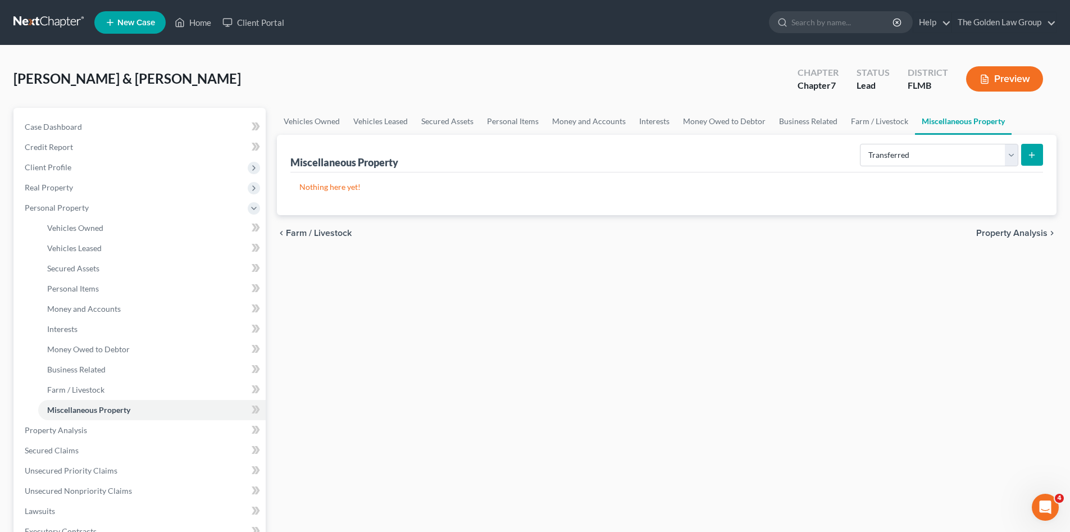
click at [1029, 151] on icon "submit" at bounding box center [1031, 155] width 9 height 9
select select "Ordinary ([DATE])"
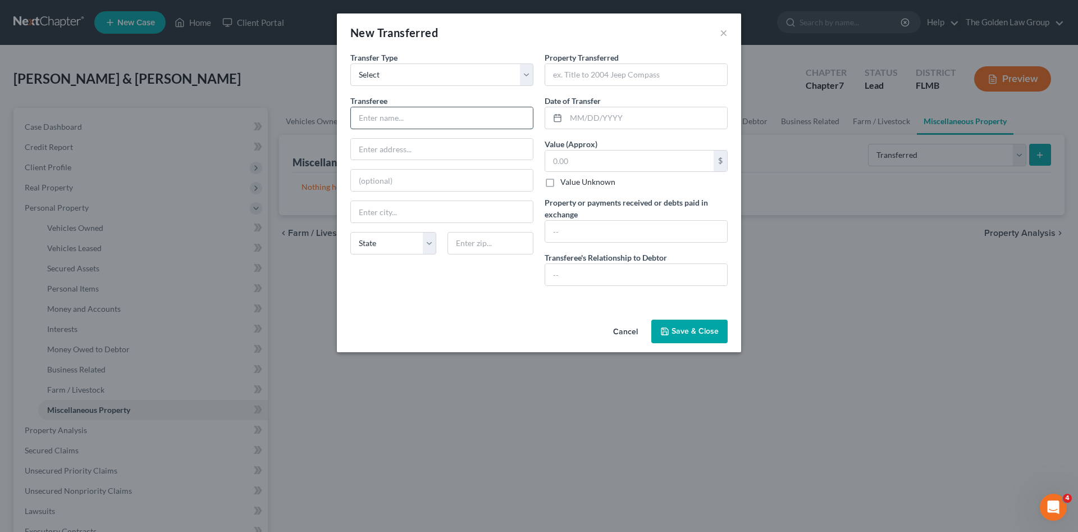
click at [479, 117] on input "text" at bounding box center [442, 117] width 182 height 21
click at [596, 274] on input "text" at bounding box center [636, 274] width 182 height 21
type input "Pawn Broker"
click at [407, 116] on input "text" at bounding box center [442, 117] width 182 height 21
type input "[PERSON_NAME] Pawn"
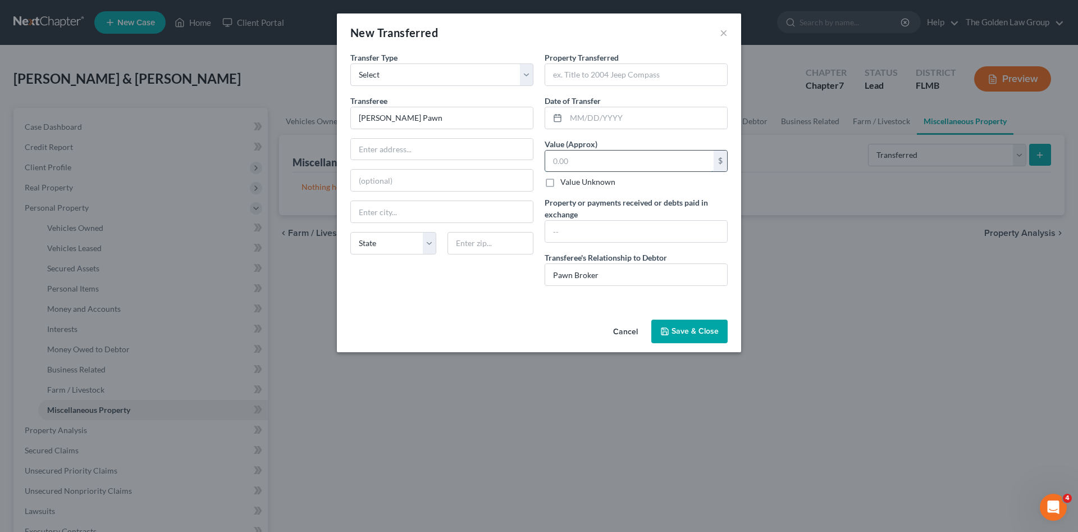
click at [603, 163] on input "text" at bounding box center [629, 161] width 168 height 21
click at [594, 229] on input "text" at bounding box center [636, 231] width 182 height 21
type input "$600.00"
click at [513, 291] on div "Transfer Type * Select Ordinary ([DATE]) [DATE] Transferee * [PERSON_NAME] Pawn…" at bounding box center [442, 173] width 194 height 243
click at [614, 66] on input "text" at bounding box center [636, 74] width 182 height 21
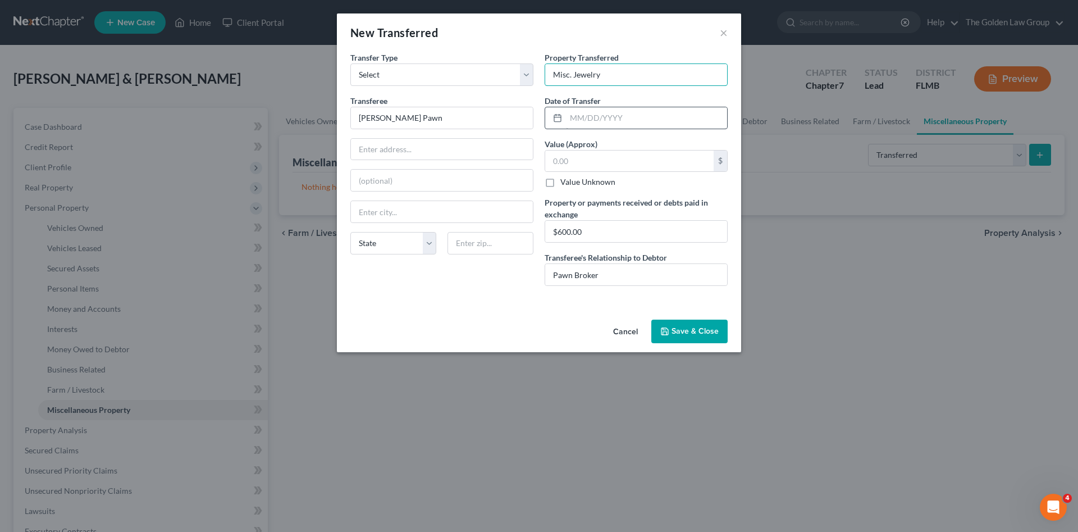
type input "Misc. Jewelry"
click at [630, 115] on input "text" at bounding box center [646, 117] width 161 height 21
type input "[DATE]"
click at [474, 306] on div "An exemption set must first be selected from the Filing Information section. Tr…" at bounding box center [539, 183] width 404 height 263
drag, startPoint x: 438, startPoint y: 121, endPoint x: 357, endPoint y: 126, distance: 81.6
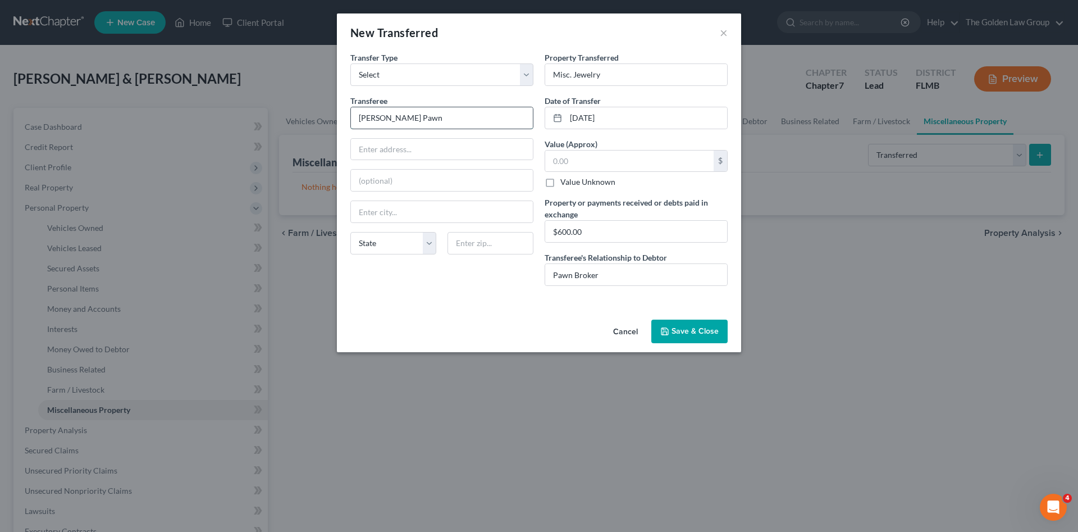
click at [357, 126] on input "[PERSON_NAME] Pawn" at bounding box center [442, 117] width 182 height 21
click at [375, 149] on input "text" at bounding box center [442, 149] width 182 height 21
paste input "[STREET_ADDRESS][US_STATE]"
type input "[STREET_ADDRESS][US_STATE]"
click at [468, 240] on input "text" at bounding box center [491, 243] width 86 height 22
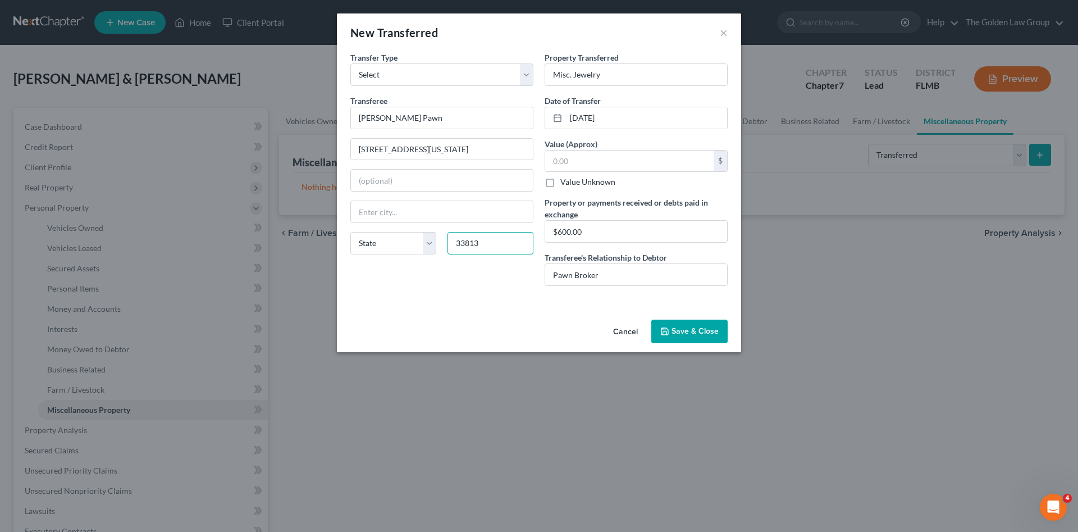
type input "33813"
type input "Lakeland"
click at [381, 295] on div "An exemption set must first be selected from the Filing Information section. Tr…" at bounding box center [539, 183] width 404 height 263
drag, startPoint x: 423, startPoint y: 150, endPoint x: 499, endPoint y: 144, distance: 76.1
click at [499, 144] on input "[STREET_ADDRESS][US_STATE]" at bounding box center [442, 149] width 182 height 21
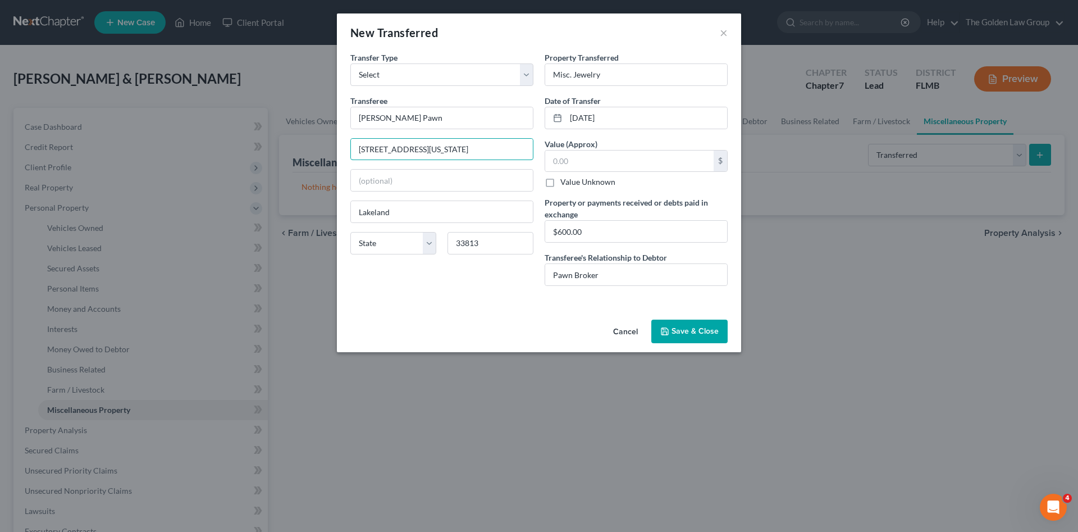
type input "[STREET_ADDRESS][US_STATE]"
click at [523, 297] on div "An exemption set must first be selected from the Filing Information section. Tr…" at bounding box center [539, 183] width 404 height 263
click at [685, 334] on button "Save & Close" at bounding box center [690, 332] width 76 height 24
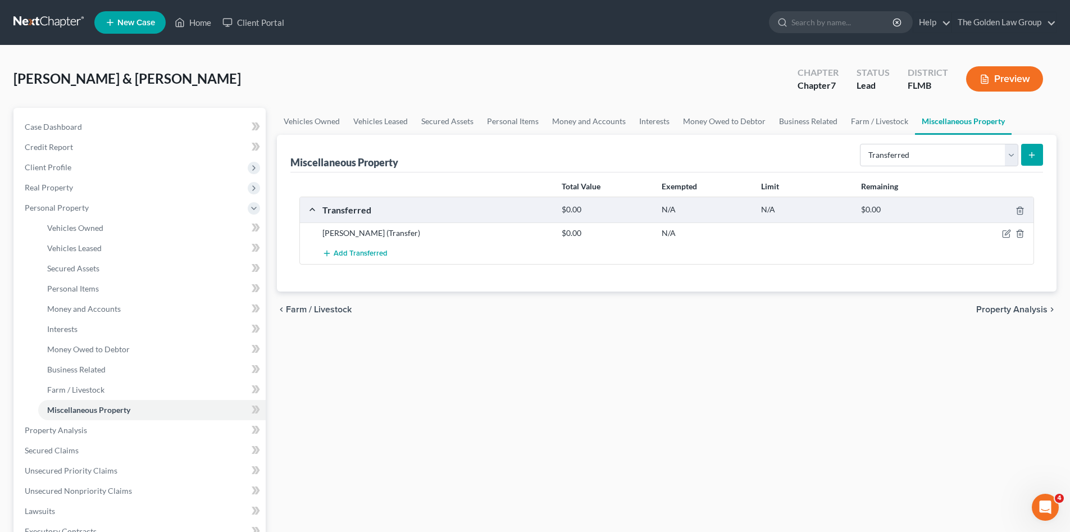
drag, startPoint x: 534, startPoint y: 317, endPoint x: 535, endPoint y: 323, distance: 5.7
click at [534, 318] on div "chevron_left Farm / Livestock Property Analysis chevron_right" at bounding box center [667, 309] width 780 height 36
click at [69, 172] on span "Client Profile" at bounding box center [141, 167] width 250 height 20
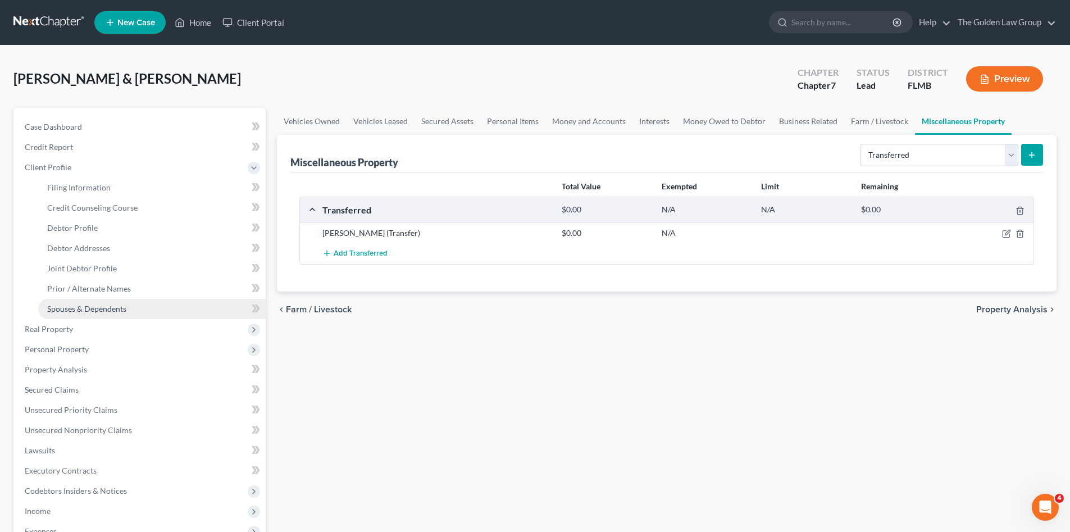
click at [140, 302] on link "Spouses & Dependents" at bounding box center [151, 309] width 227 height 20
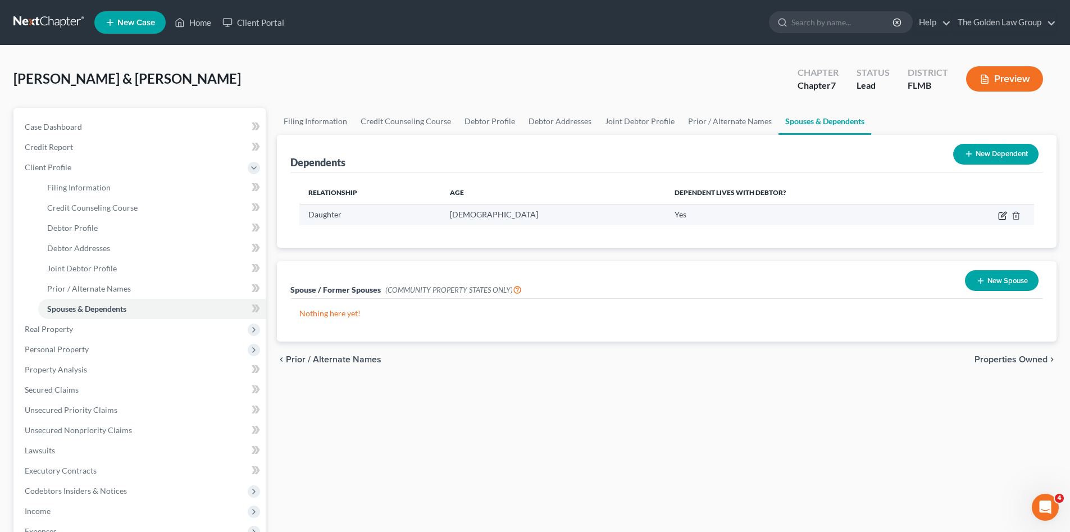
click at [1004, 214] on icon "button" at bounding box center [1002, 215] width 9 height 9
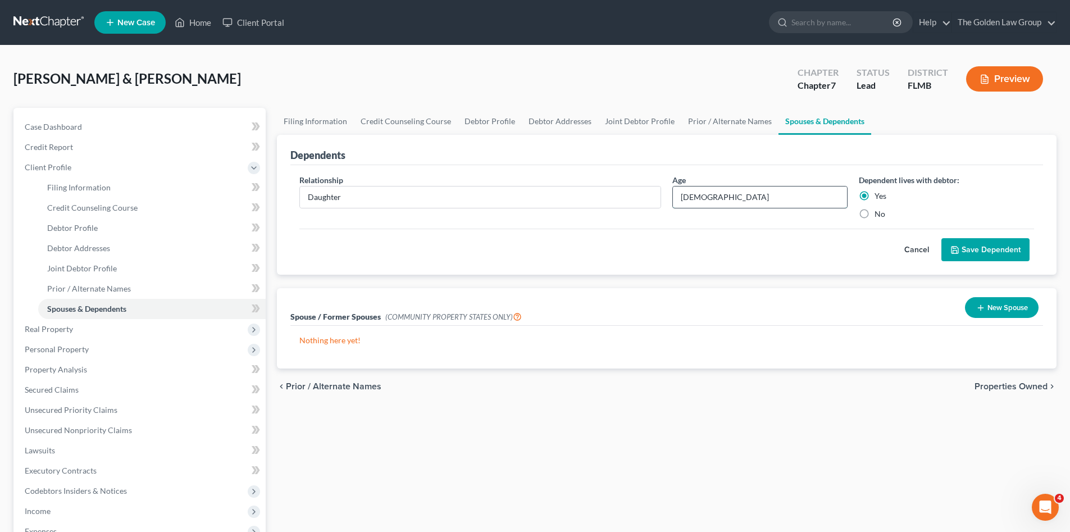
click at [689, 199] on input "[DEMOGRAPHIC_DATA]" at bounding box center [760, 196] width 174 height 21
type input "[DEMOGRAPHIC_DATA]"
click at [699, 245] on div "Cancel Save Dependent" at bounding box center [666, 245] width 735 height 33
click at [973, 244] on button "Save Dependent" at bounding box center [985, 250] width 88 height 24
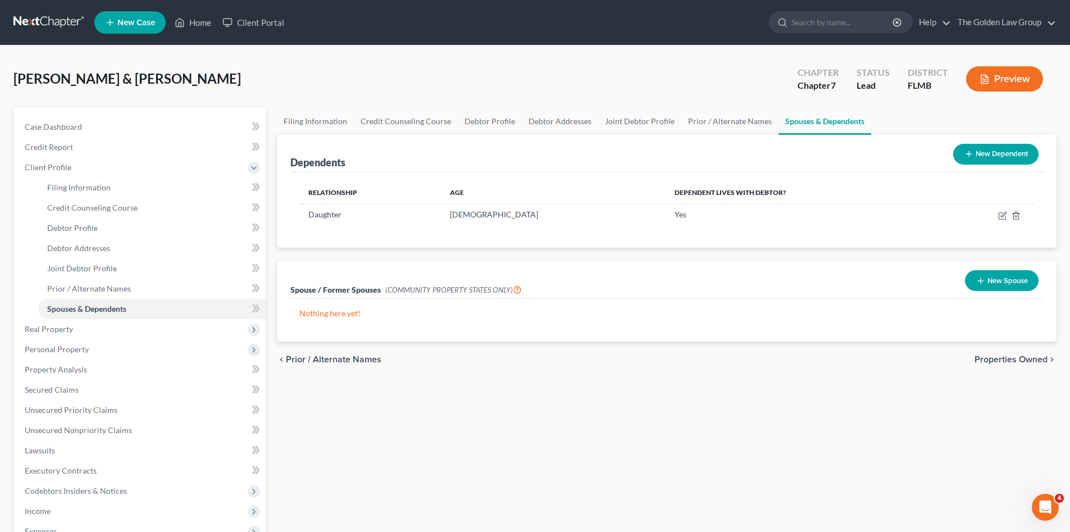
click at [786, 457] on div "Filing Information Credit Counseling Course Debtor Profile Debtor Addresses Joi…" at bounding box center [666, 402] width 791 height 588
drag, startPoint x: 415, startPoint y: 389, endPoint x: 482, endPoint y: 387, distance: 67.4
click at [416, 390] on div "Filing Information Credit Counseling Course Debtor Profile Debtor Addresses Joi…" at bounding box center [666, 402] width 791 height 588
drag, startPoint x: 519, startPoint y: 409, endPoint x: 519, endPoint y: 423, distance: 14.0
click at [518, 410] on div "Filing Information Credit Counseling Course Debtor Profile Debtor Addresses Joi…" at bounding box center [666, 402] width 791 height 588
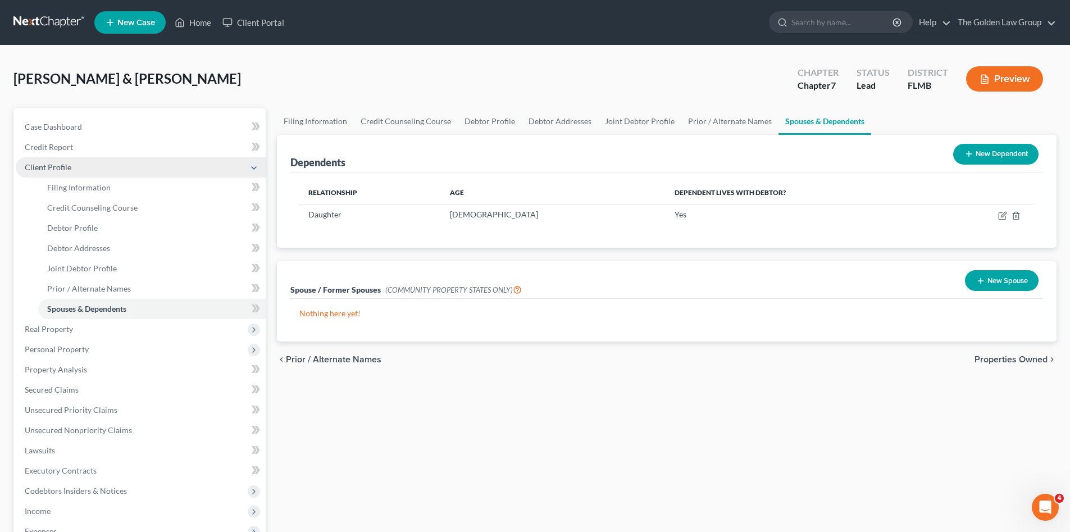
click at [43, 167] on span "Client Profile" at bounding box center [48, 167] width 47 height 10
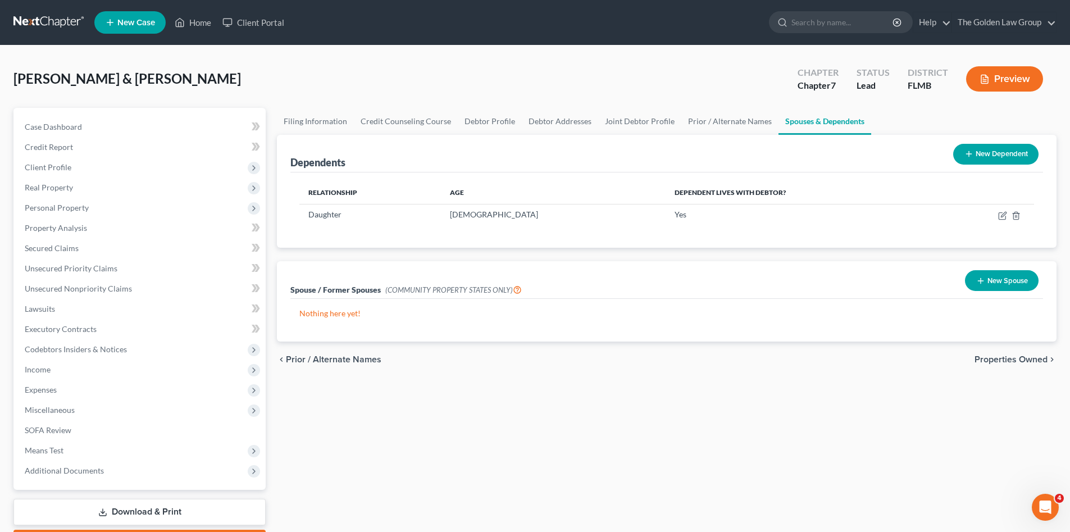
click at [525, 436] on div "Filing Information Credit Counseling Course Debtor Profile Debtor Addresses Joi…" at bounding box center [666, 331] width 791 height 447
click at [78, 247] on link "Secured Claims" at bounding box center [141, 248] width 250 height 20
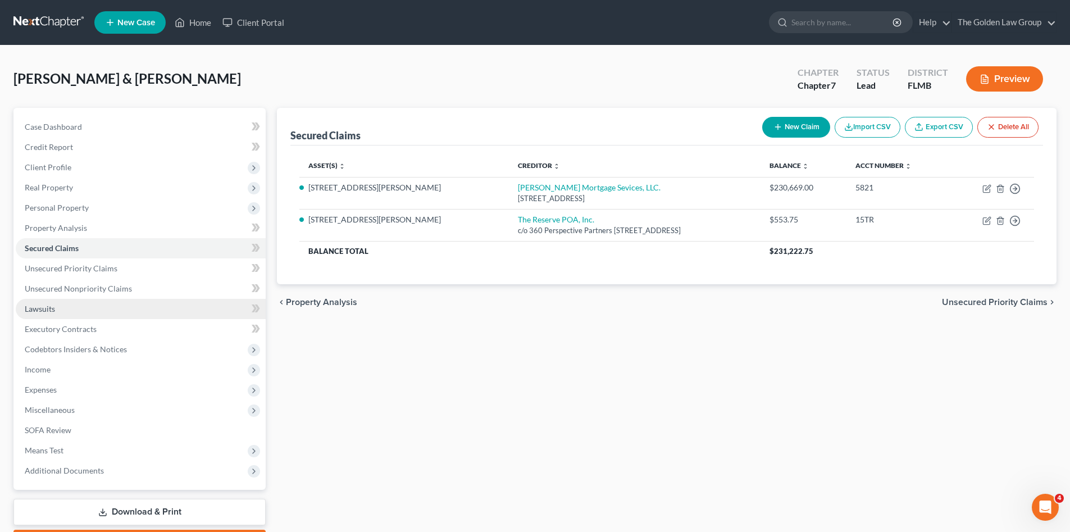
click at [83, 303] on link "Lawsuits" at bounding box center [141, 309] width 250 height 20
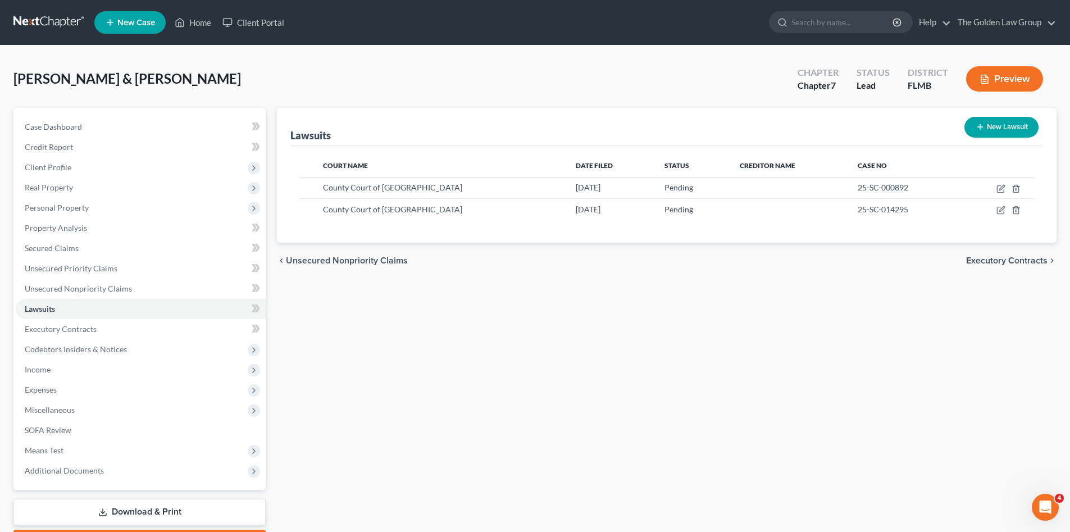
drag, startPoint x: 328, startPoint y: 291, endPoint x: 285, endPoint y: 277, distance: 44.9
click at [330, 291] on div "Lawsuits New Lawsuit Court Name Date Filed Status Creditor Name Case No County …" at bounding box center [666, 331] width 791 height 447
click at [67, 170] on span "Client Profile" at bounding box center [48, 167] width 47 height 10
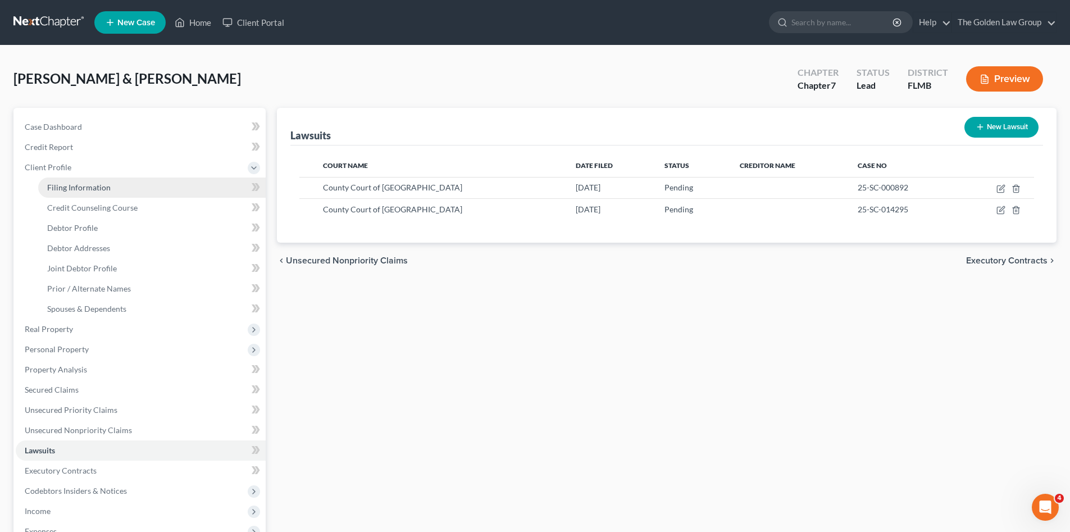
click at [72, 183] on span "Filing Information" at bounding box center [78, 188] width 63 height 10
select select "1"
select select "0"
select select "9"
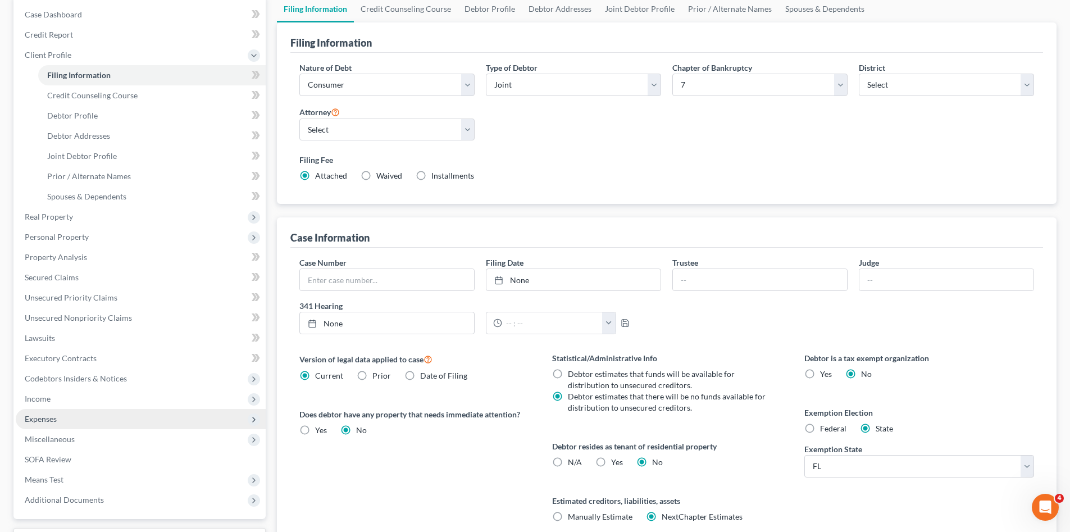
scroll to position [208, 0]
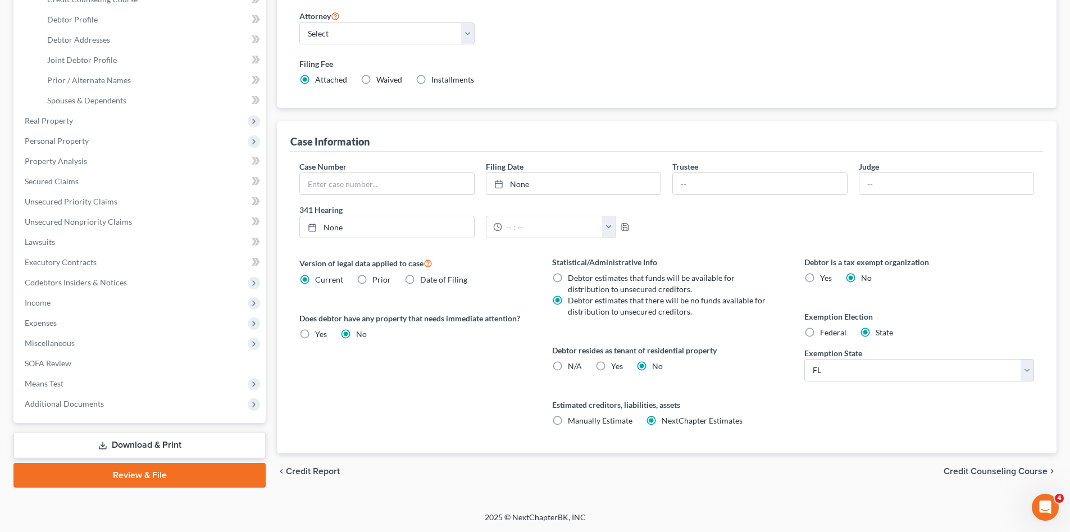
click at [117, 476] on link "Review & File" at bounding box center [139, 475] width 252 height 25
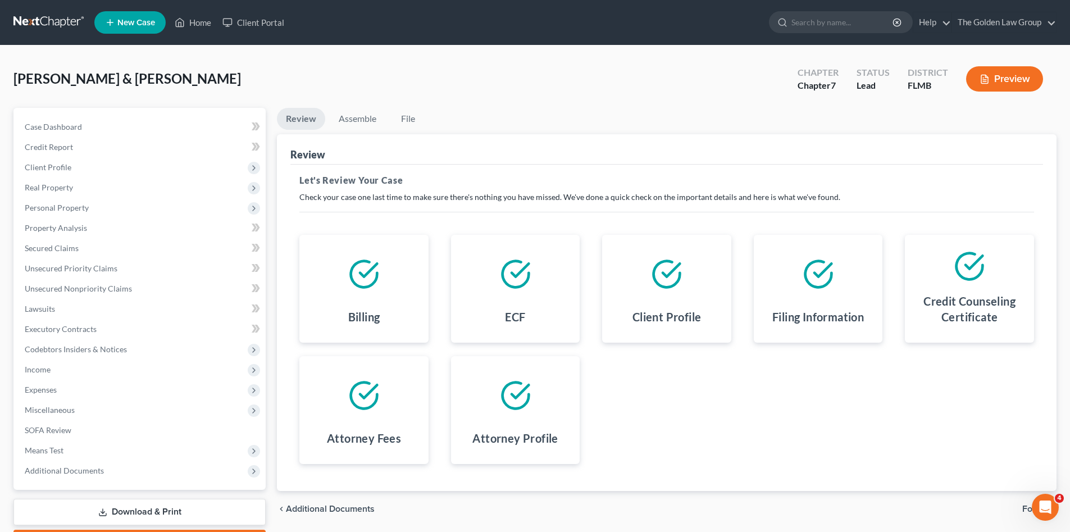
scroll to position [65, 0]
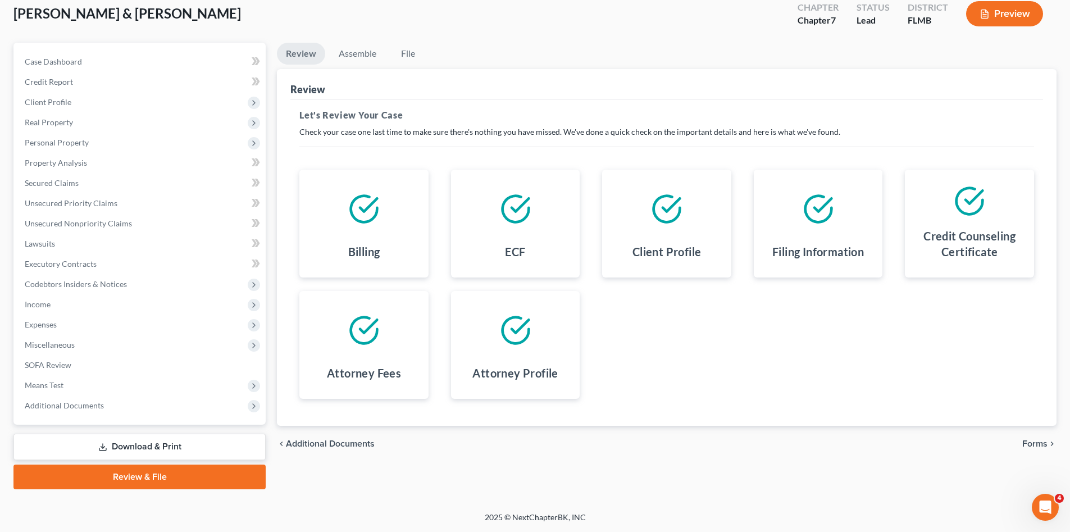
click at [1030, 439] on span "Forms" at bounding box center [1034, 443] width 25 height 9
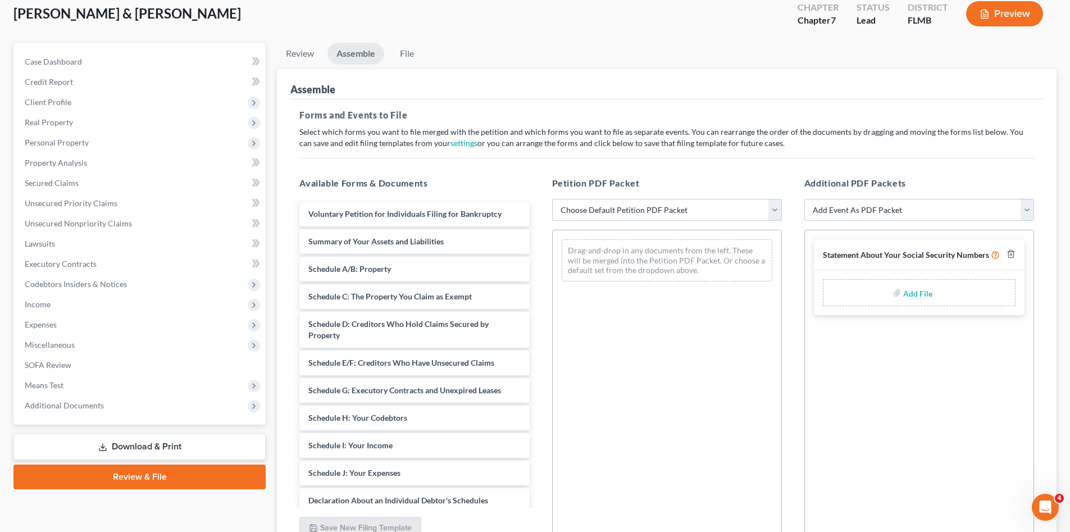
drag, startPoint x: 566, startPoint y: 204, endPoint x: 577, endPoint y: 217, distance: 17.5
click at [566, 204] on select "Choose Default Petition PDF Packet Complete Bankruptcy Petition (all forms and …" at bounding box center [667, 210] width 230 height 22
select select "0"
click at [552, 199] on select "Choose Default Petition PDF Packet Complete Bankruptcy Petition (all forms and …" at bounding box center [667, 210] width 230 height 22
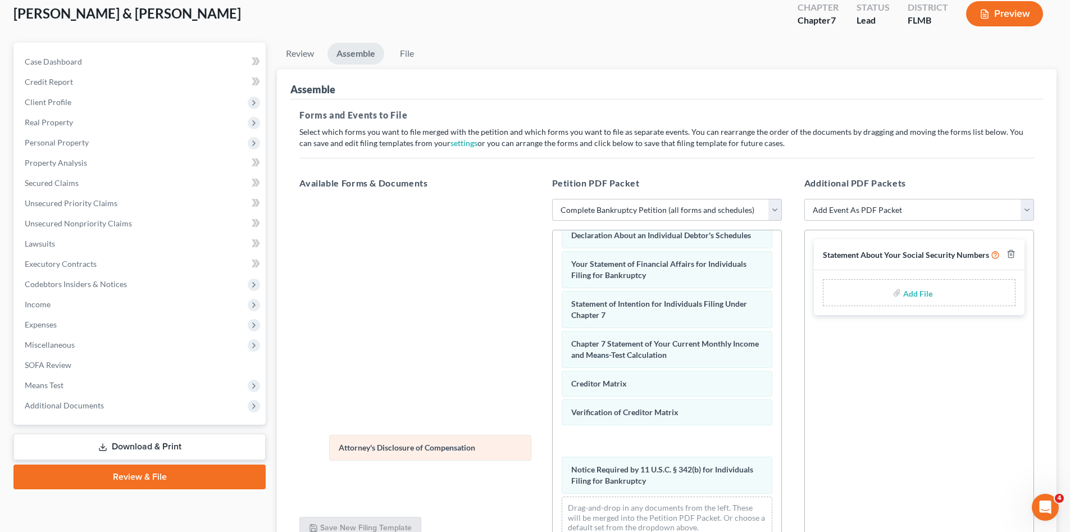
scroll to position [329, 0]
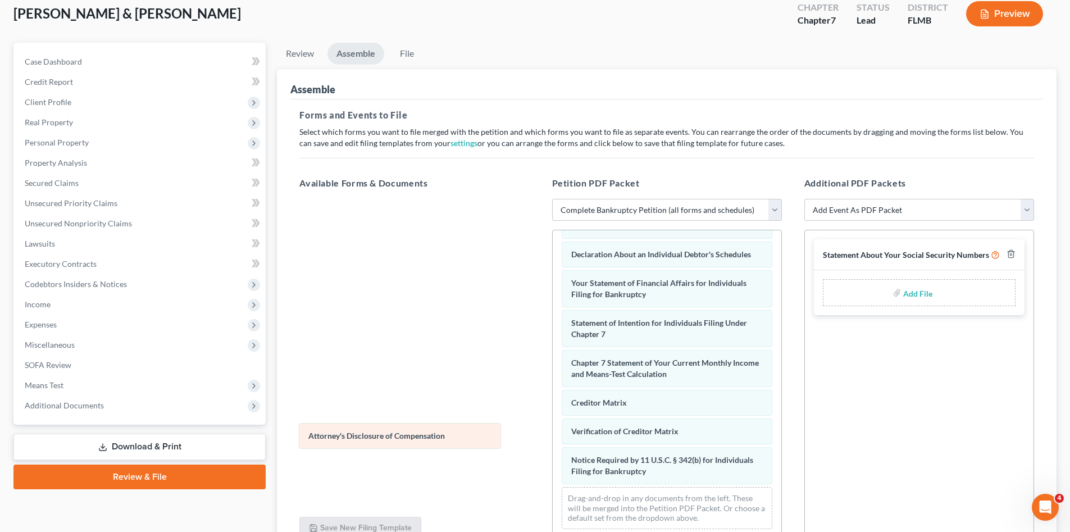
drag, startPoint x: 678, startPoint y: 489, endPoint x: 415, endPoint y: 433, distance: 268.8
click at [553, 433] on div "Attorney's Disclosure of Compensation Voluntary Petition for Individuals Filing…" at bounding box center [667, 225] width 229 height 626
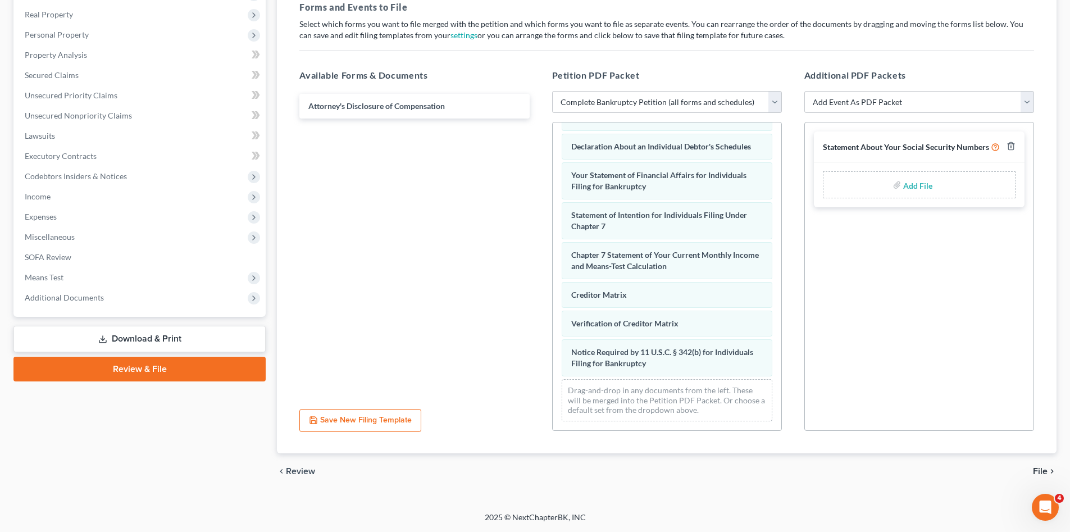
click at [1043, 473] on span "File" at bounding box center [1040, 471] width 15 height 9
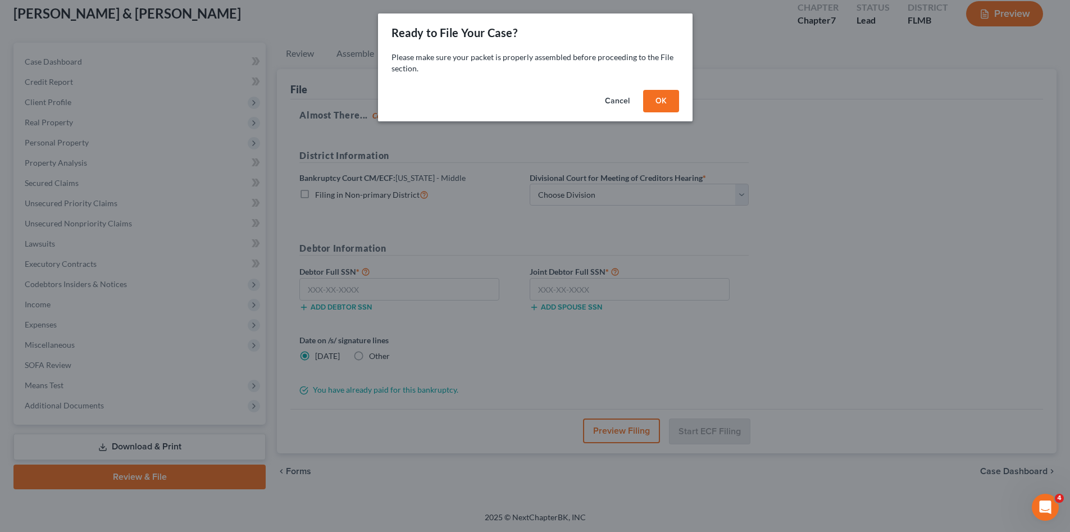
scroll to position [65, 0]
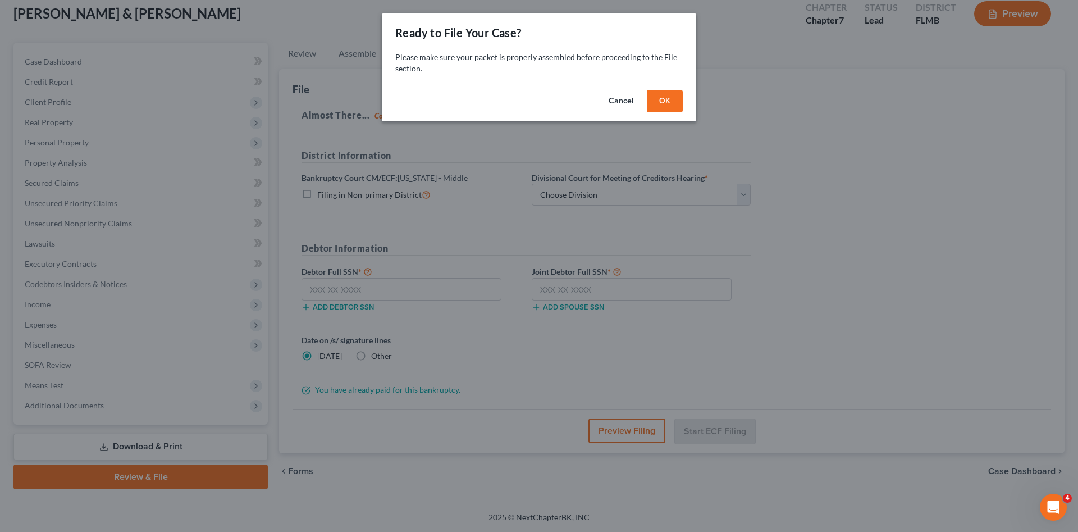
drag, startPoint x: 666, startPoint y: 105, endPoint x: 562, endPoint y: 102, distance: 103.9
click at [667, 105] on button "OK" at bounding box center [665, 101] width 36 height 22
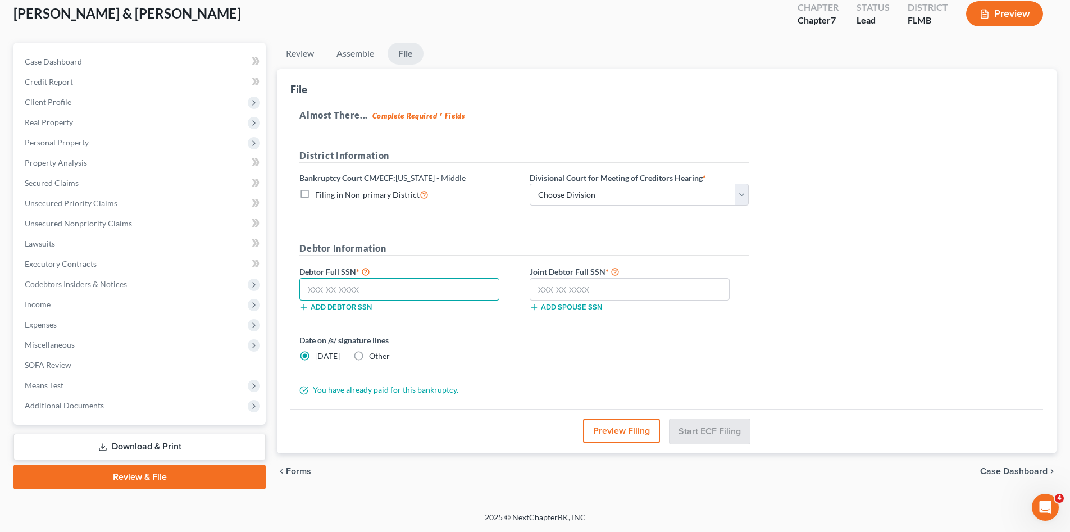
click at [385, 290] on input "text" at bounding box center [399, 289] width 200 height 22
type input "144-68-1985"
click at [632, 290] on input "text" at bounding box center [630, 289] width 200 height 22
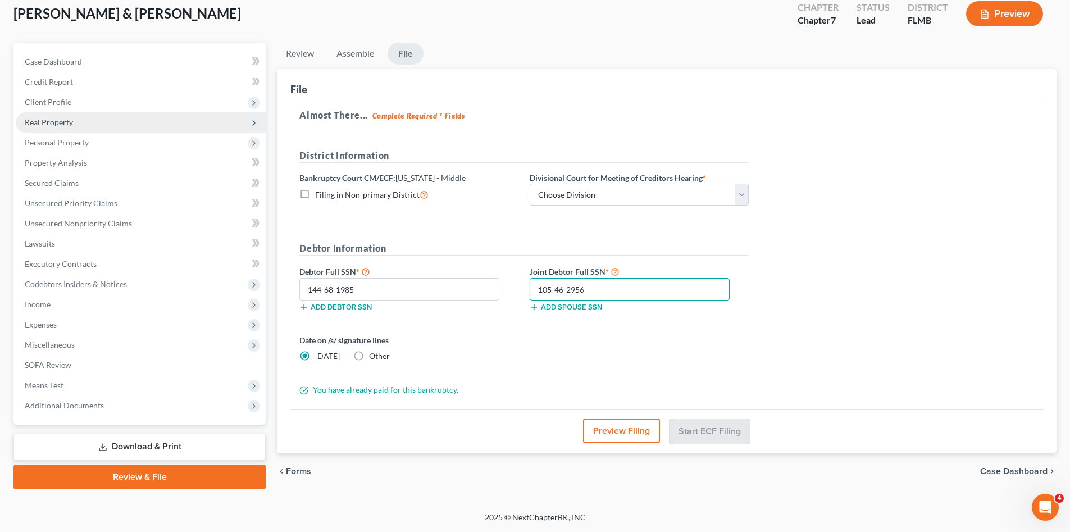
type input "105-46-2956"
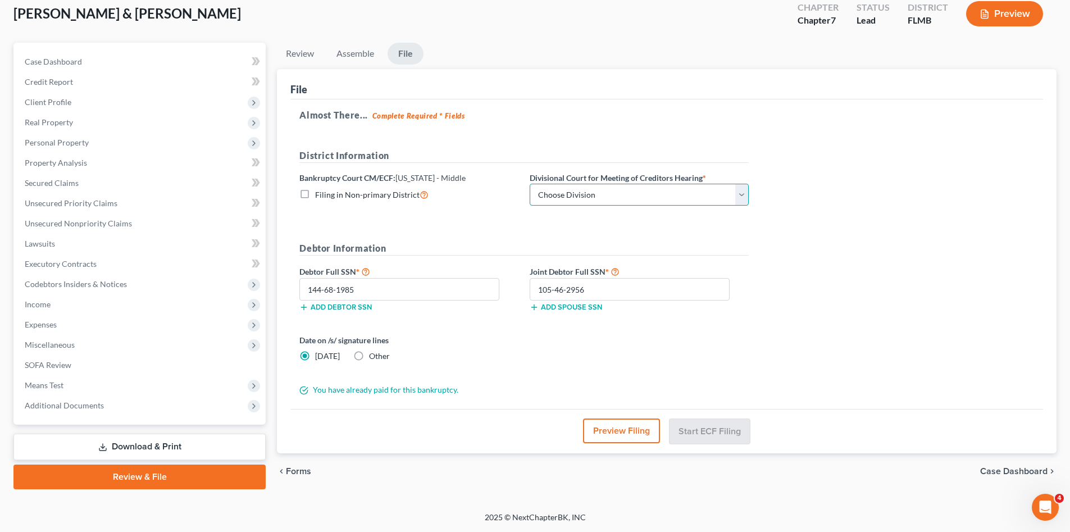
click at [616, 198] on select "Choose Division [GEOGRAPHIC_DATA][PERSON_NAME] [GEOGRAPHIC_DATA] [GEOGRAPHIC_DA…" at bounding box center [639, 195] width 219 height 22
select select "3"
click at [530, 184] on select "Choose Division [GEOGRAPHIC_DATA][PERSON_NAME] [GEOGRAPHIC_DATA] [GEOGRAPHIC_DA…" at bounding box center [639, 195] width 219 height 22
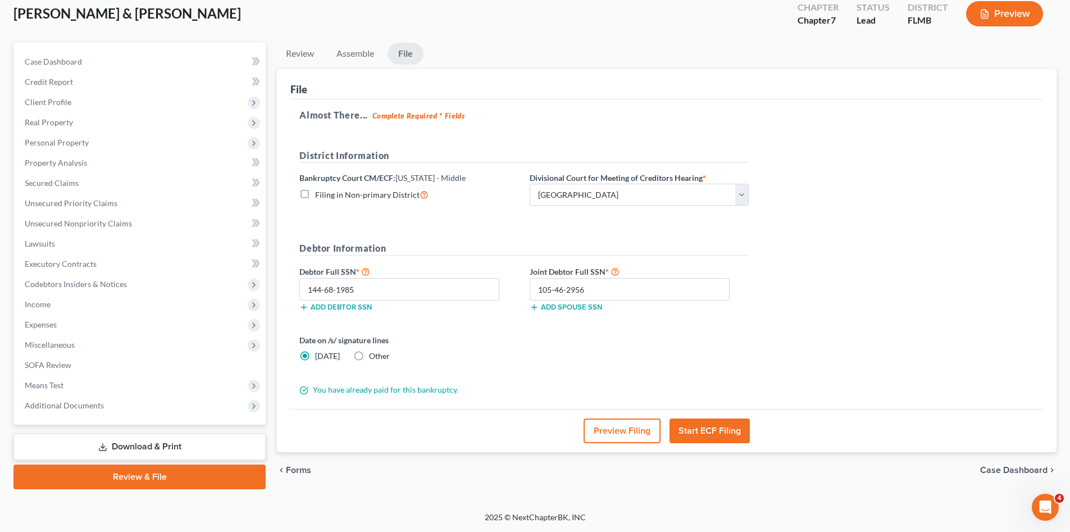
click at [782, 332] on div "Almost There... Complete Required * Fields District Information Bankruptcy Cour…" at bounding box center [666, 254] width 753 height 310
click at [728, 430] on button "Start ECF Filing" at bounding box center [709, 430] width 80 height 25
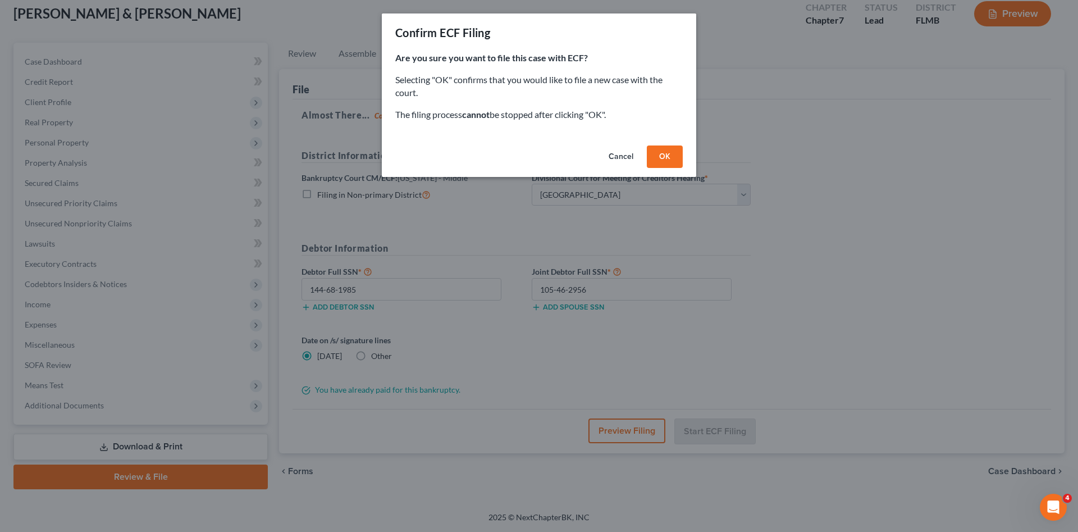
click at [671, 154] on button "OK" at bounding box center [665, 156] width 36 height 22
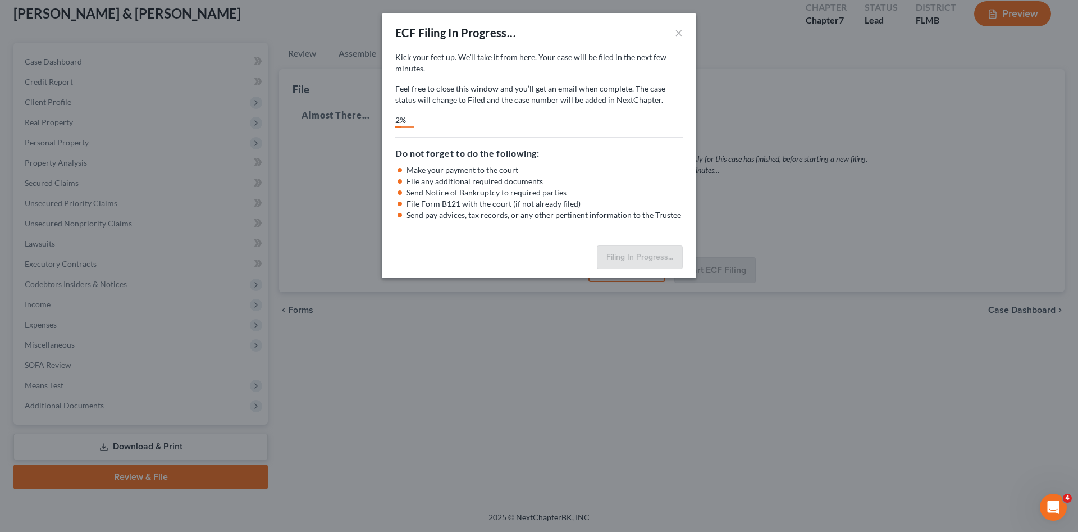
select select "3"
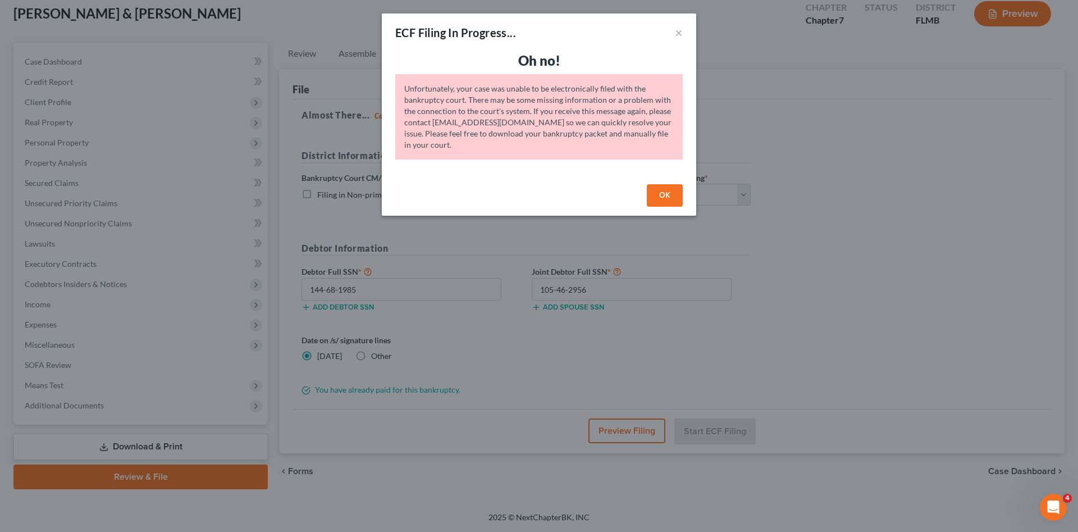
click at [664, 197] on button "OK" at bounding box center [665, 195] width 36 height 22
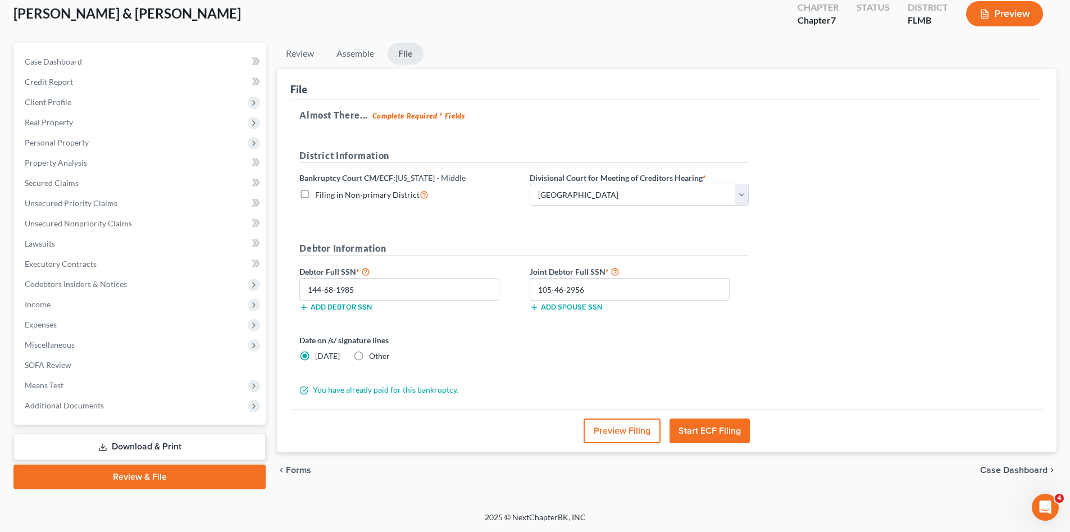
click at [797, 311] on div "Almost There... Complete Required * Fields District Information Bankruptcy Cour…" at bounding box center [666, 254] width 753 height 310
click at [740, 371] on form "District Information Bankruptcy Court CM/ECF: [US_STATE] - Middle Filing in Non…" at bounding box center [523, 272] width 449 height 247
click at [719, 428] on button "Start ECF Filing" at bounding box center [709, 430] width 80 height 25
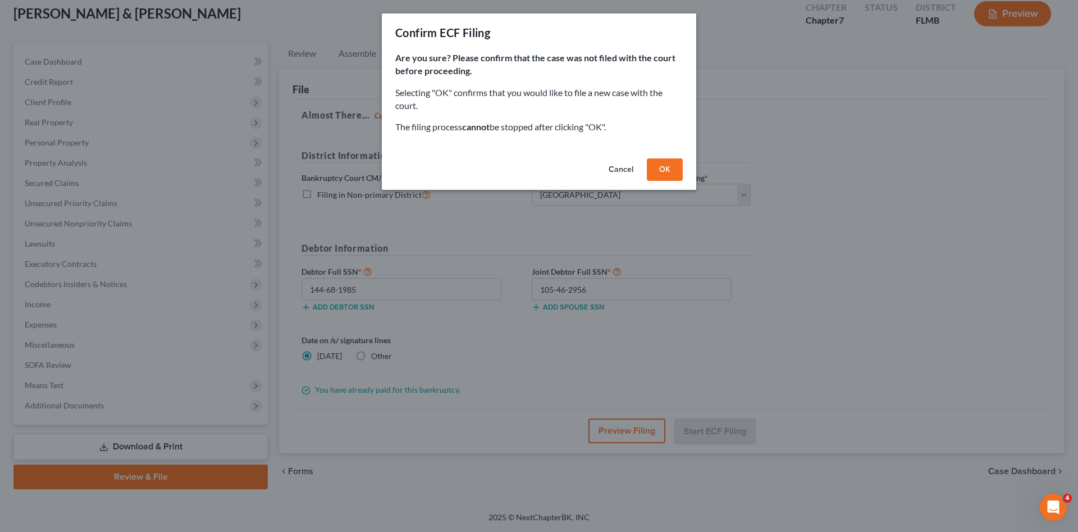
drag, startPoint x: 658, startPoint y: 172, endPoint x: 669, endPoint y: 176, distance: 11.9
click at [659, 172] on button "OK" at bounding box center [665, 169] width 36 height 22
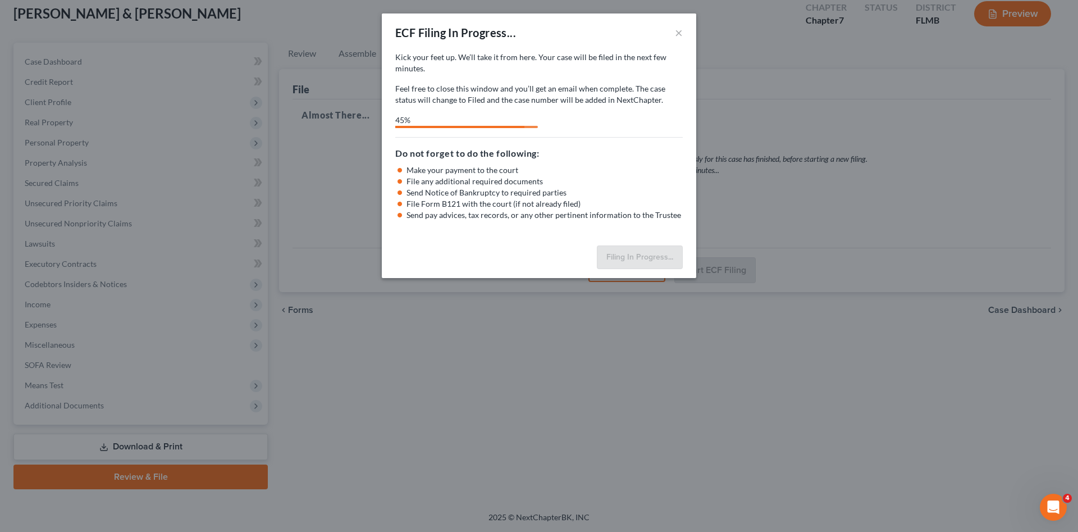
select select "3"
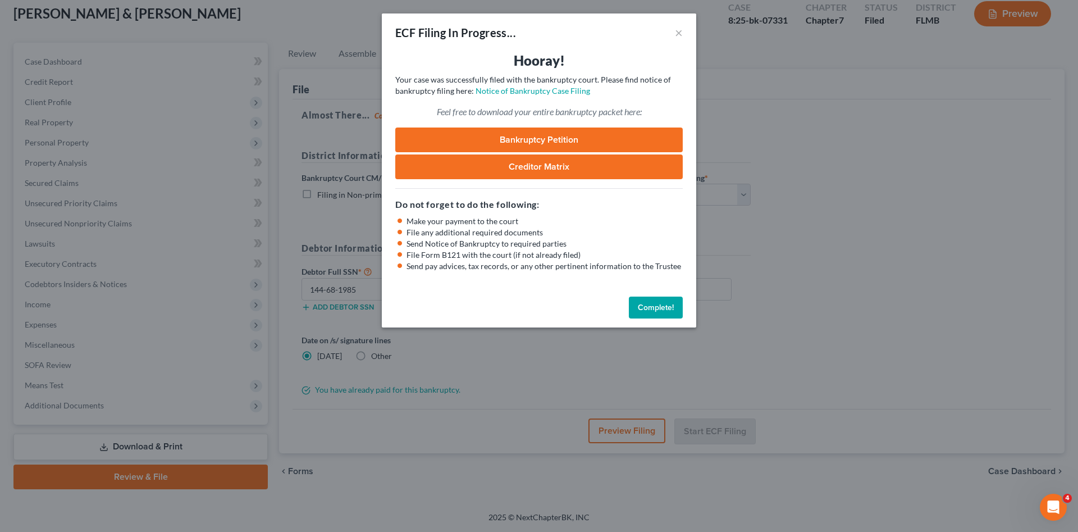
click at [485, 148] on link "Bankruptcy Petition" at bounding box center [539, 139] width 288 height 25
click at [669, 311] on button "Complete!" at bounding box center [656, 308] width 54 height 22
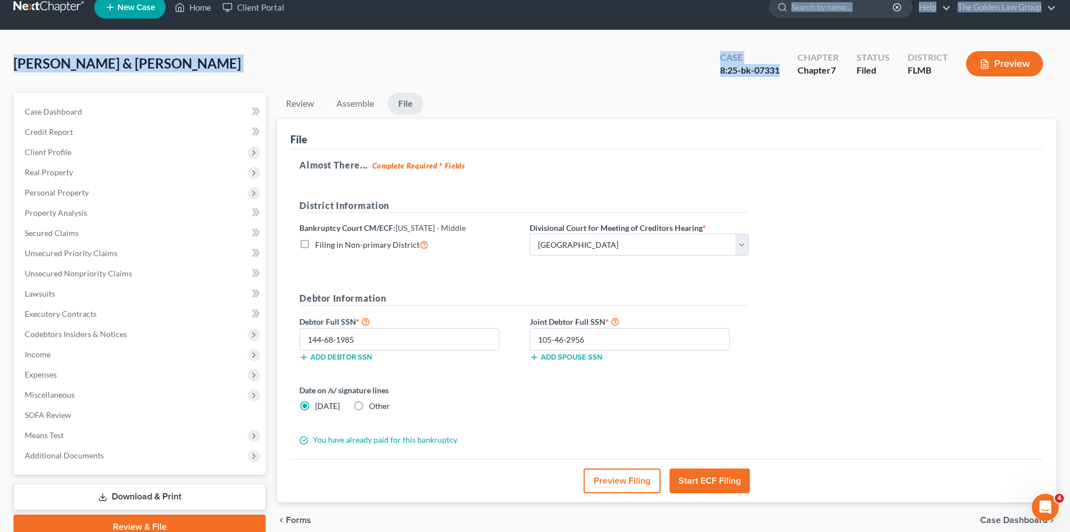
scroll to position [0, 0]
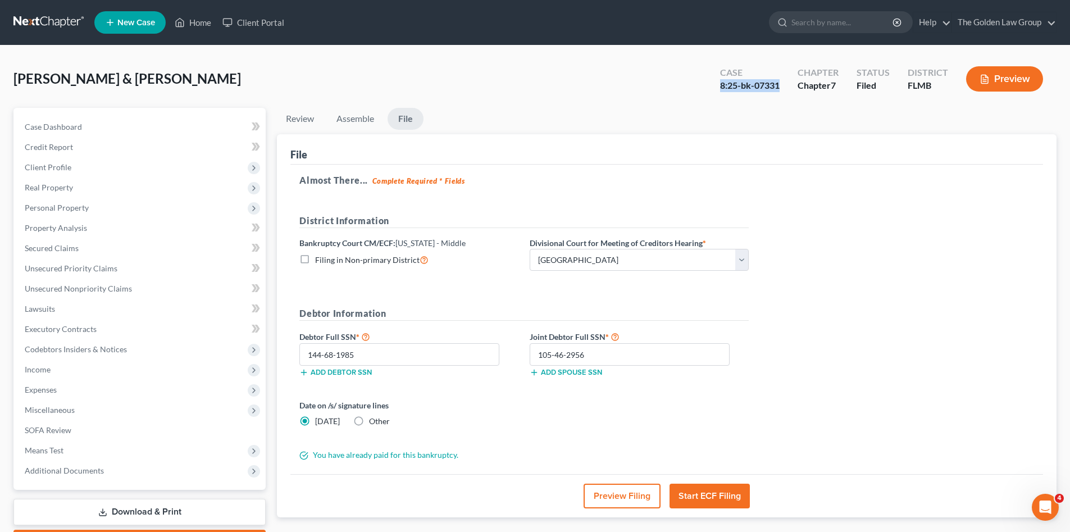
drag, startPoint x: 781, startPoint y: 21, endPoint x: 711, endPoint y: 107, distance: 110.6
click at [711, 107] on div "[PERSON_NAME] & [PERSON_NAME] Upgraded Case 8:25-bk-07331 Chapter Chapter 7 Sta…" at bounding box center [534, 311] width 1043 height 504
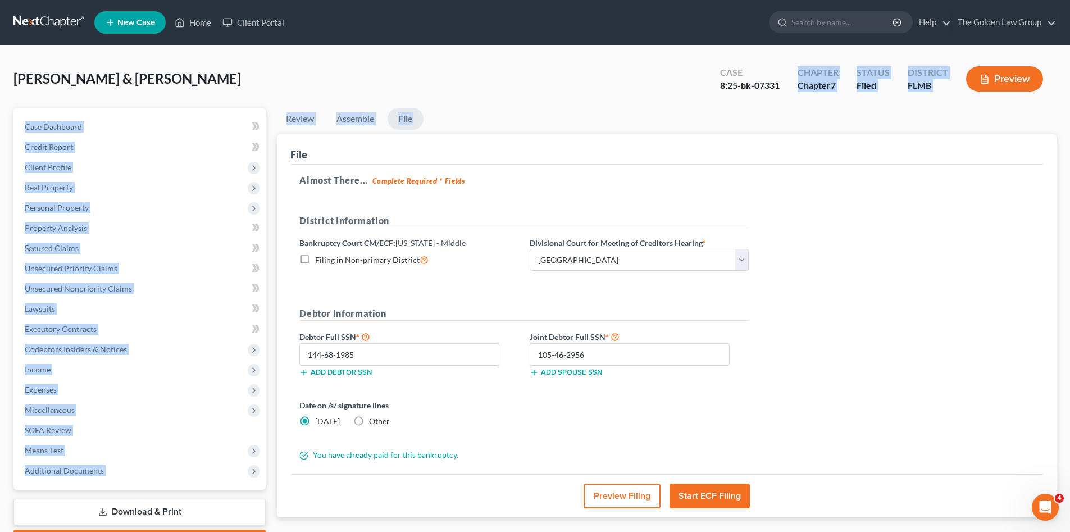
copy div "Chapter Chapter 7 Status Filed District [GEOGRAPHIC_DATA] Preview Petition Navi…"
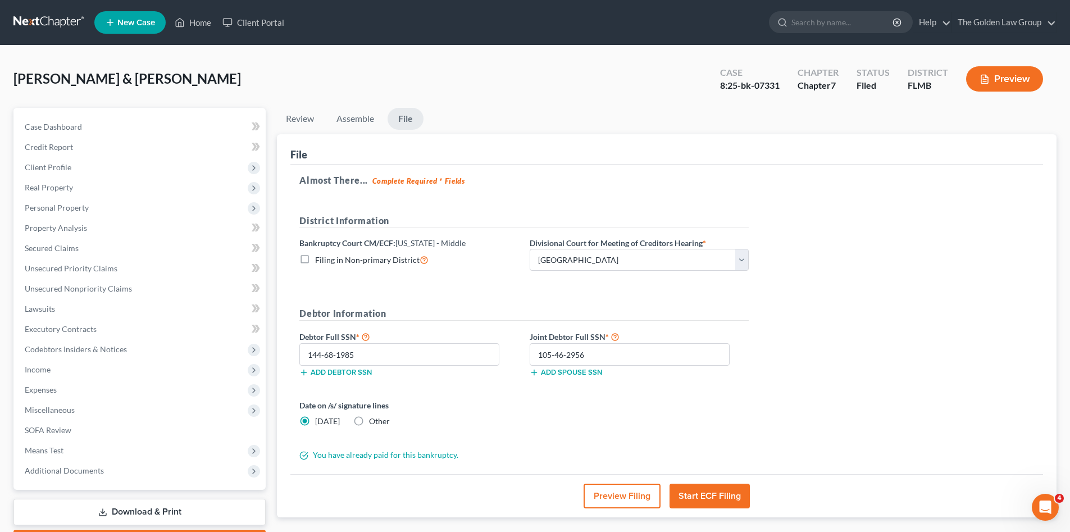
click at [558, 421] on div "Date on /s/ signature lines [DATE] Other" at bounding box center [524, 417] width 461 height 37
drag, startPoint x: 778, startPoint y: 85, endPoint x: 714, endPoint y: 80, distance: 64.2
click at [714, 80] on div "Case 8:25-bk-07331" at bounding box center [750, 79] width 78 height 33
copy div "8:25-bk-07331"
click at [47, 17] on link at bounding box center [49, 22] width 72 height 20
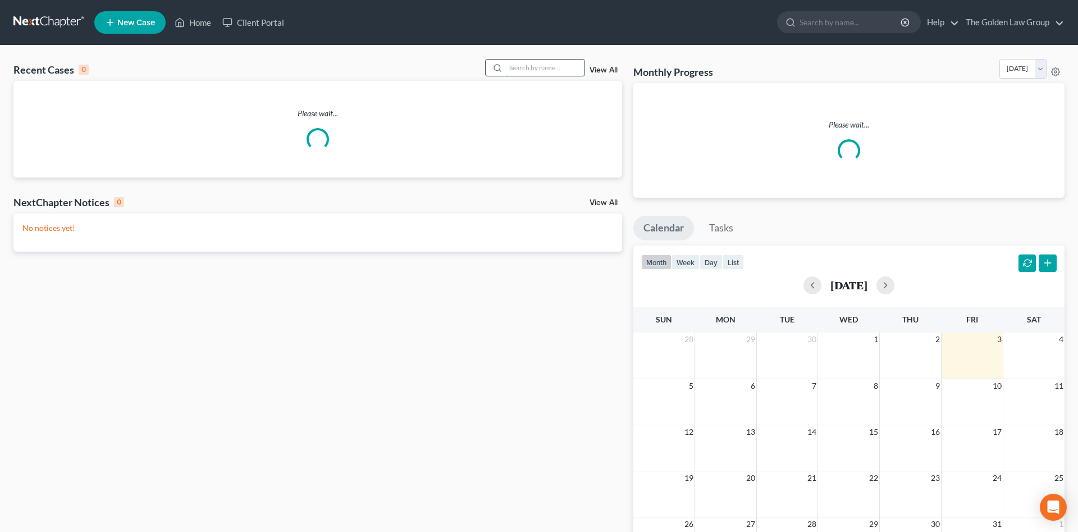
click at [537, 69] on input "search" at bounding box center [545, 68] width 79 height 16
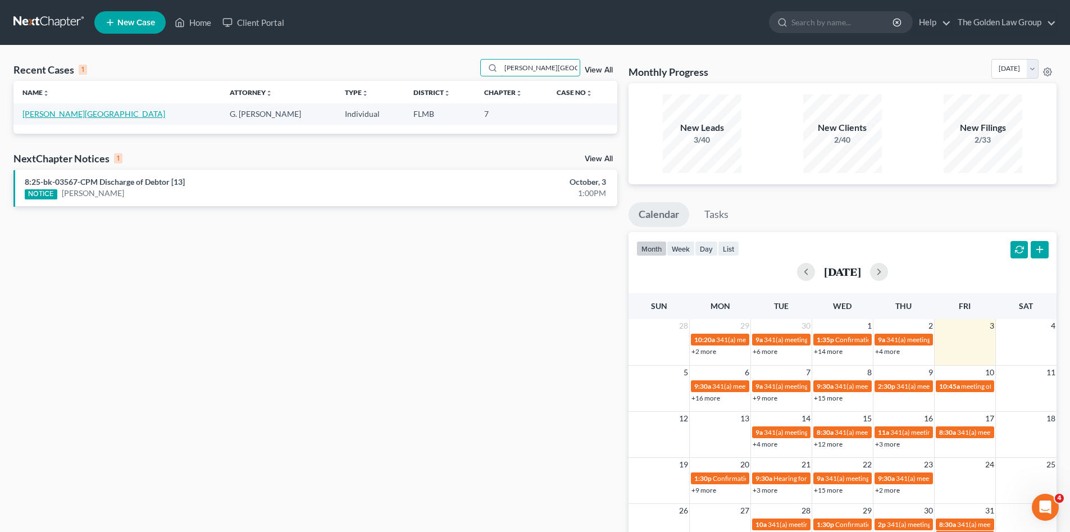
type input "smith, lashawnda"
click at [76, 113] on link "Smith, Lashawnda" at bounding box center [93, 114] width 143 height 10
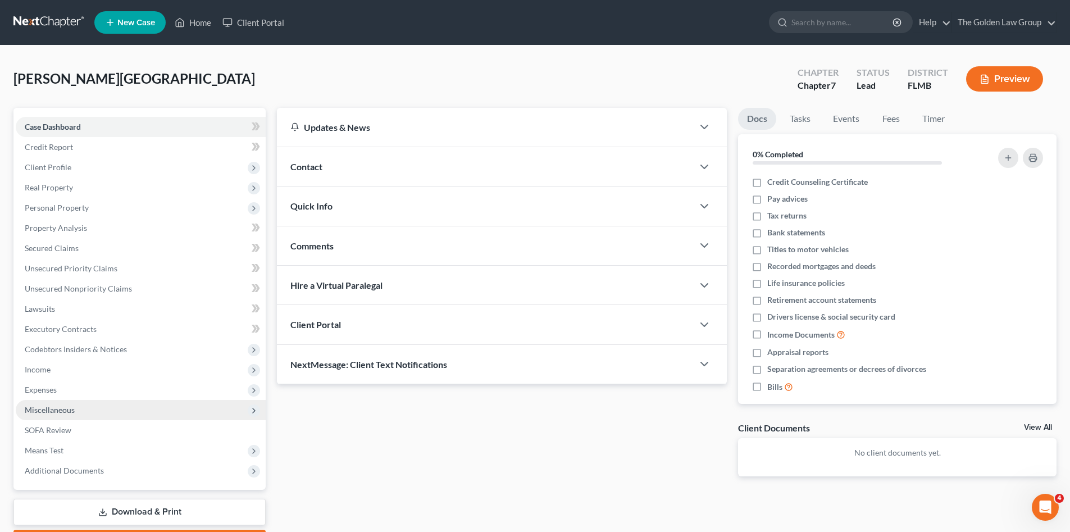
click at [76, 412] on span "Miscellaneous" at bounding box center [141, 410] width 250 height 20
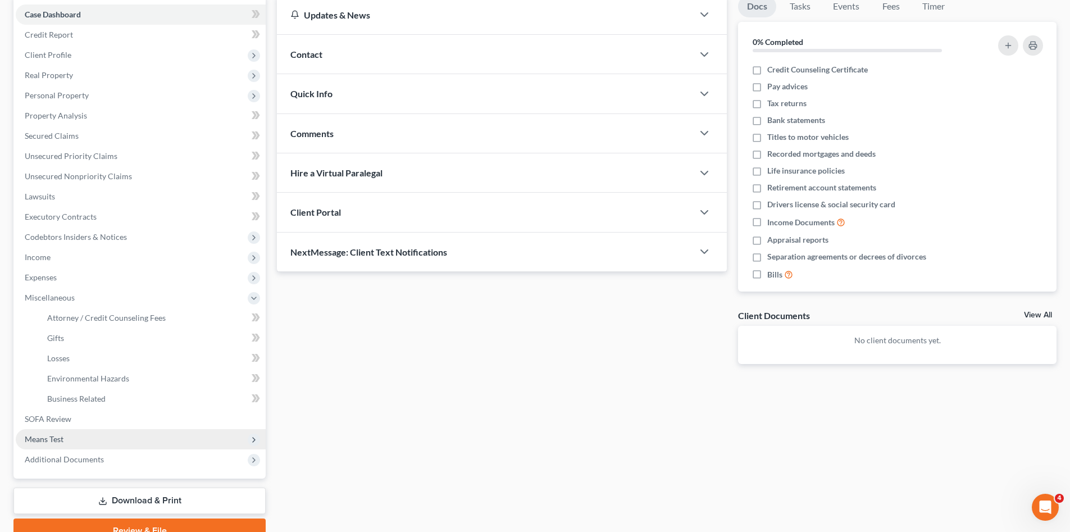
scroll to position [166, 0]
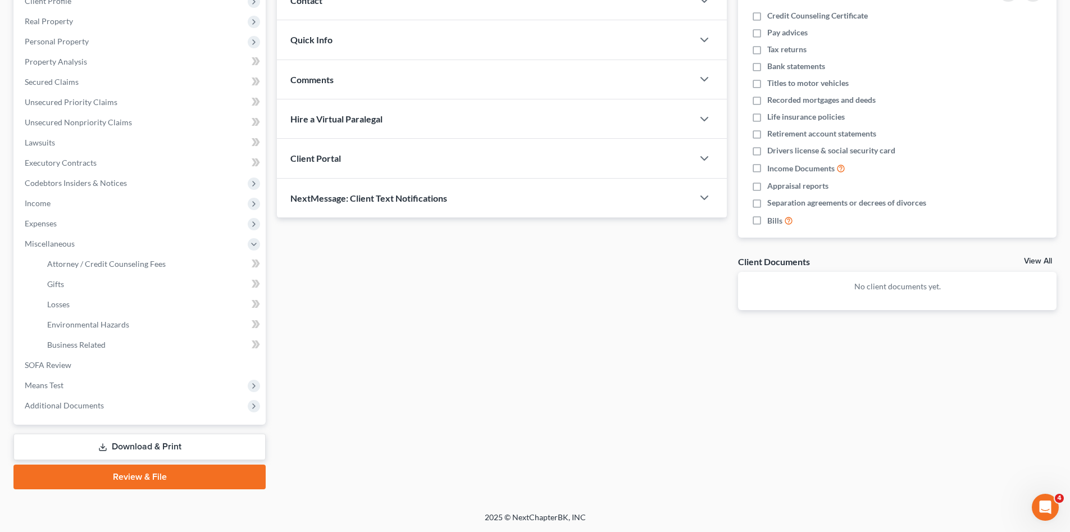
click at [151, 443] on link "Download & Print" at bounding box center [139, 447] width 252 height 26
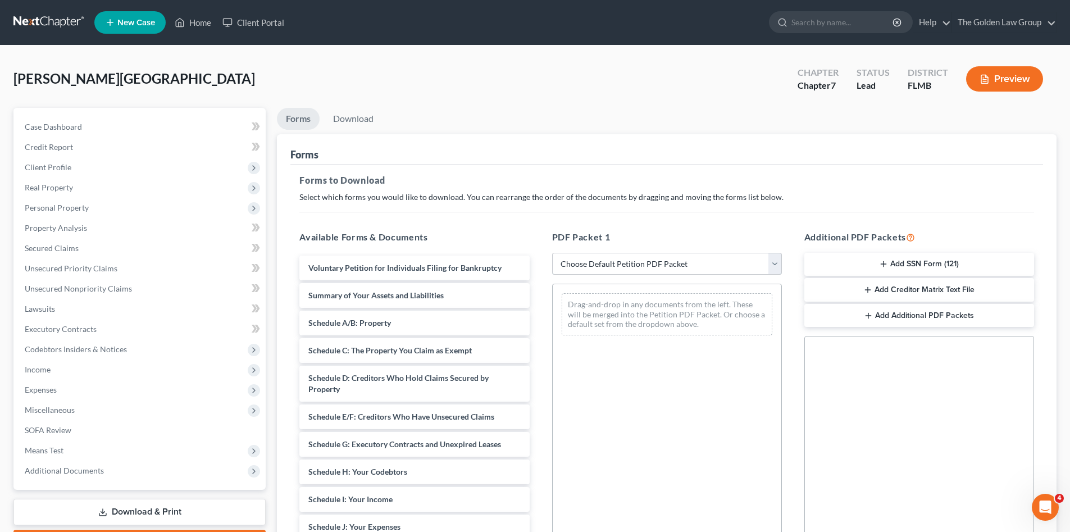
click at [582, 262] on select "Choose Default Petition PDF Packet Complete Bankruptcy Petition (all forms and …" at bounding box center [667, 264] width 230 height 22
select select "0"
click at [552, 253] on select "Choose Default Petition PDF Packet Complete Bankruptcy Petition (all forms and …" at bounding box center [667, 264] width 230 height 22
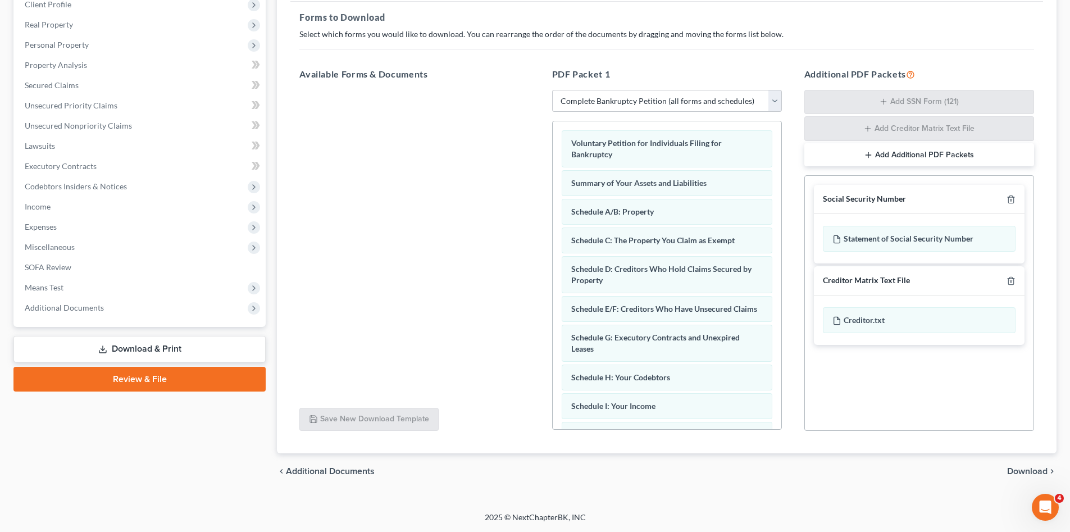
click at [1033, 471] on span "Download" at bounding box center [1027, 471] width 40 height 9
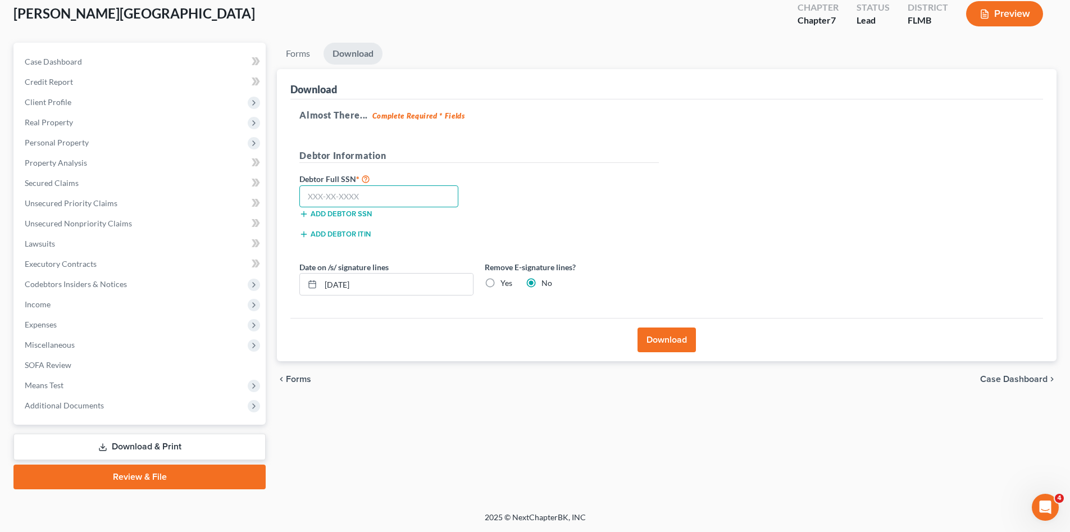
click at [388, 194] on input "text" at bounding box center [378, 196] width 159 height 22
click at [349, 199] on input "text" at bounding box center [378, 196] width 159 height 22
type input "267-55-4489"
drag, startPoint x: 376, startPoint y: 283, endPoint x: 403, endPoint y: 290, distance: 27.4
click at [309, 274] on div "[DATE]" at bounding box center [386, 284] width 174 height 22
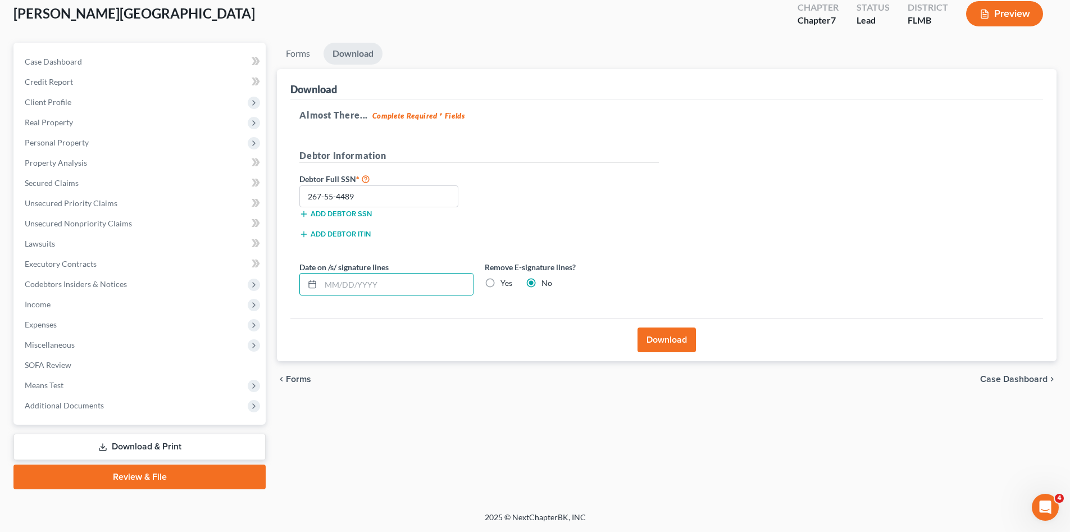
click at [500, 283] on label "Yes" at bounding box center [506, 282] width 12 height 11
click at [505, 283] on input "Yes" at bounding box center [508, 280] width 7 height 7
radio input "true"
radio input "false"
click at [675, 342] on button "Download" at bounding box center [666, 339] width 58 height 25
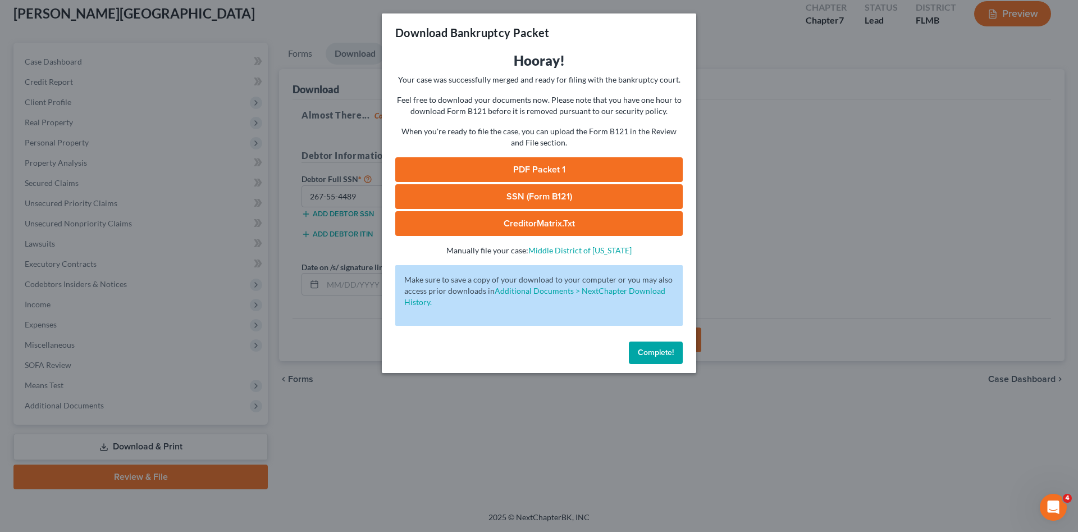
drag, startPoint x: 480, startPoint y: 165, endPoint x: 472, endPoint y: 163, distance: 8.0
click at [479, 165] on link "PDF Packet 1" at bounding box center [539, 169] width 288 height 25
click at [527, 194] on link "SSN (Form B121)" at bounding box center [539, 196] width 288 height 25
click at [663, 351] on span "Complete!" at bounding box center [656, 353] width 36 height 10
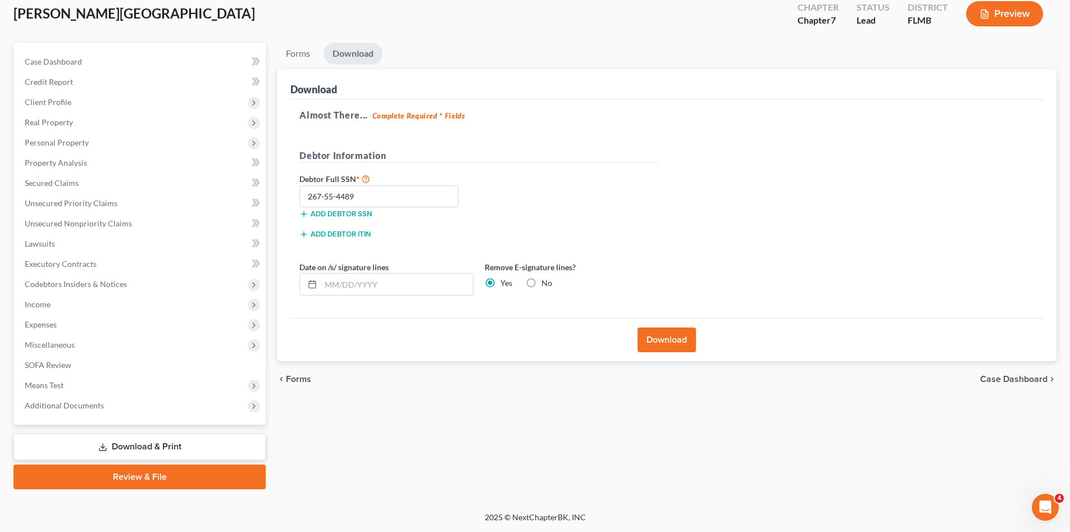
scroll to position [0, 0]
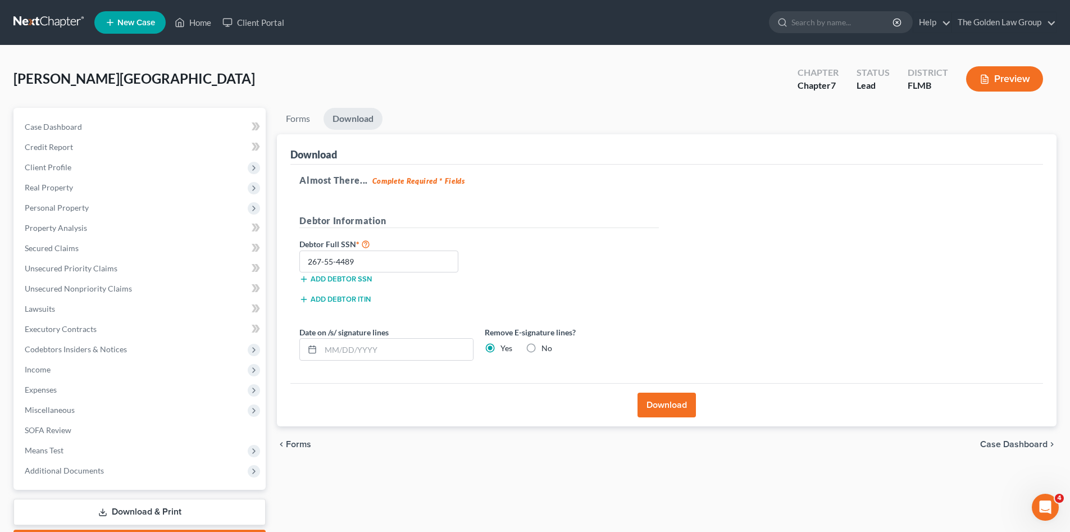
click at [32, 22] on link at bounding box center [49, 22] width 72 height 20
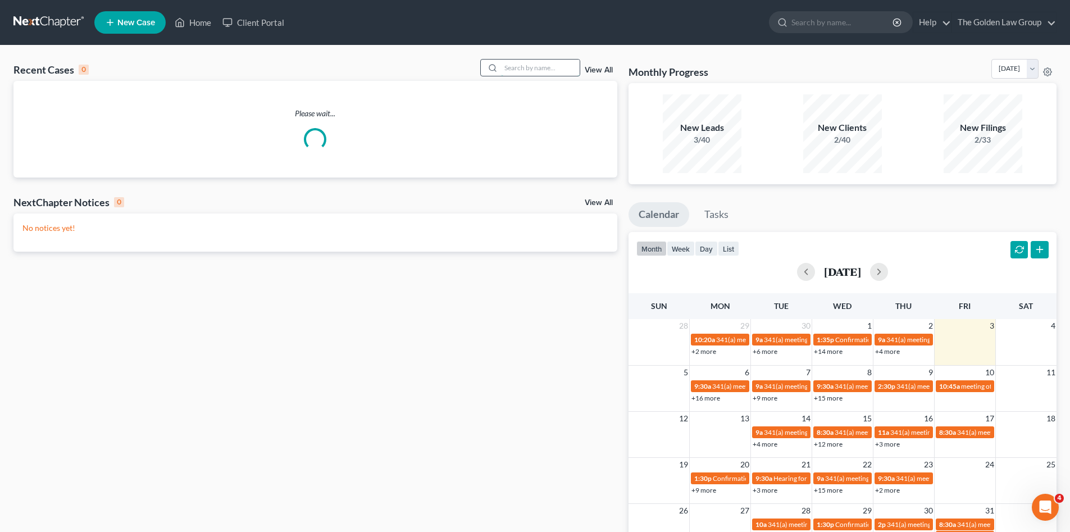
click at [541, 66] on input "search" at bounding box center [540, 68] width 79 height 16
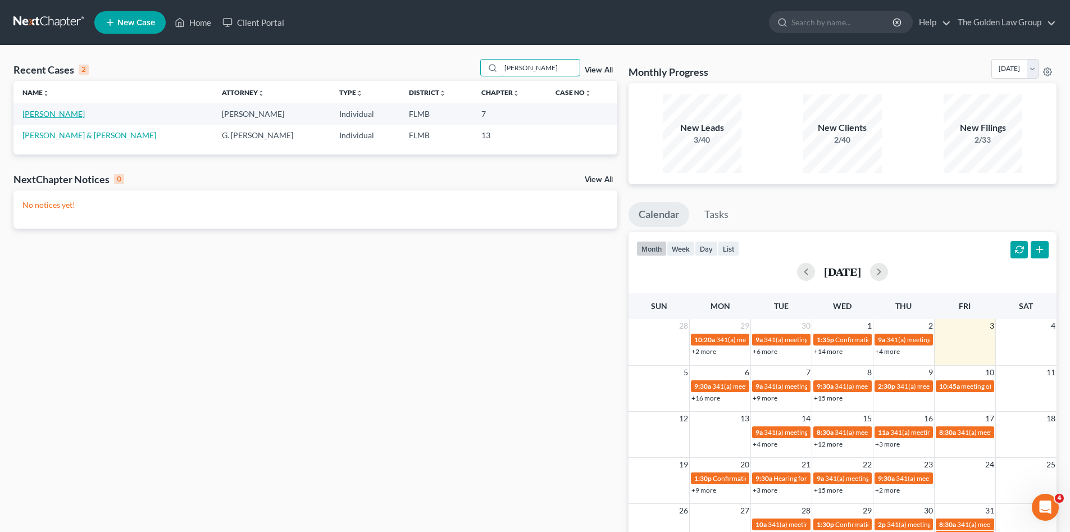
type input "sylvia"
click at [71, 114] on link "Williams, Sylvia" at bounding box center [53, 114] width 62 height 10
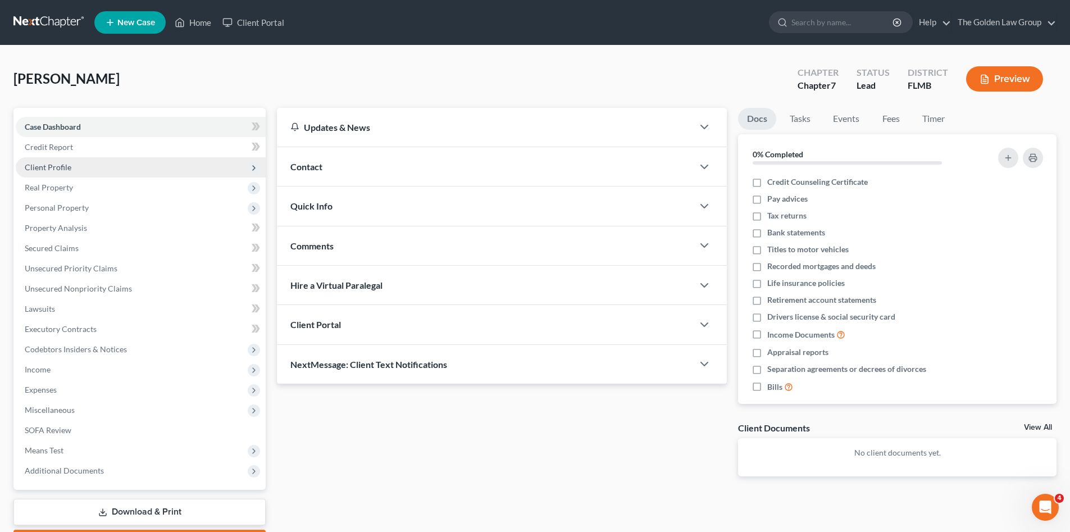
click at [61, 170] on span "Client Profile" at bounding box center [48, 167] width 47 height 10
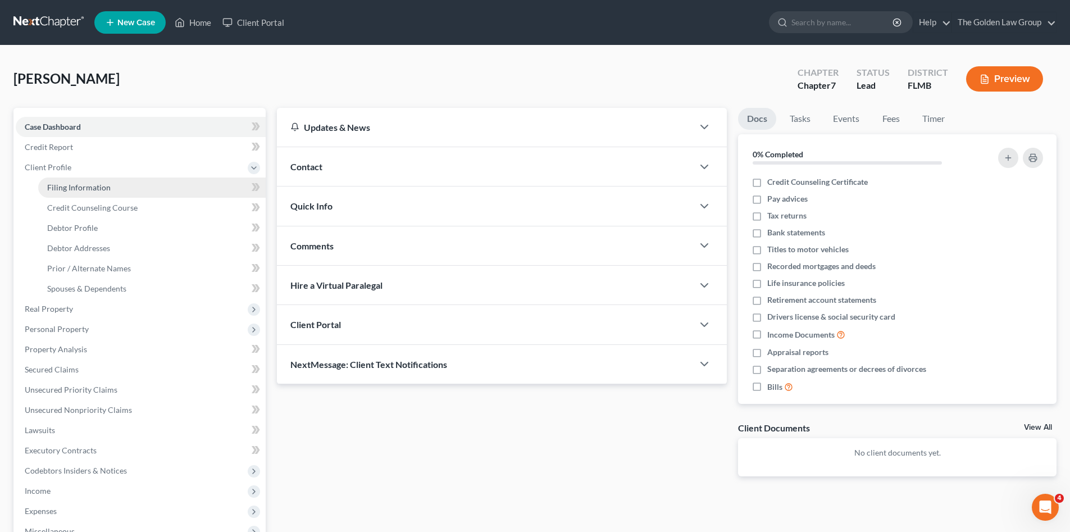
click at [79, 193] on link "Filing Information" at bounding box center [151, 187] width 227 height 20
select select "1"
select select "0"
select select "9"
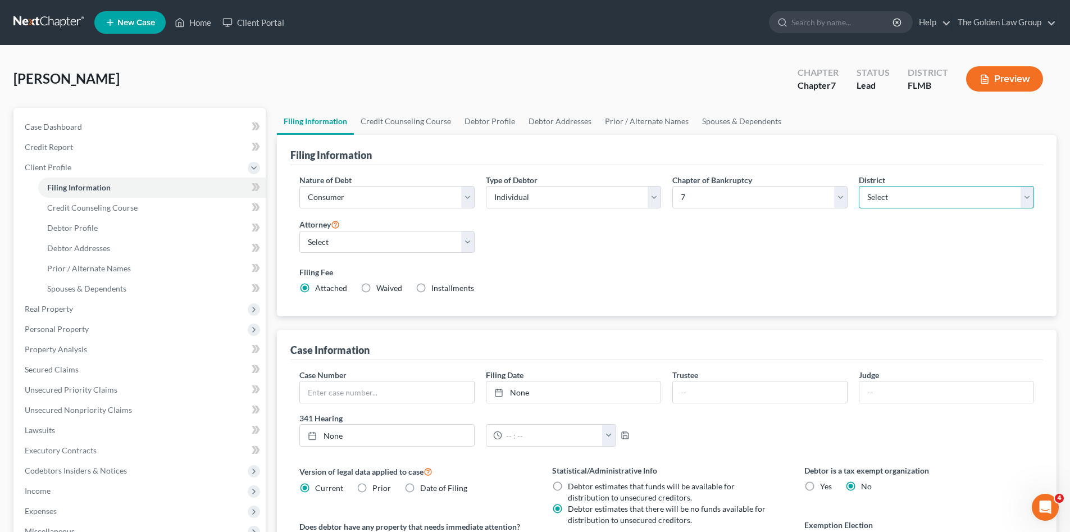
click at [921, 195] on select "Select Alabama - Middle Alabama - Northern Alabama - Southern Alaska Arizona Ar…" at bounding box center [946, 197] width 175 height 22
select select "17"
click at [859, 186] on select "Select Alabama - Middle Alabama - Northern Alabama - Southern Alaska Arizona Ar…" at bounding box center [946, 197] width 175 height 22
click at [779, 269] on label "Filing Fee" at bounding box center [666, 272] width 735 height 12
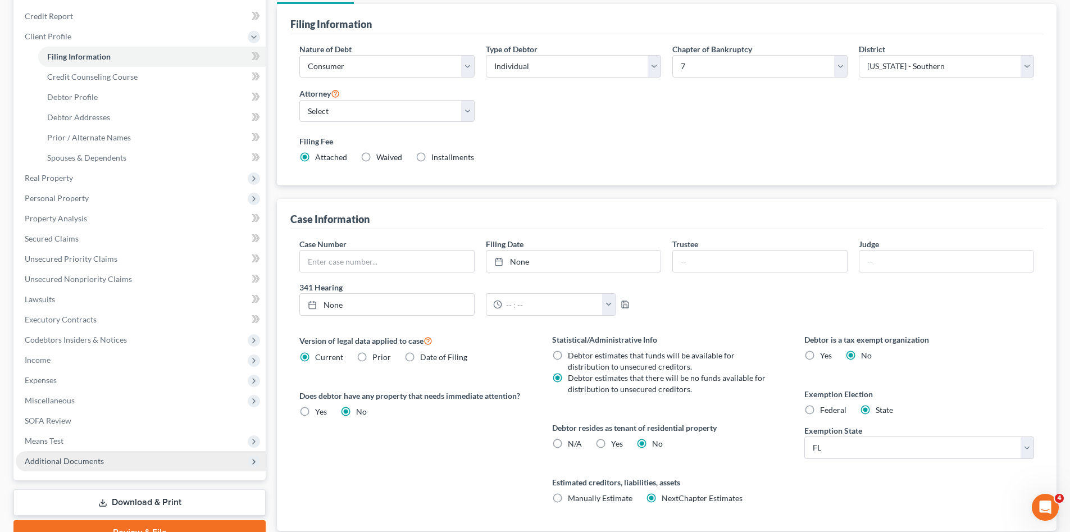
scroll to position [208, 0]
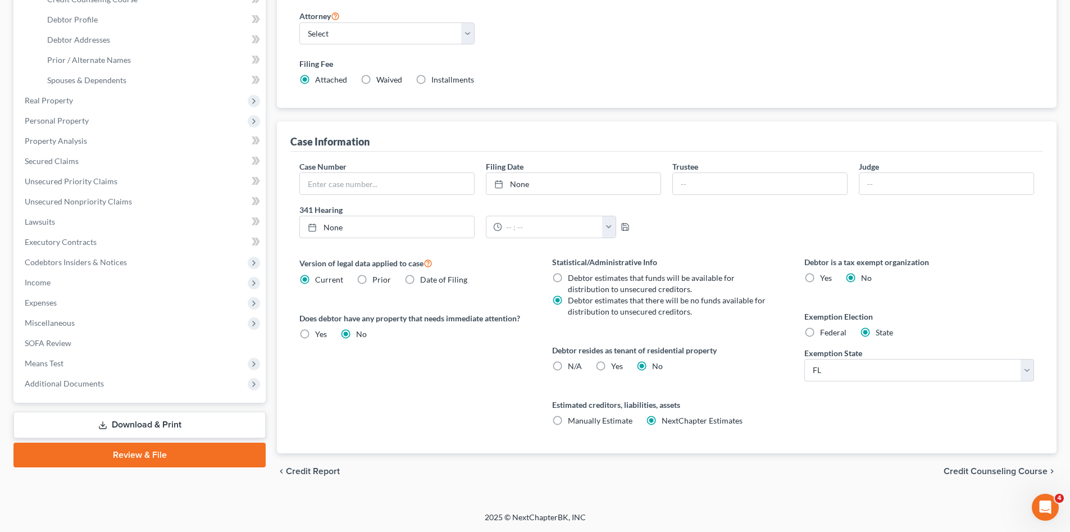
click at [180, 415] on link "Download & Print" at bounding box center [139, 425] width 252 height 26
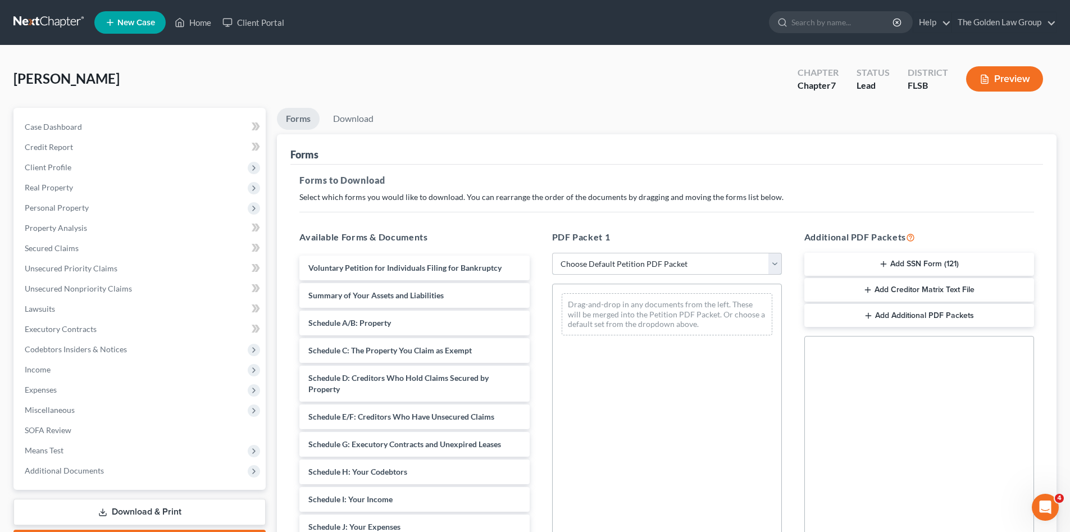
click at [603, 262] on select "Choose Default Petition PDF Packet Complete Bankruptcy Petition (all forms and …" at bounding box center [667, 264] width 230 height 22
select select "0"
click at [552, 253] on select "Choose Default Petition PDF Packet Complete Bankruptcy Petition (all forms and …" at bounding box center [667, 264] width 230 height 22
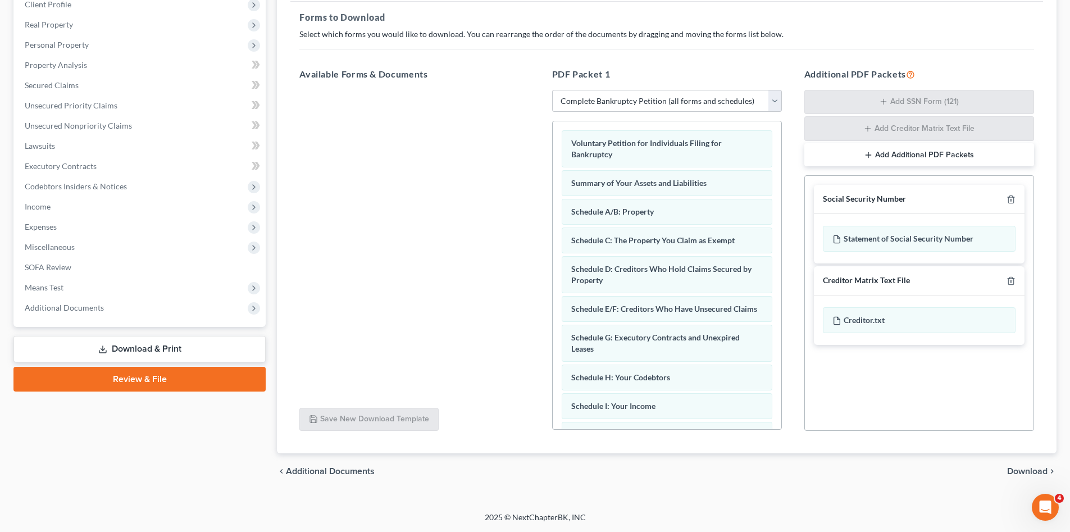
click at [1016, 475] on span "Download" at bounding box center [1027, 471] width 40 height 9
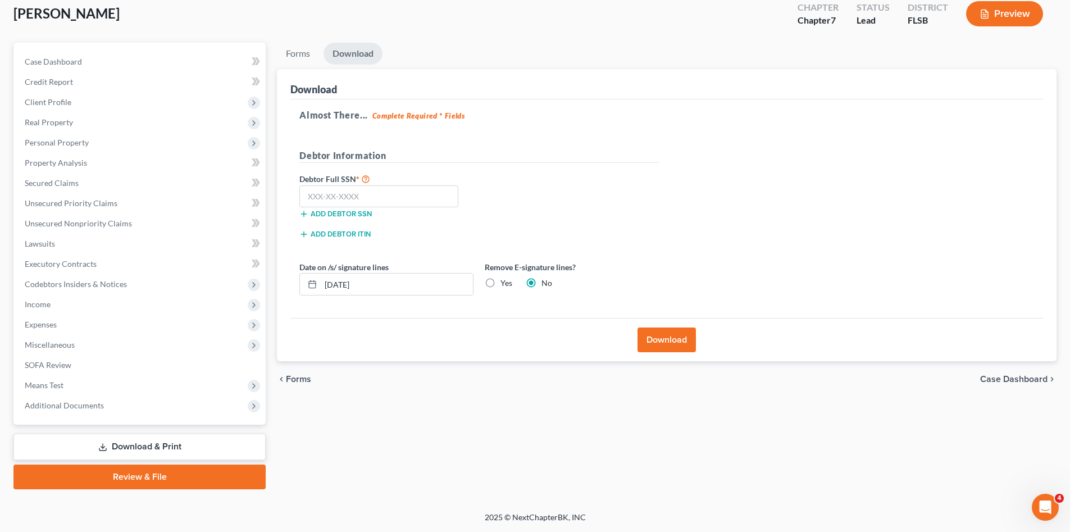
scroll to position [65, 0]
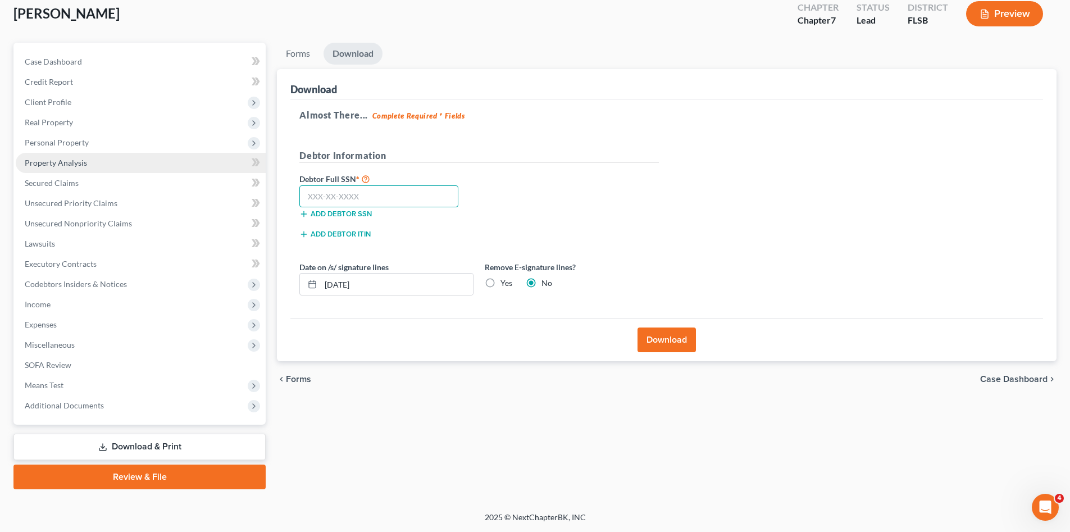
drag, startPoint x: 408, startPoint y: 190, endPoint x: 217, endPoint y: 156, distance: 193.5
click at [404, 190] on input "text" at bounding box center [378, 196] width 159 height 22
click at [371, 192] on input "text" at bounding box center [378, 196] width 159 height 22
type input "267-89-8714"
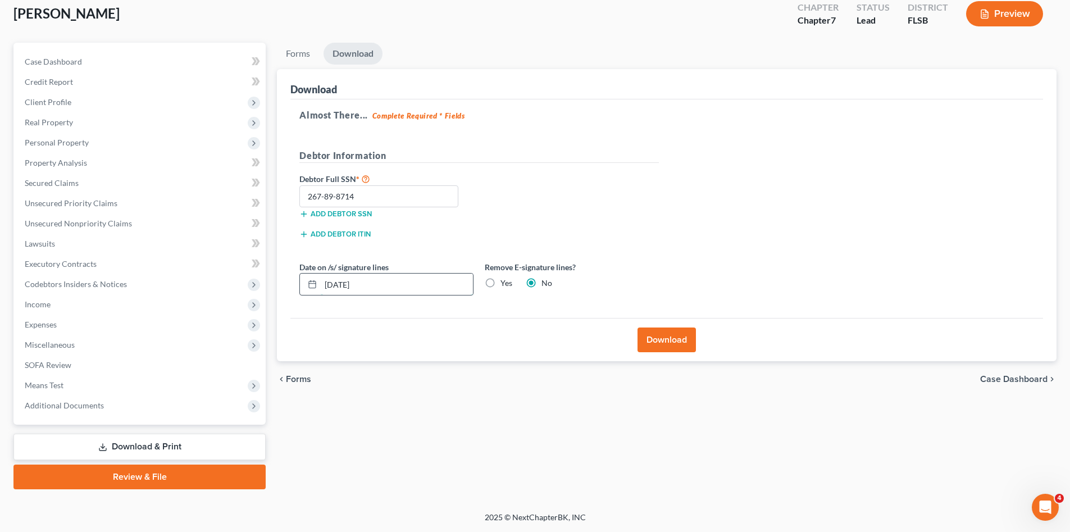
drag, startPoint x: 405, startPoint y: 285, endPoint x: 309, endPoint y: 286, distance: 96.0
click at [309, 286] on div "[DATE]" at bounding box center [386, 284] width 174 height 22
click at [500, 278] on div "Yes" at bounding box center [499, 282] width 28 height 11
drag, startPoint x: 487, startPoint y: 284, endPoint x: 499, endPoint y: 287, distance: 12.8
click at [500, 284] on label "Yes" at bounding box center [506, 282] width 12 height 11
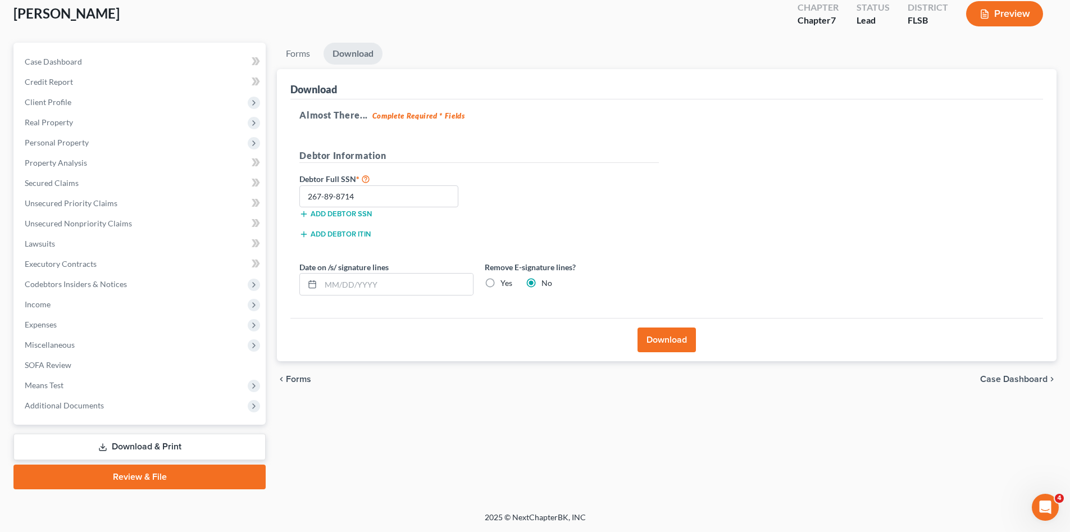
click at [505, 284] on input "Yes" at bounding box center [508, 280] width 7 height 7
radio input "true"
radio input "false"
click at [660, 349] on button "Download" at bounding box center [666, 339] width 58 height 25
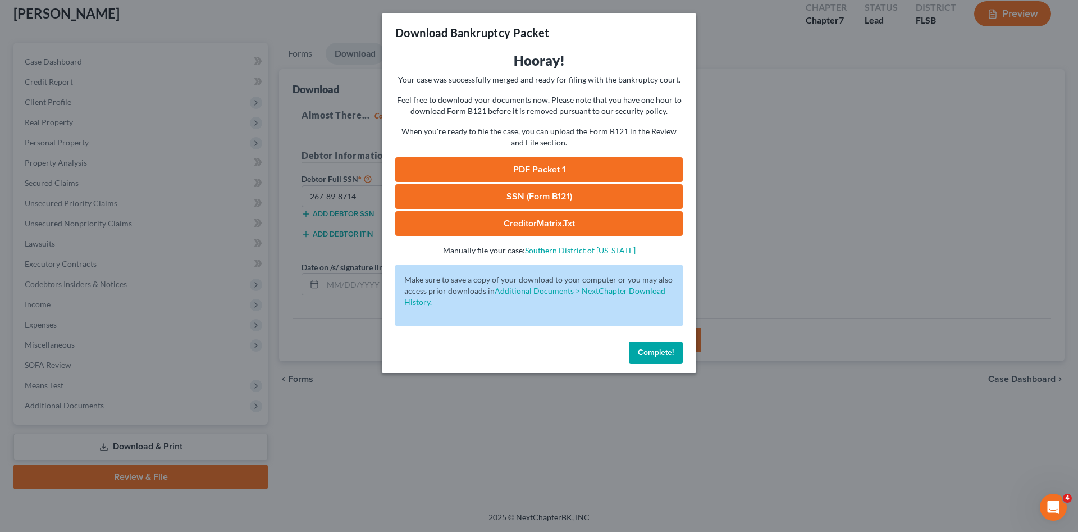
click at [552, 169] on link "PDF Packet 1" at bounding box center [539, 169] width 288 height 25
click at [495, 194] on link "SSN (Form B121)" at bounding box center [539, 196] width 288 height 25
click at [648, 352] on span "Complete!" at bounding box center [656, 353] width 36 height 10
